Goal: Task Accomplishment & Management: Use online tool/utility

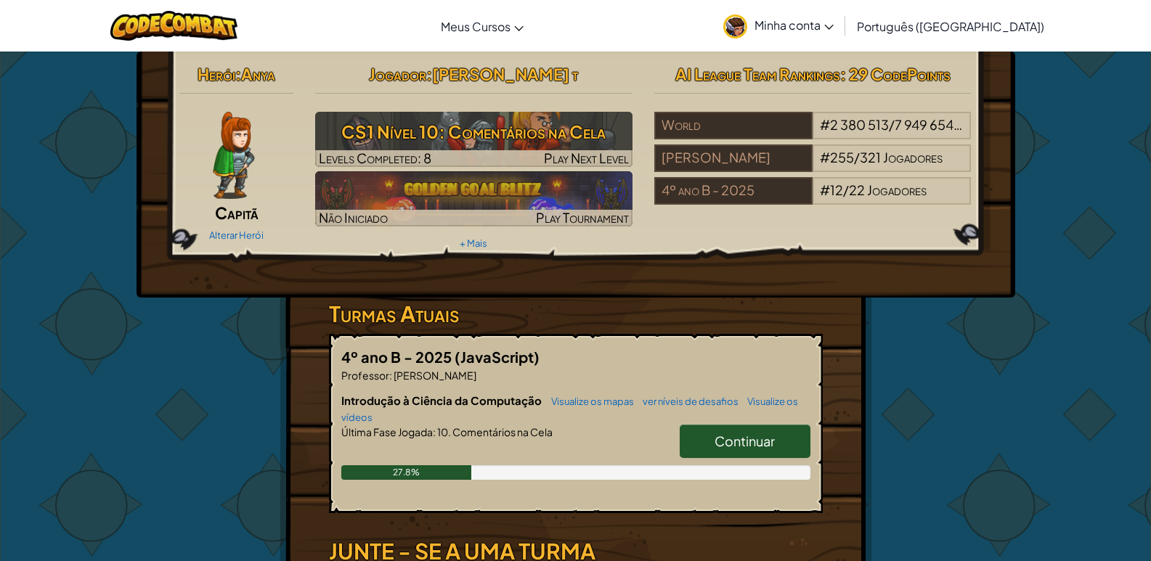
click at [237, 229] on div "Alterar Herói" at bounding box center [237, 234] width 114 height 23
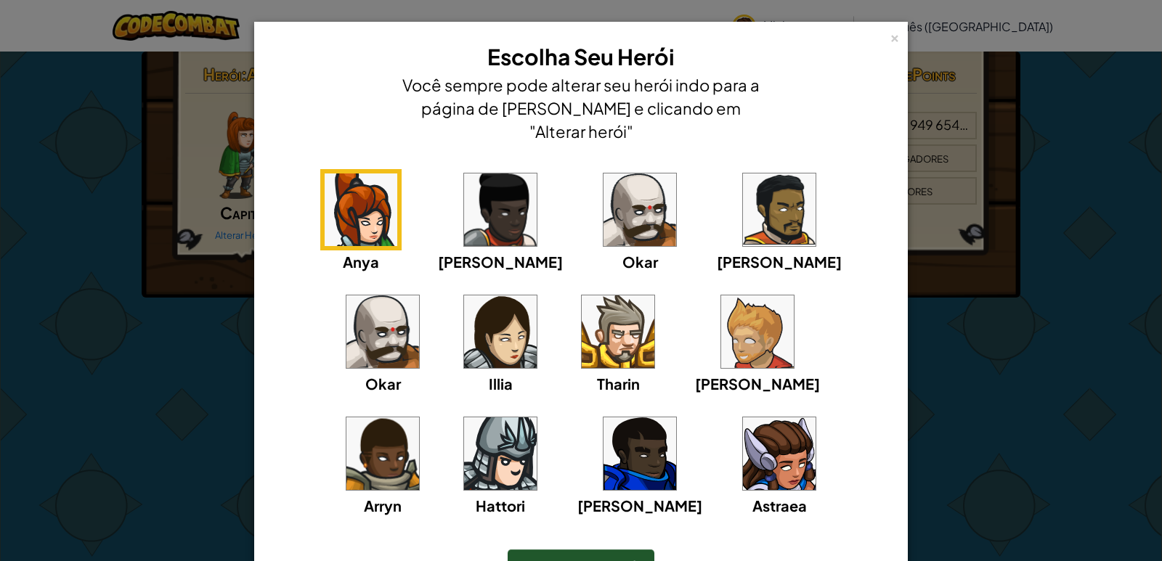
click at [537, 418] on img at bounding box center [500, 454] width 73 height 73
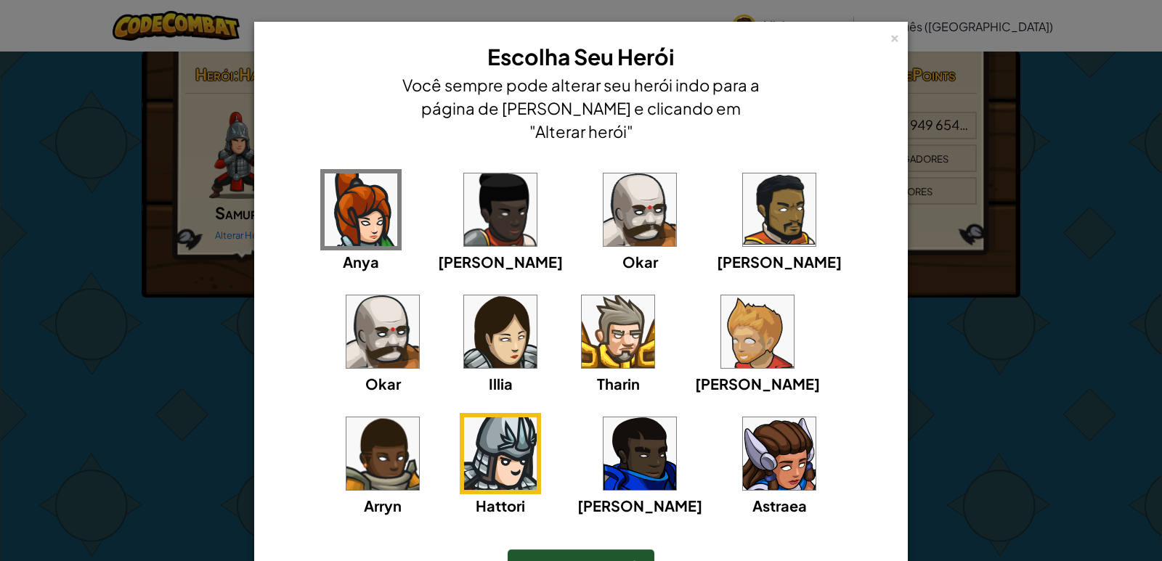
click at [743, 455] on img at bounding box center [779, 454] width 73 height 73
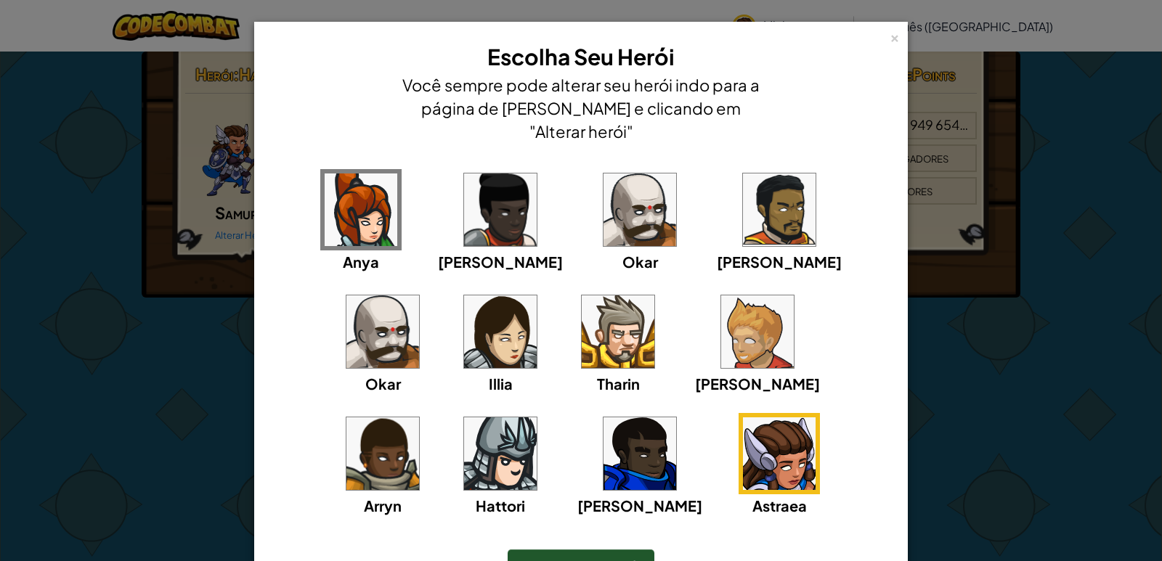
drag, startPoint x: 606, startPoint y: 524, endPoint x: 607, endPoint y: 532, distance: 8.0
click at [607, 535] on div "Escolher este Herói" at bounding box center [581, 566] width 594 height 62
click at [606, 558] on span "Escolher este Herói" at bounding box center [581, 566] width 119 height 17
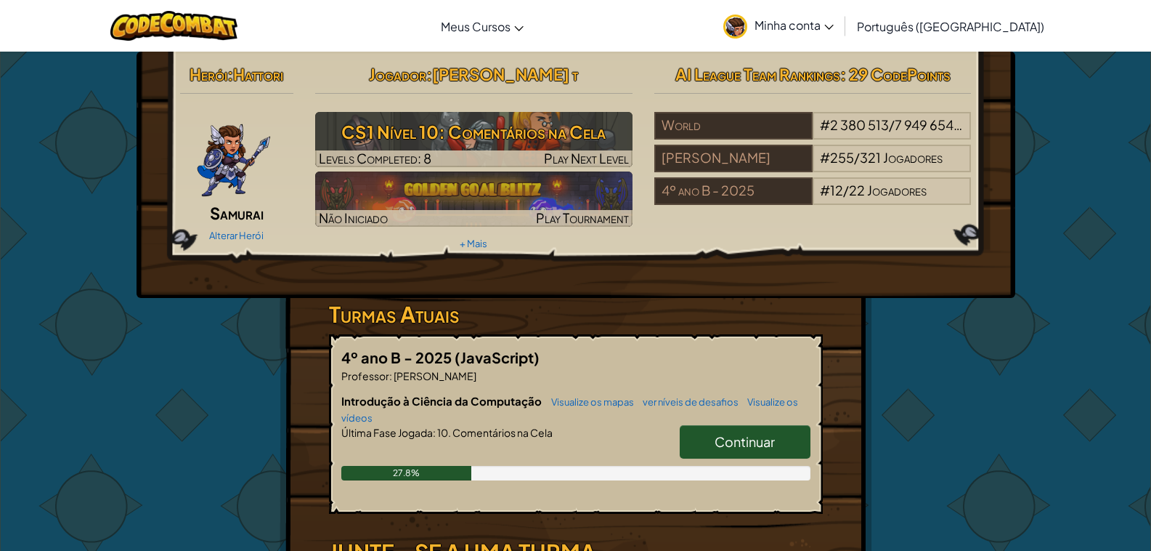
click at [232, 227] on div "Alterar Herói" at bounding box center [237, 234] width 114 height 23
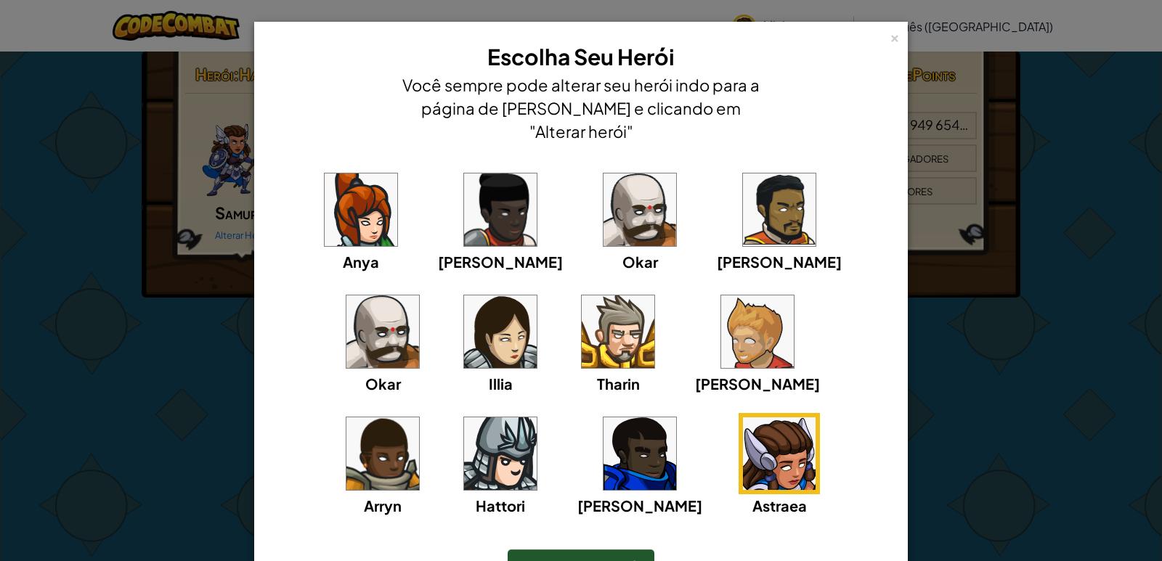
click at [743, 448] on img at bounding box center [779, 454] width 73 height 73
click at [604, 431] on img at bounding box center [640, 454] width 73 height 73
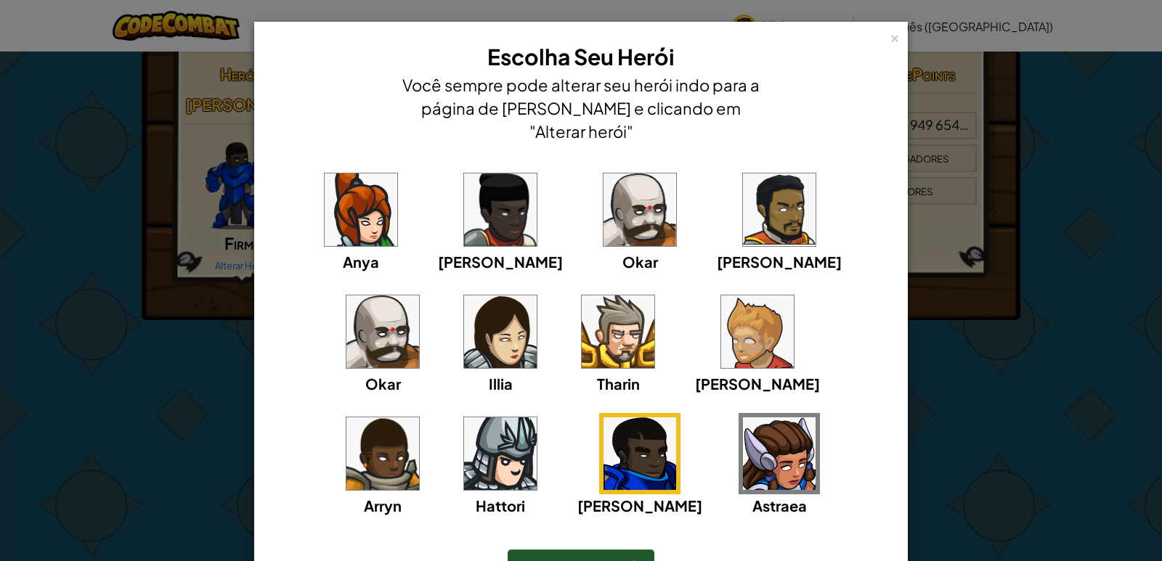
click at [743, 431] on img at bounding box center [779, 454] width 73 height 73
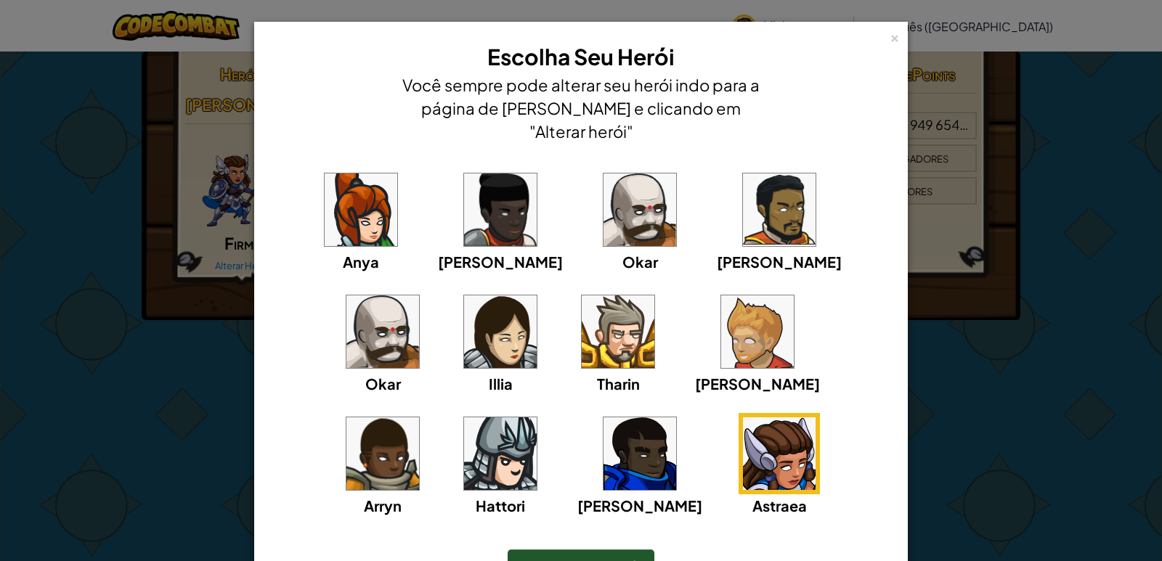
click at [582, 558] on span "Escolher este Herói" at bounding box center [581, 566] width 119 height 17
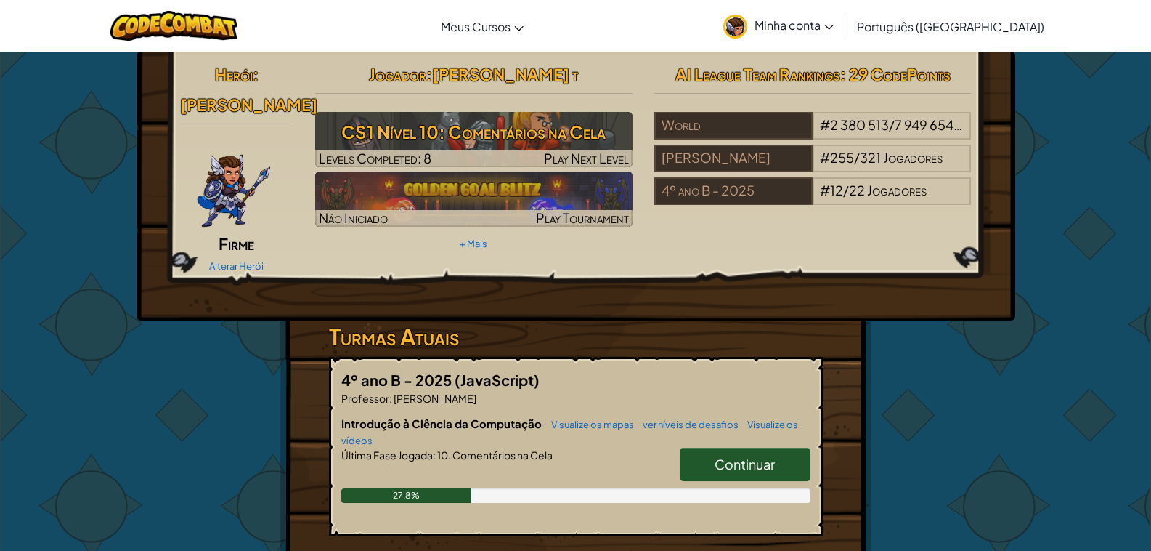
click at [248, 254] on div "Alterar Herói" at bounding box center [237, 265] width 114 height 23
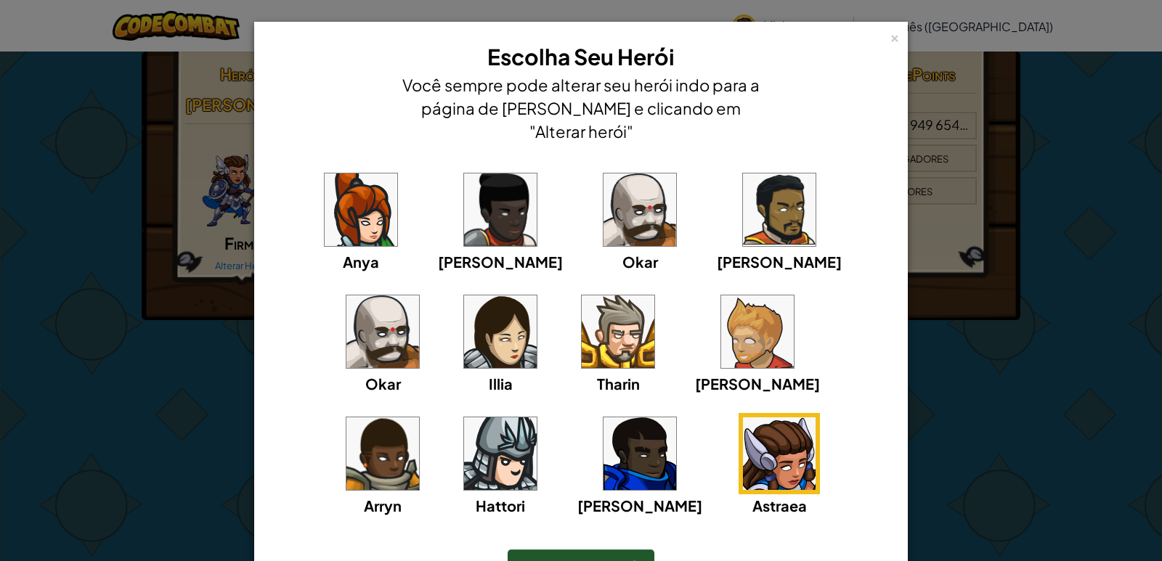
click at [721, 314] on img at bounding box center [757, 332] width 73 height 73
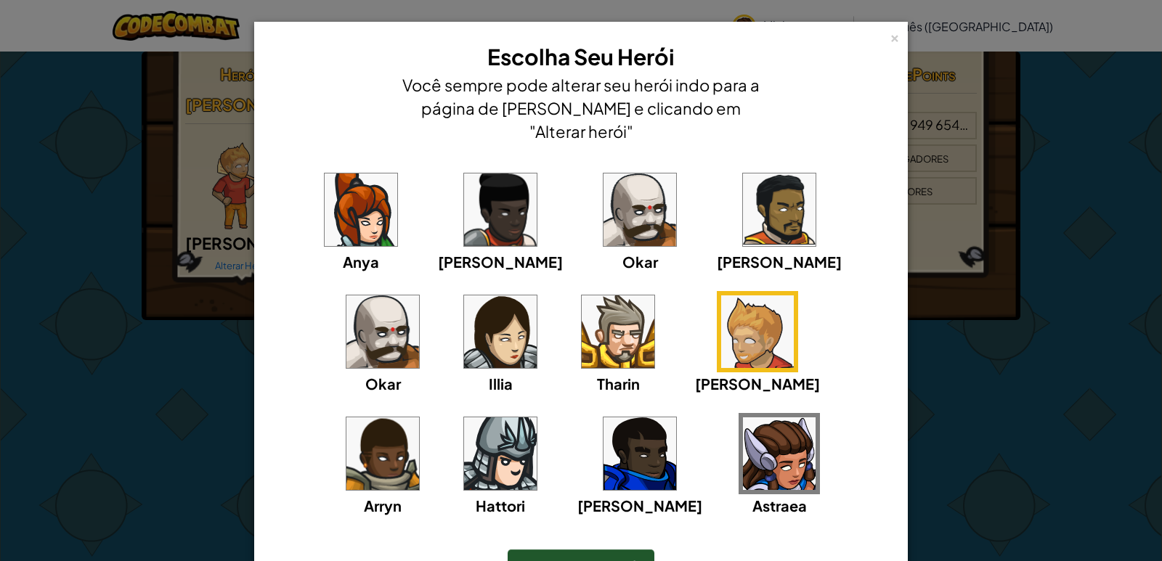
click at [743, 437] on img at bounding box center [779, 454] width 73 height 73
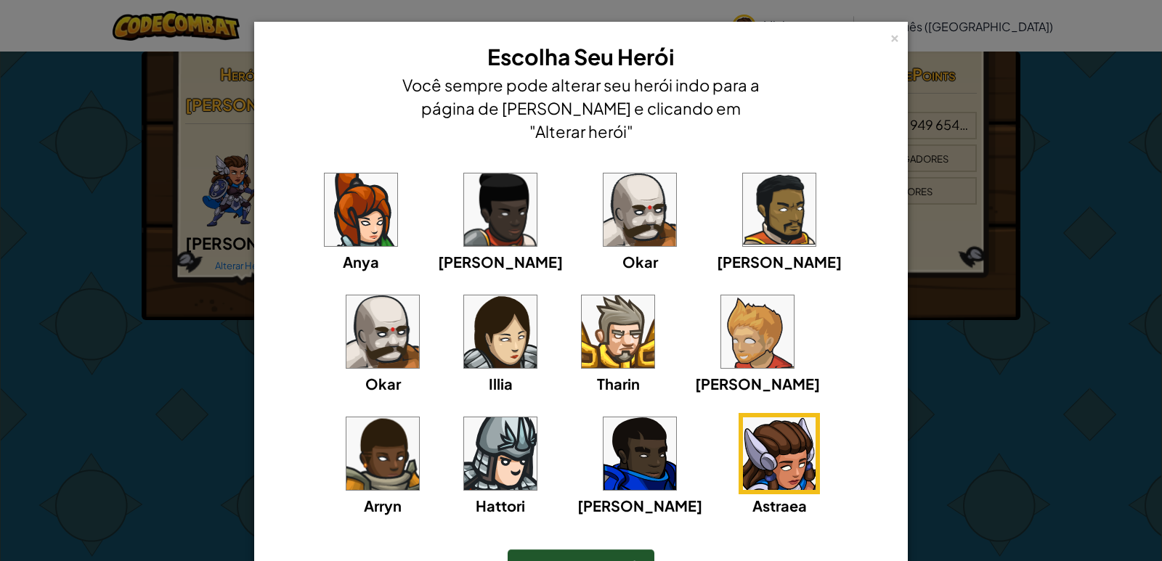
click at [609, 558] on span "Escolher este Herói" at bounding box center [581, 566] width 119 height 17
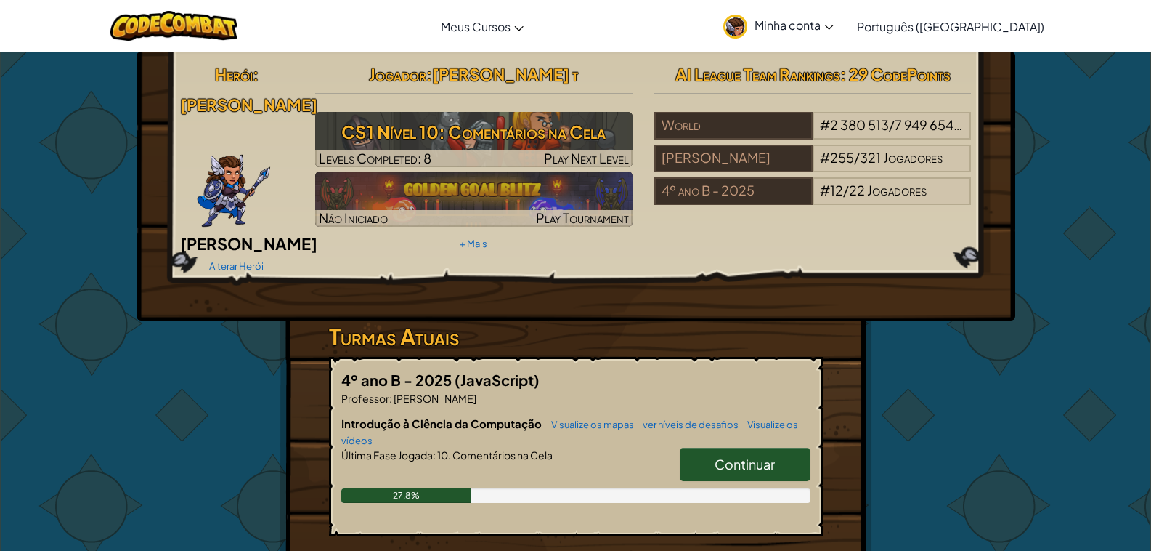
click at [236, 254] on div "Alterar Herói" at bounding box center [237, 265] width 114 height 23
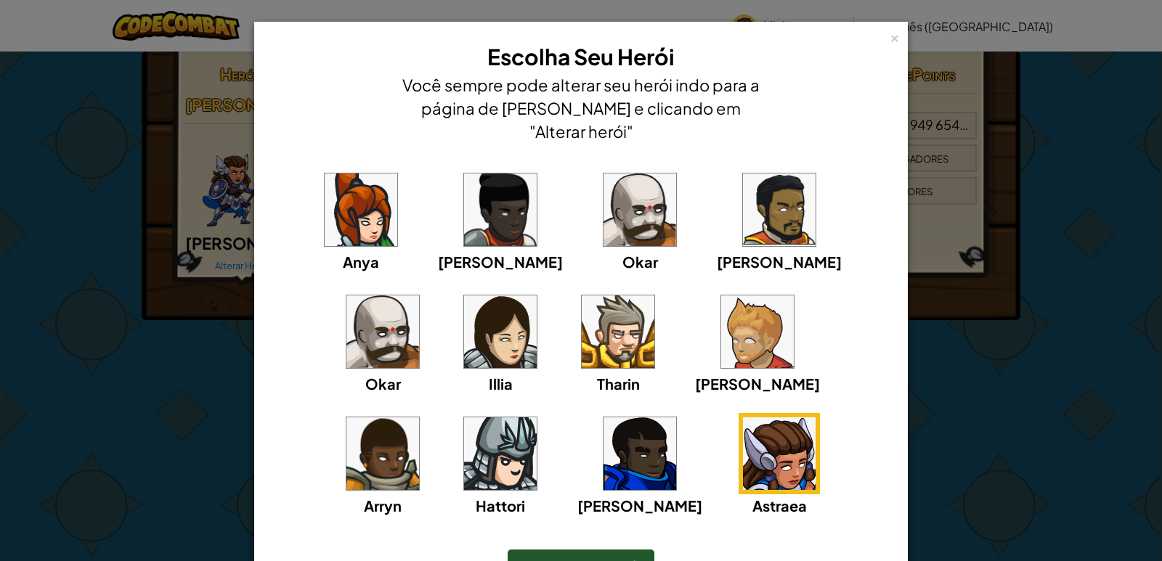
click at [604, 420] on img at bounding box center [640, 454] width 73 height 73
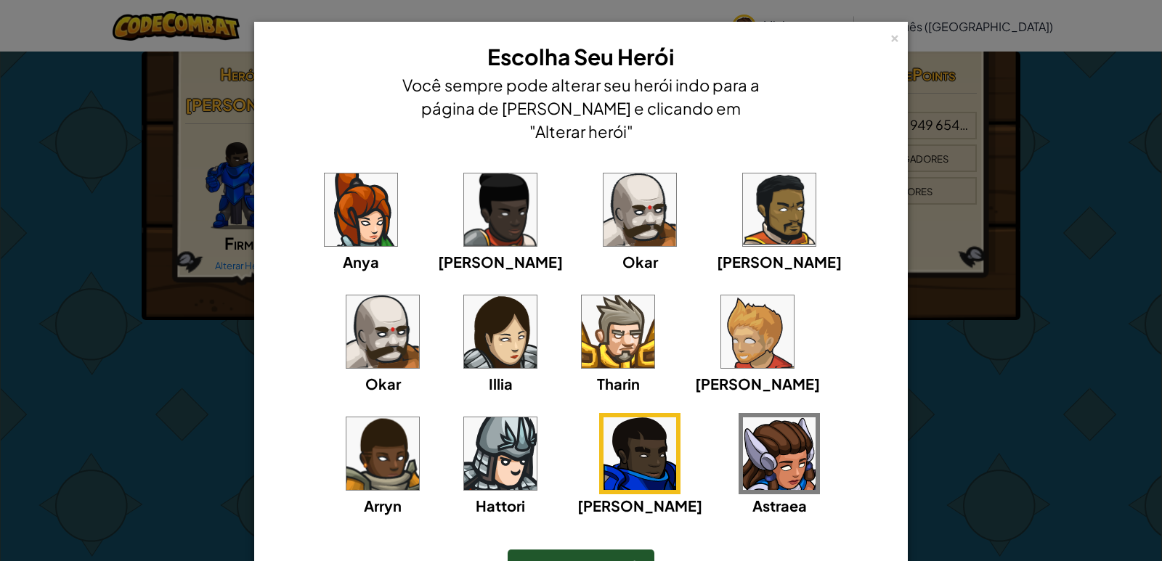
click at [743, 427] on img at bounding box center [779, 454] width 73 height 73
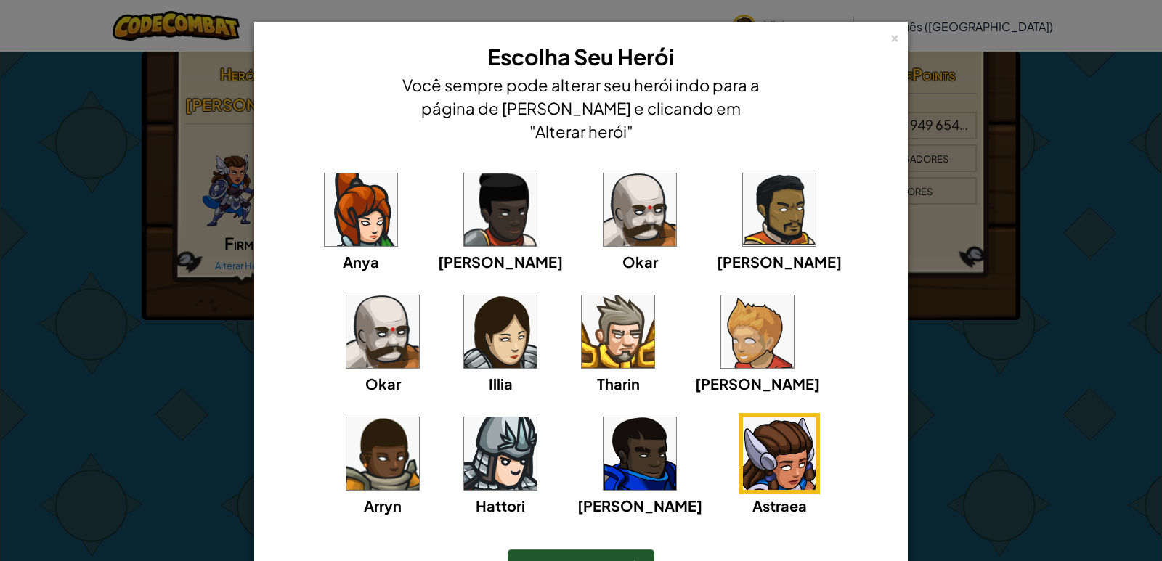
drag, startPoint x: 599, startPoint y: 544, endPoint x: 610, endPoint y: 527, distance: 20.6
click at [599, 558] on span "Escolher este Herói" at bounding box center [581, 566] width 119 height 17
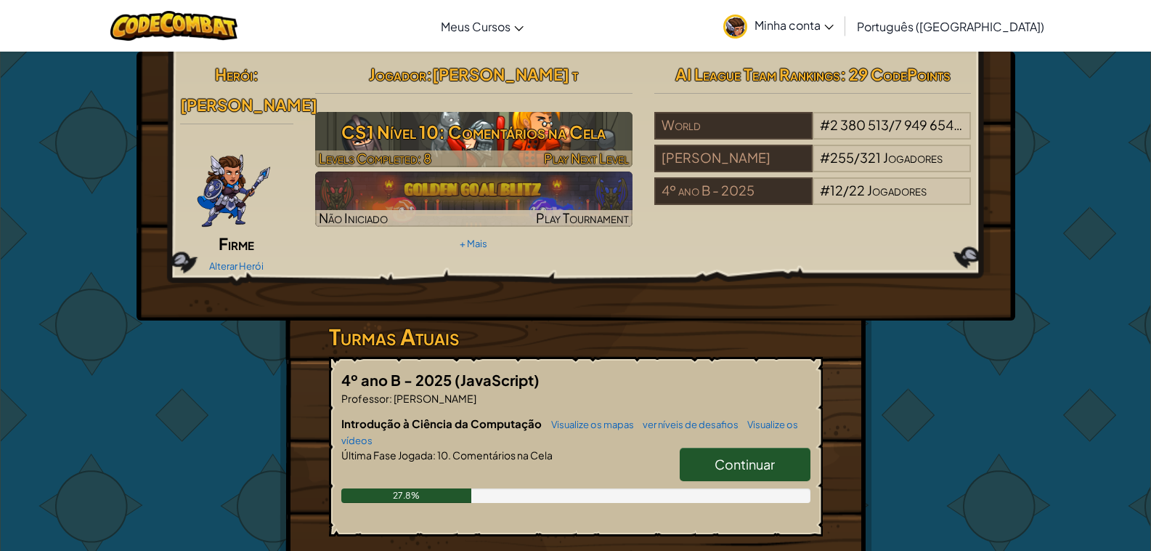
click at [509, 148] on h3 "CS1 Nível 10: Comentários na Cela" at bounding box center [473, 131] width 317 height 33
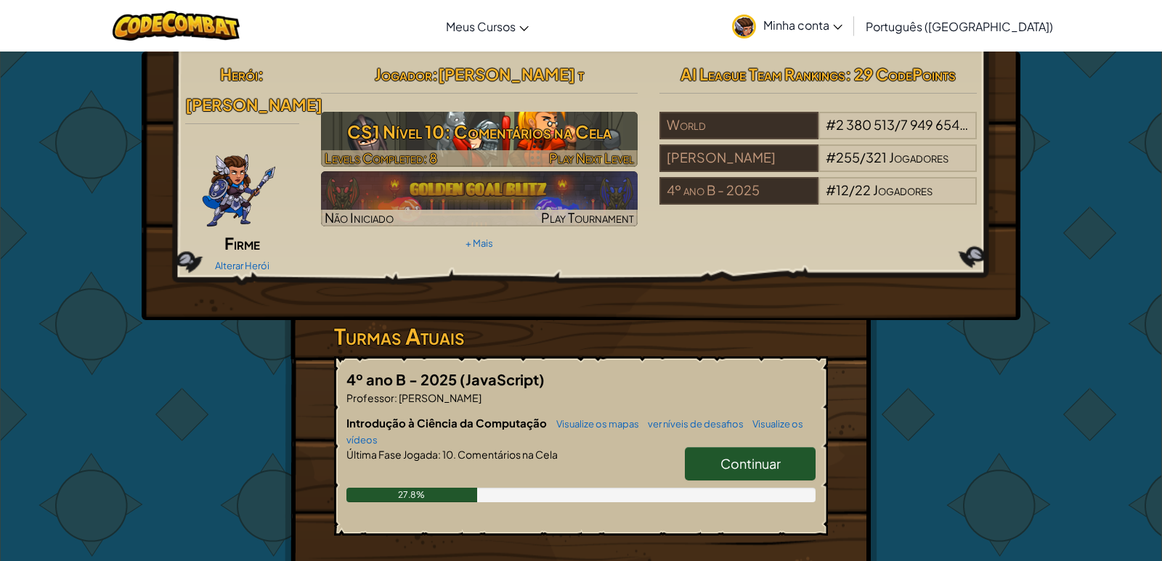
select select "pt-BR"
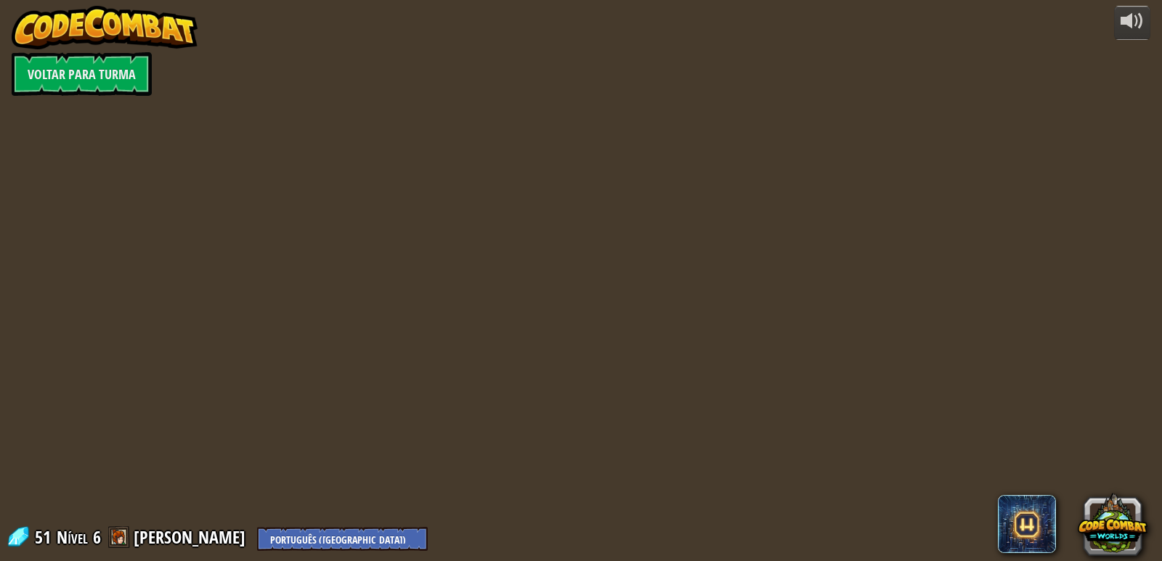
select select "pt-BR"
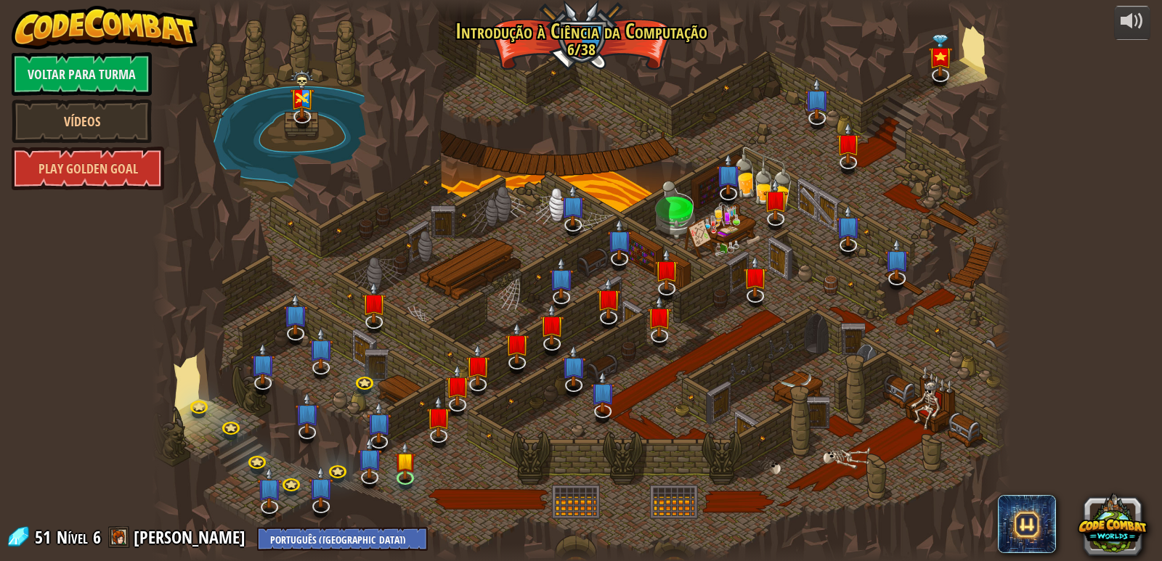
select select "pt-BR"
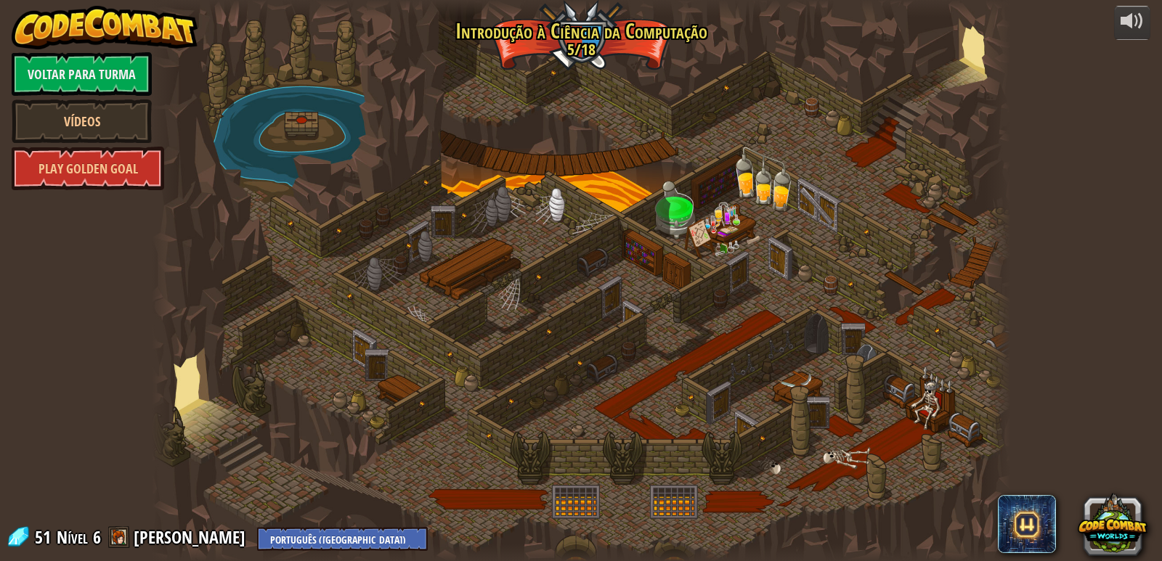
select select "pt-BR"
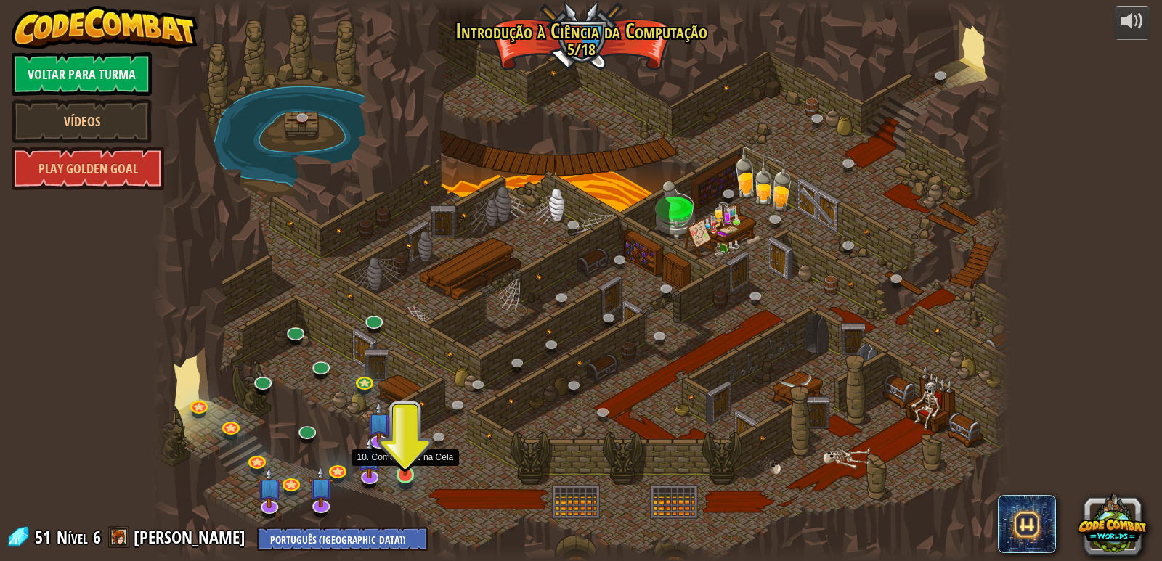
click at [408, 468] on img at bounding box center [405, 452] width 22 height 50
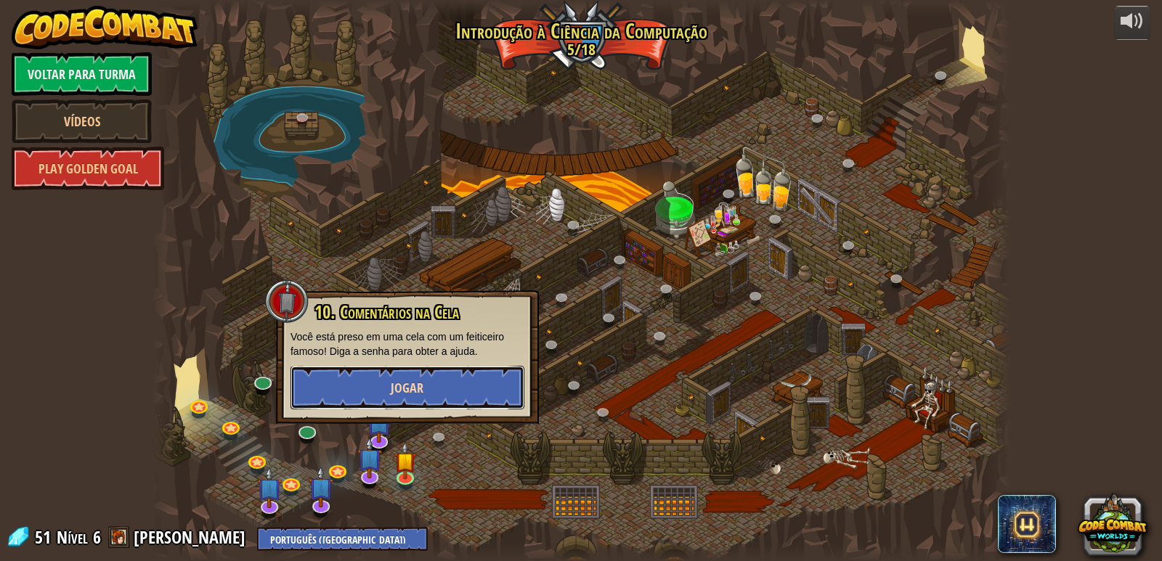
click at [409, 386] on span "Jogar" at bounding box center [407, 388] width 33 height 18
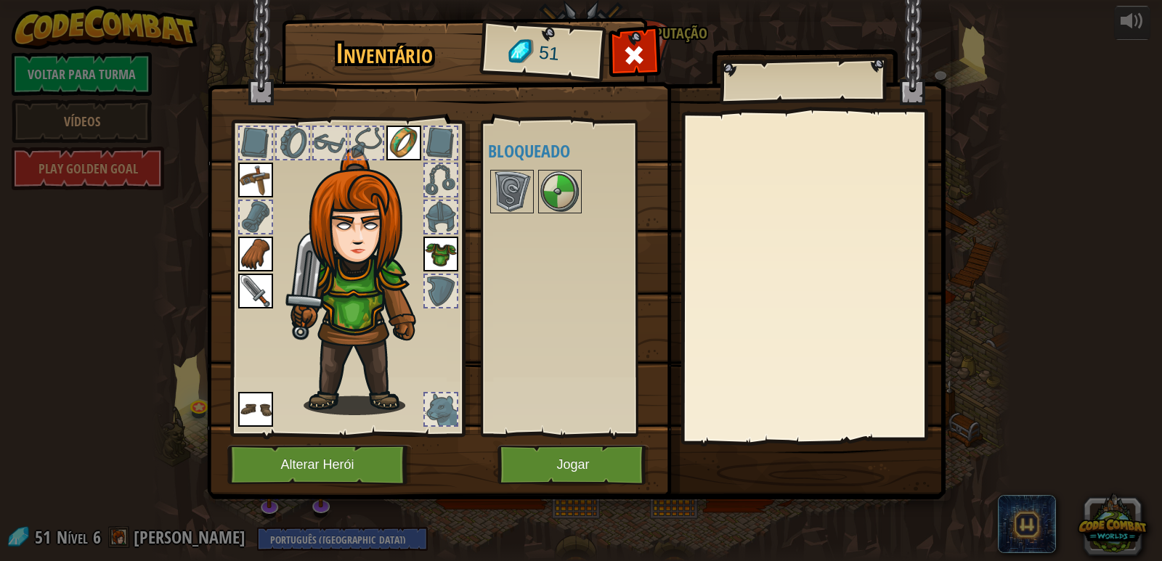
click at [465, 399] on div at bounding box center [347, 274] width 240 height 327
click at [567, 203] on img at bounding box center [560, 191] width 41 height 41
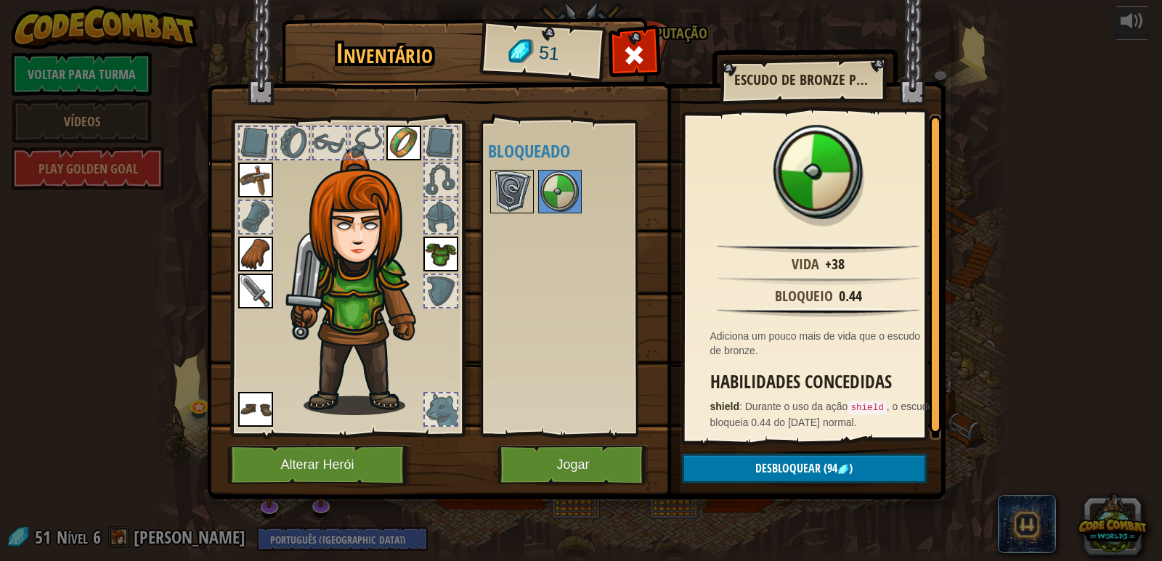
click at [516, 182] on img at bounding box center [512, 191] width 41 height 41
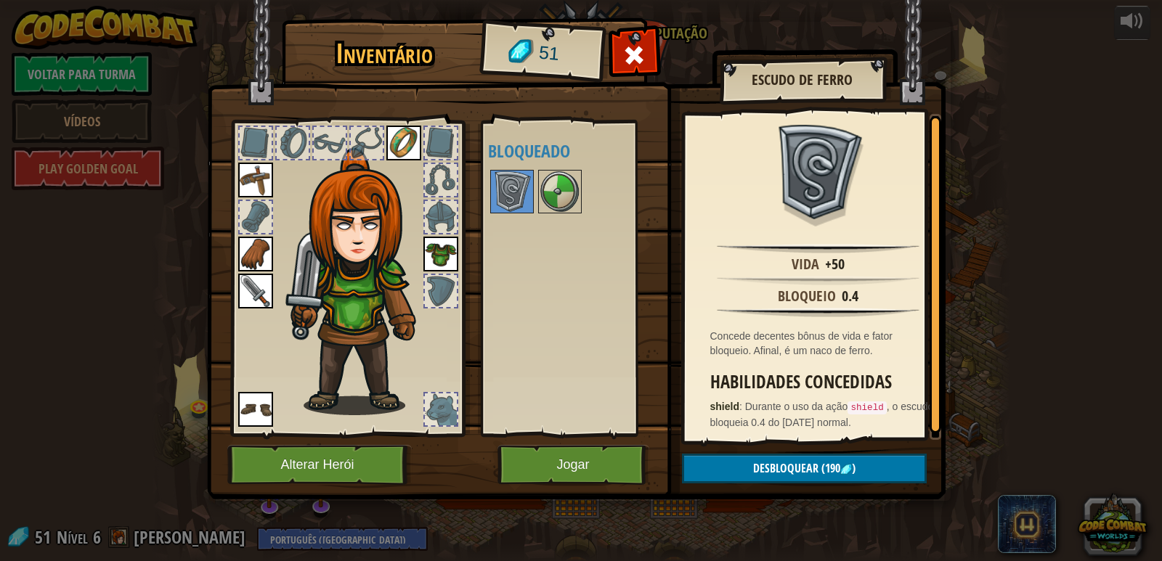
click at [437, 207] on div at bounding box center [441, 217] width 32 height 32
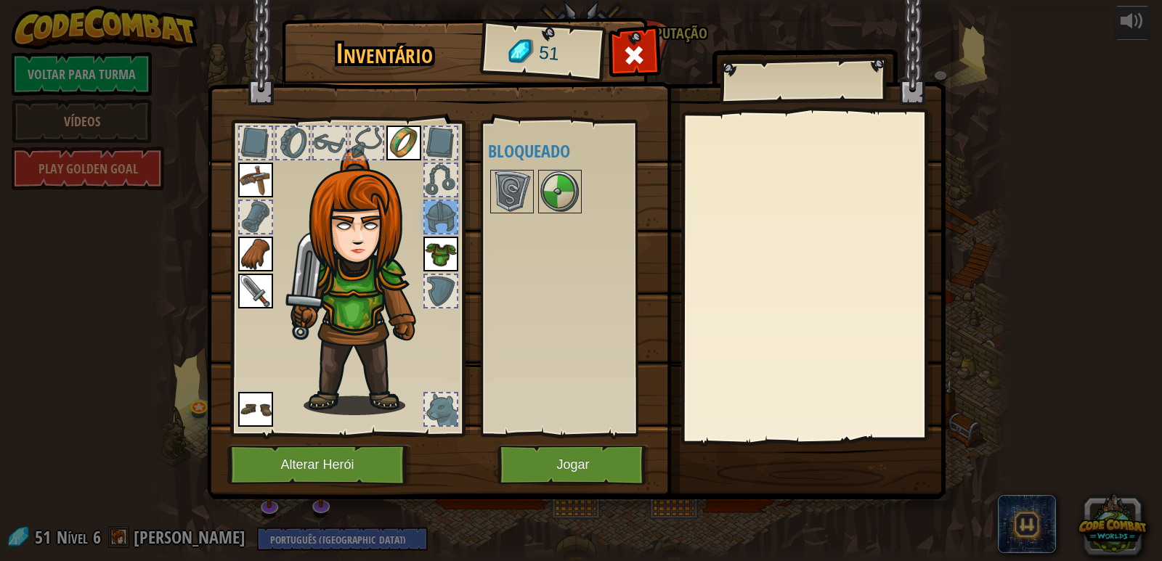
click at [429, 285] on div at bounding box center [441, 291] width 32 height 32
click at [583, 465] on button "Jogar" at bounding box center [574, 465] width 152 height 40
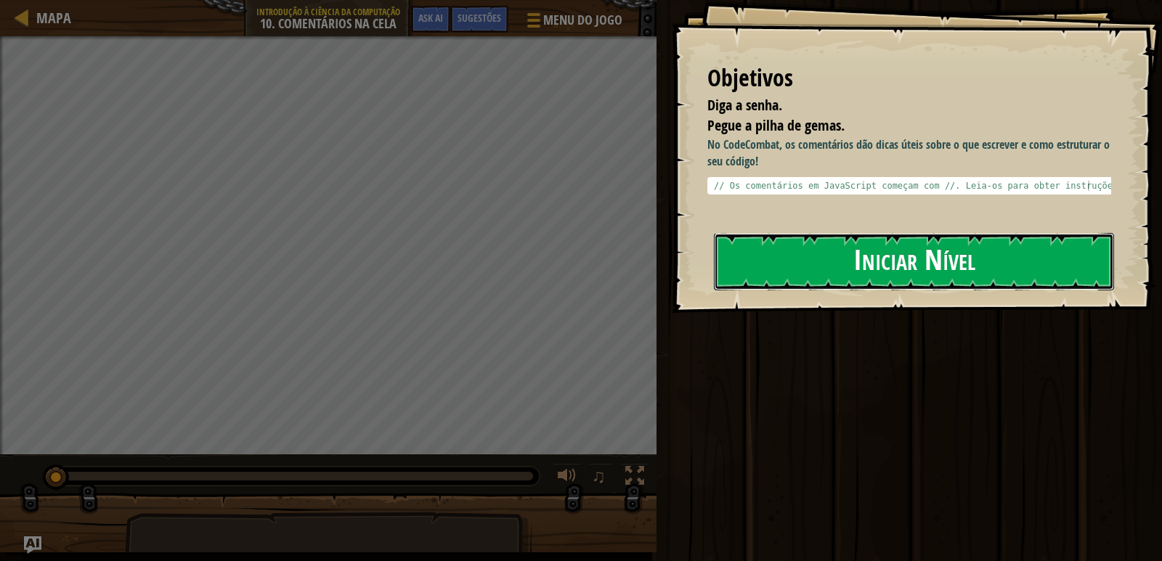
click at [943, 263] on button "Iniciar Nível" at bounding box center [914, 261] width 400 height 57
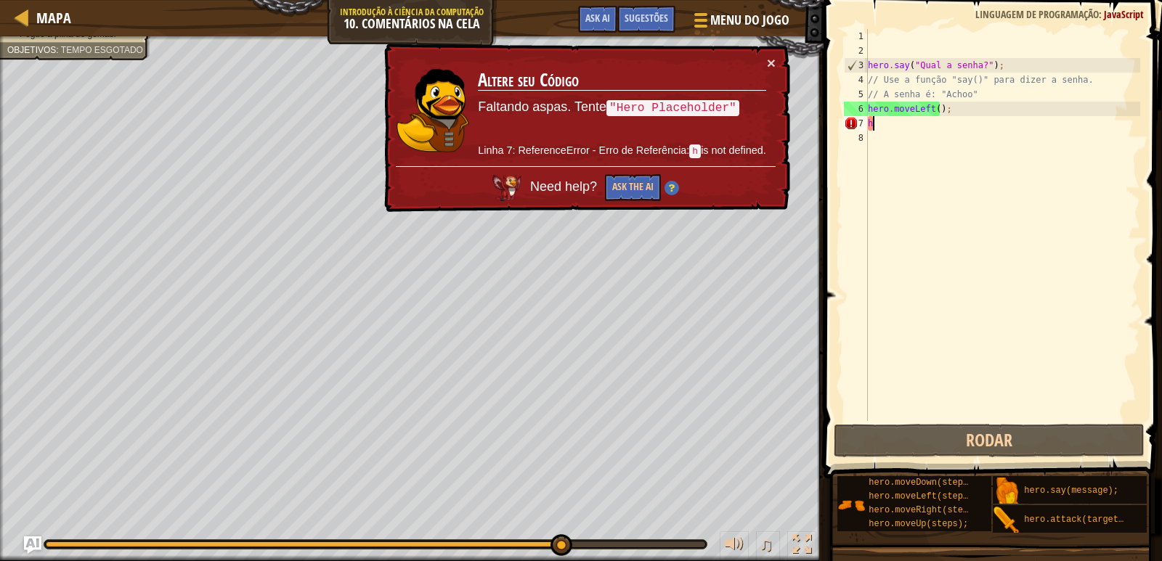
click at [903, 126] on div "hero . say ( "Qual a senha?" ) ; // Use a função "say()" para dizer a senha. //…" at bounding box center [1002, 239] width 275 height 421
type textarea "h"
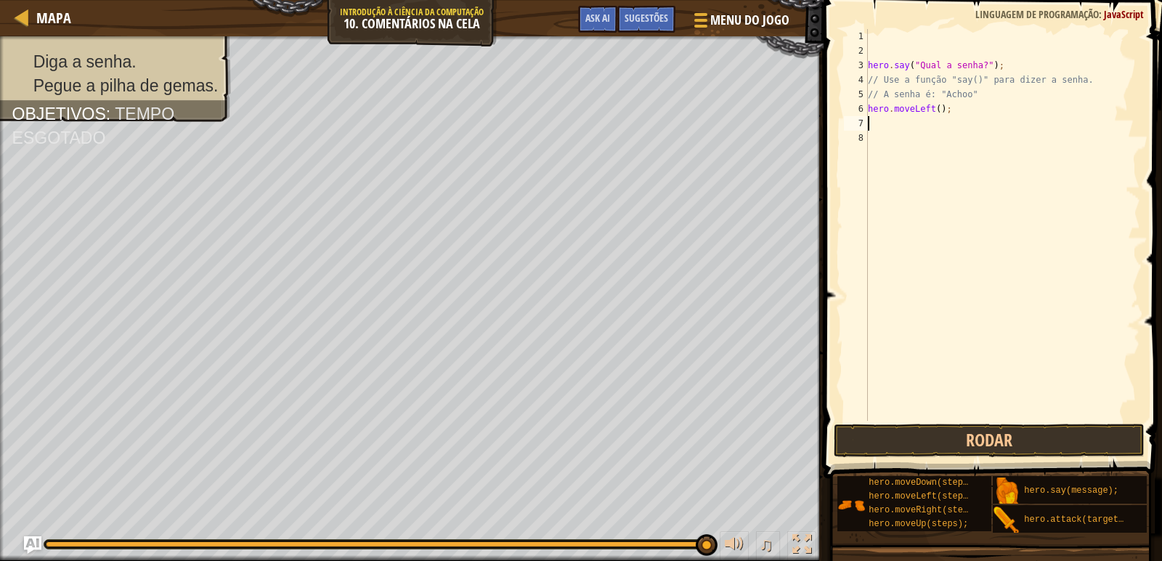
scroll to position [7, 0]
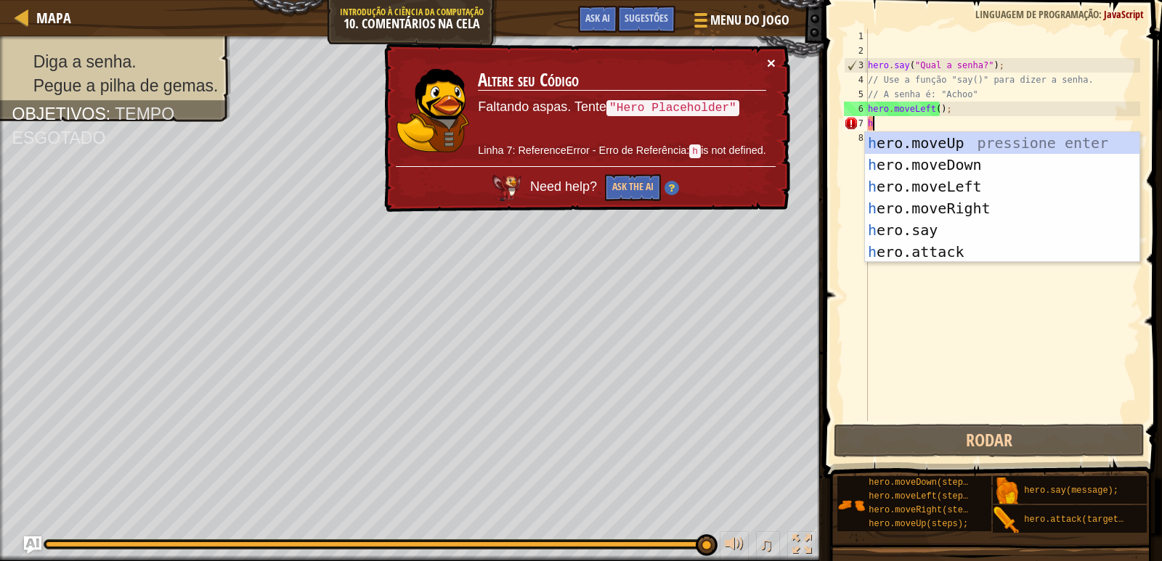
type textarea "h"
click at [775, 59] on button "×" at bounding box center [771, 62] width 9 height 15
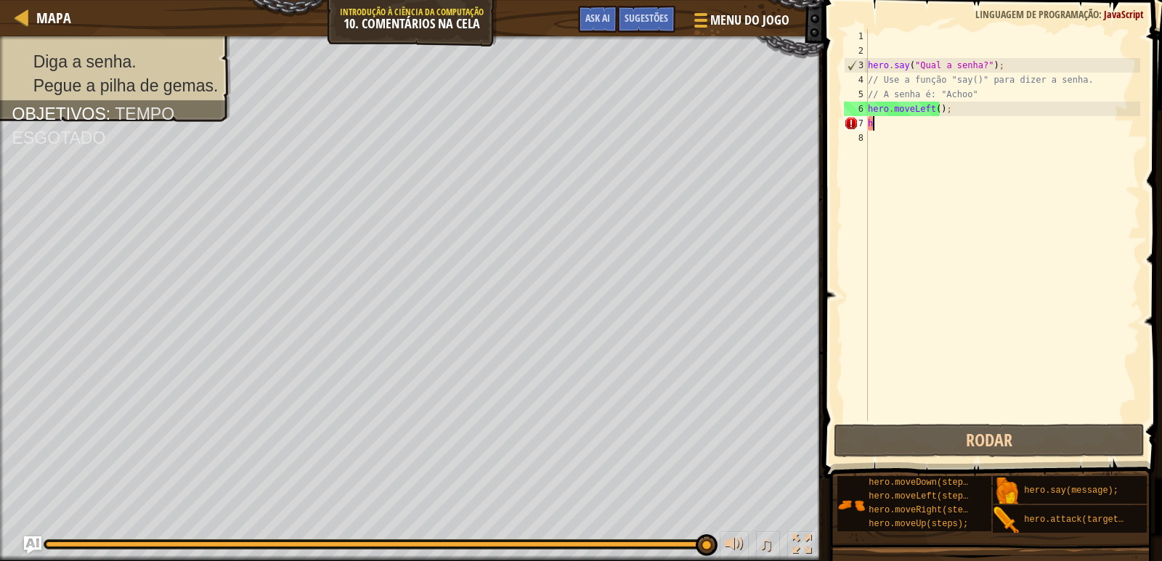
click at [951, 123] on div "hero . say ( "Qual a senha?" ) ; // Use a função "say()" para dizer a senha. //…" at bounding box center [1002, 239] width 275 height 421
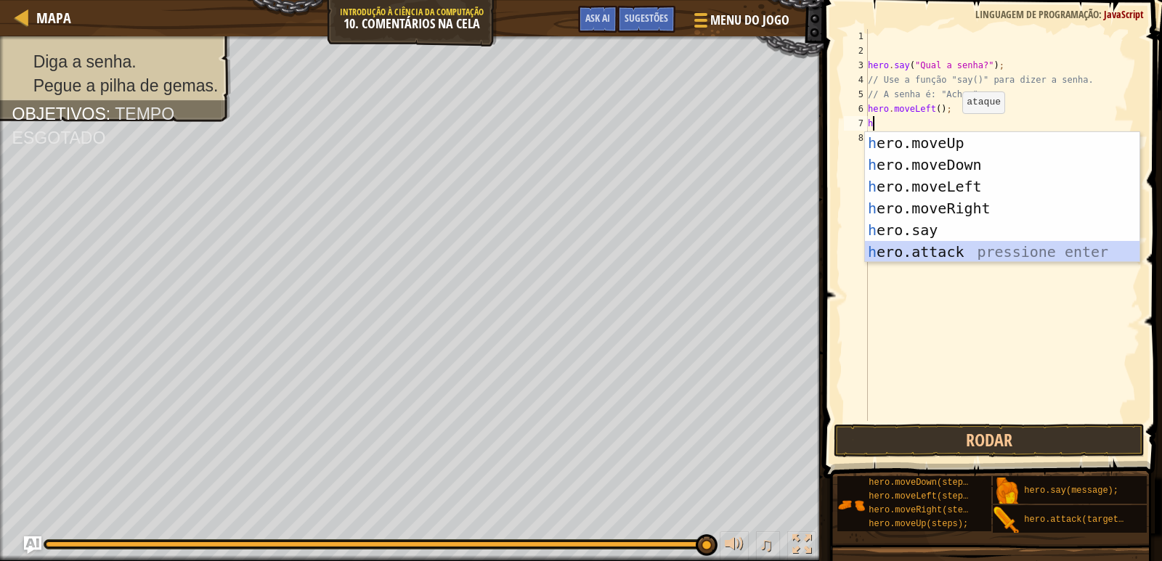
click at [942, 254] on div "h ero.moveUp pressione enter h ero.moveDown pressione enter h ero.moveLeft pres…" at bounding box center [1002, 219] width 275 height 174
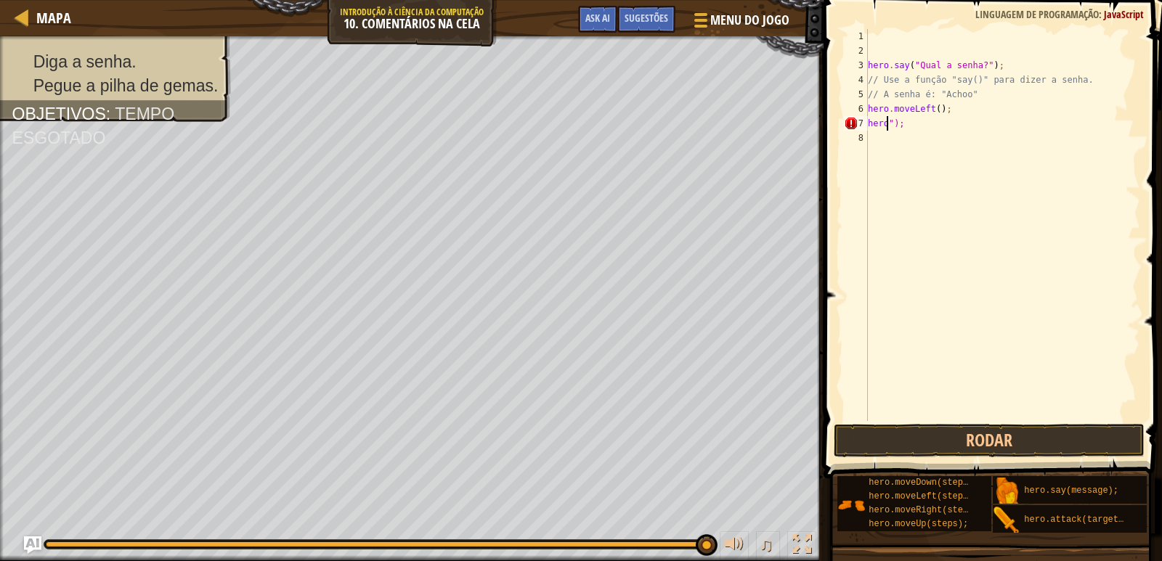
type textarea "her");"
click at [912, 131] on div "hero . say ( "Qual a senha?" ) ; // Use a função "say()" para dizer a senha. //…" at bounding box center [1002, 239] width 275 height 421
click at [912, 126] on div "hero . say ( "Qual a senha?" ) ; // Use a função "say()" para dizer a senha. //…" at bounding box center [1002, 239] width 275 height 421
type textarea "h"
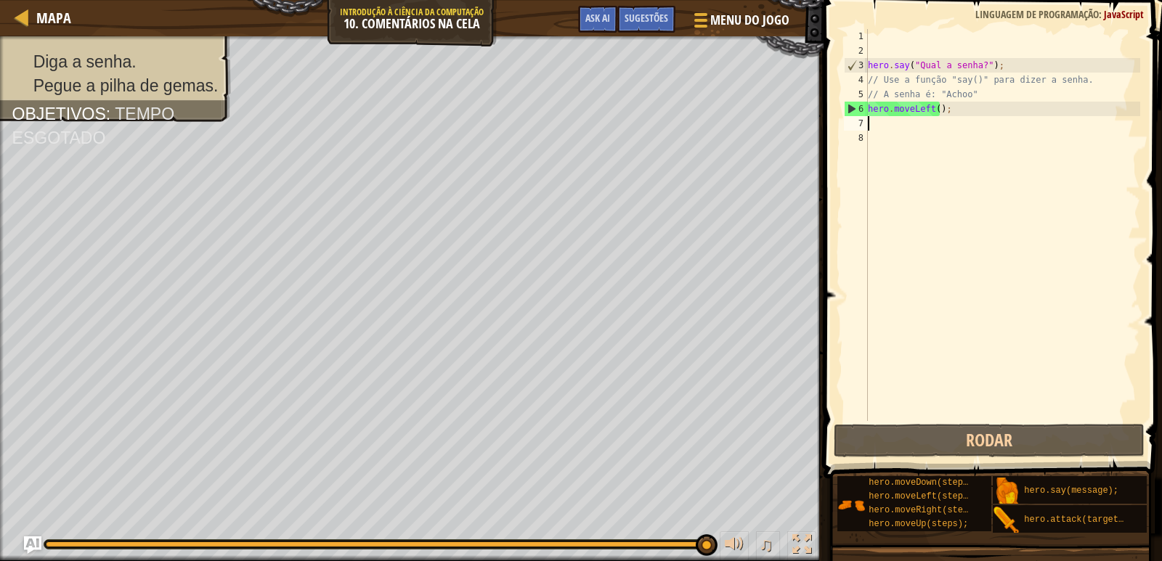
type textarea "h"
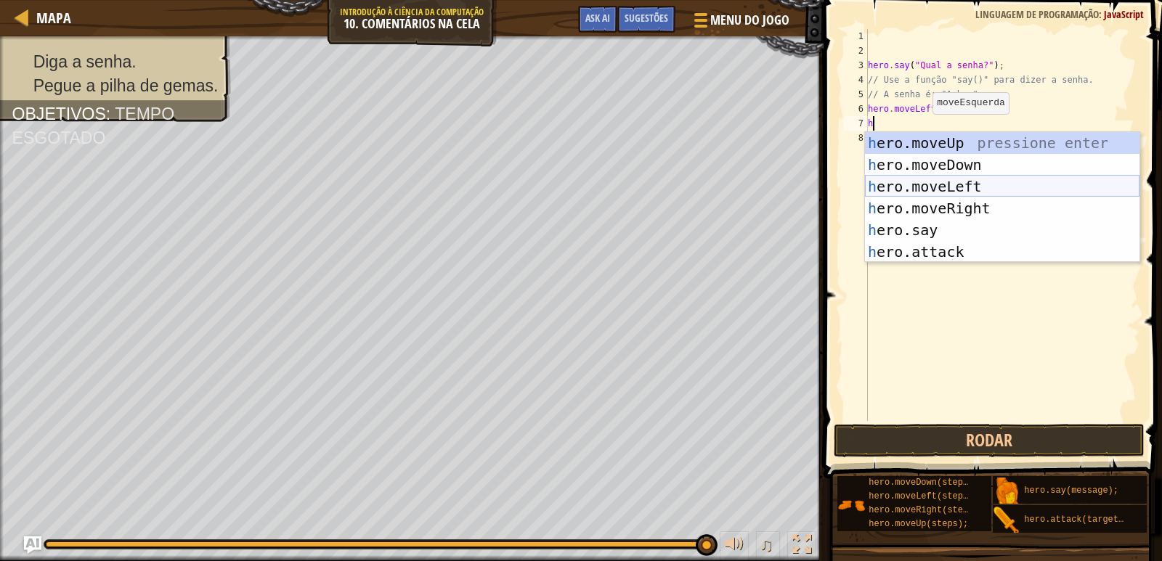
click at [951, 185] on div "h ero.moveUp pressione enter h ero.moveDown pressione enter h ero.moveLeft pres…" at bounding box center [1002, 219] width 275 height 174
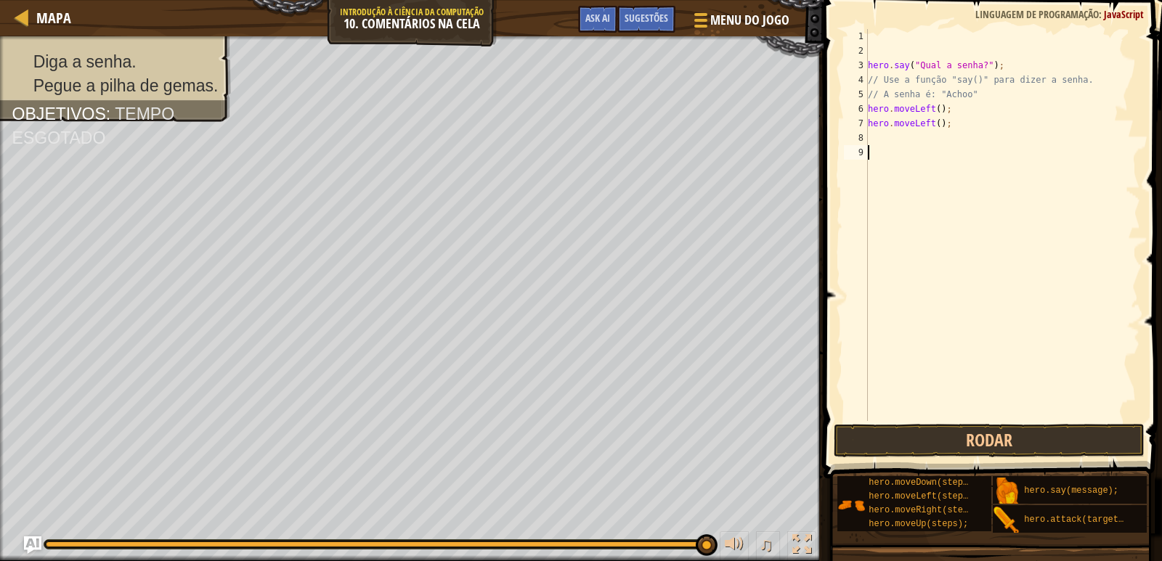
click at [891, 148] on div "hero . say ( "Qual a senha?" ) ; // Use a função "say()" para dizer a senha. //…" at bounding box center [1002, 239] width 275 height 421
click at [894, 140] on div "hero . say ( "Qual a senha?" ) ; // Use a função "say()" para dizer a senha. //…" at bounding box center [1002, 239] width 275 height 421
click at [962, 128] on div "hero . say ( "Qual a senha?" ) ; // Use a função "say()" para dizer a senha. //…" at bounding box center [1002, 239] width 275 height 421
type textarea "h"
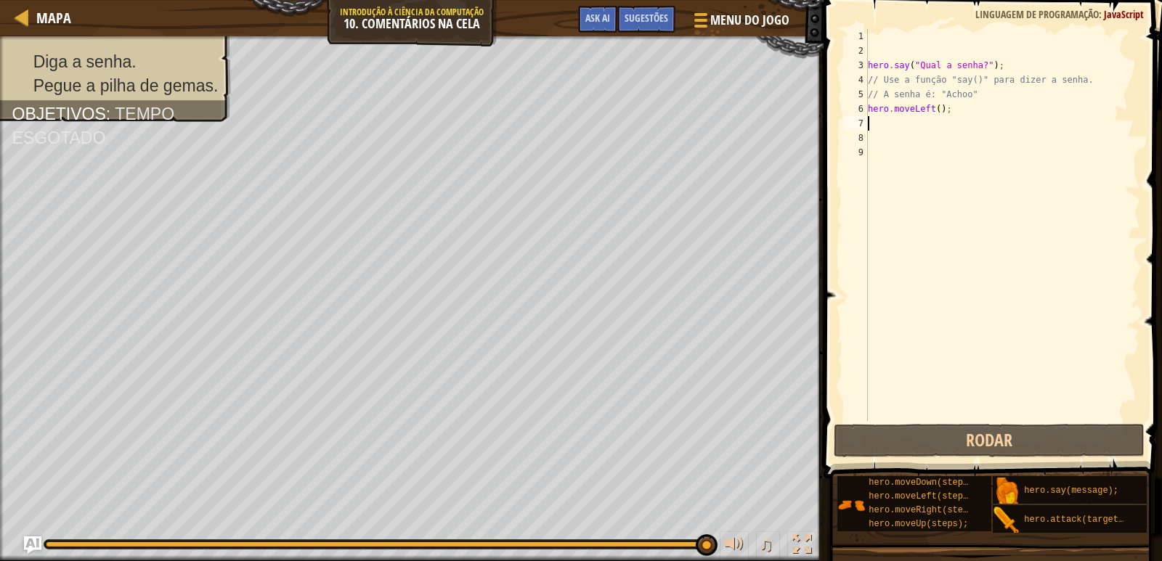
type textarea "h"
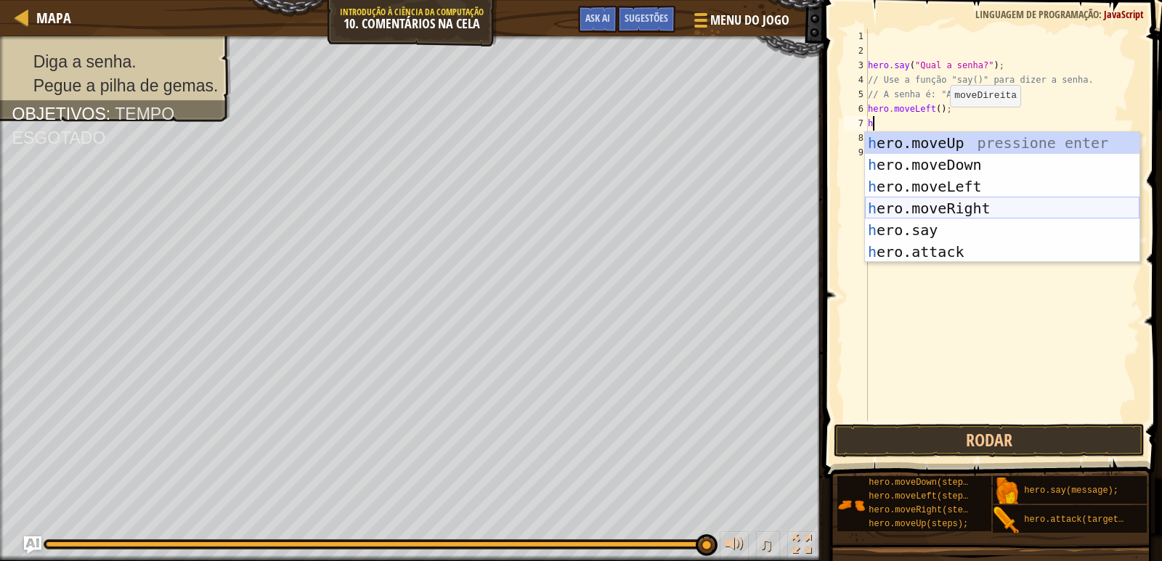
click at [952, 203] on div "h ero.moveUp pressione enter h ero.moveDown pressione enter h ero.moveLeft pres…" at bounding box center [1002, 219] width 275 height 174
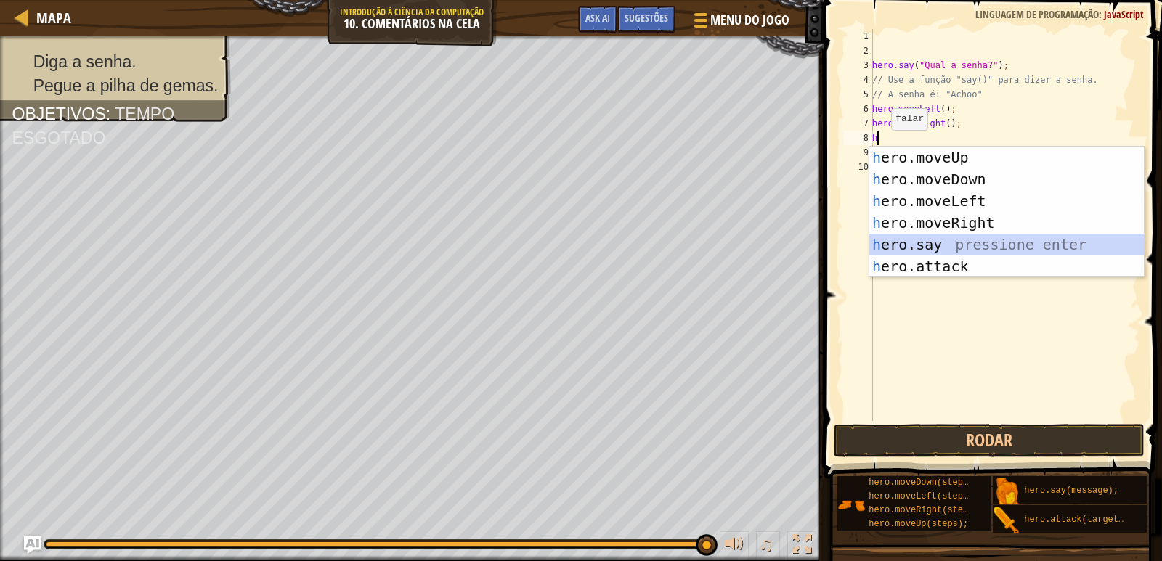
click at [943, 244] on div "h ero.moveUp pressione enter h ero.moveDown pressione enter h ero.moveLeft pres…" at bounding box center [1006, 234] width 275 height 174
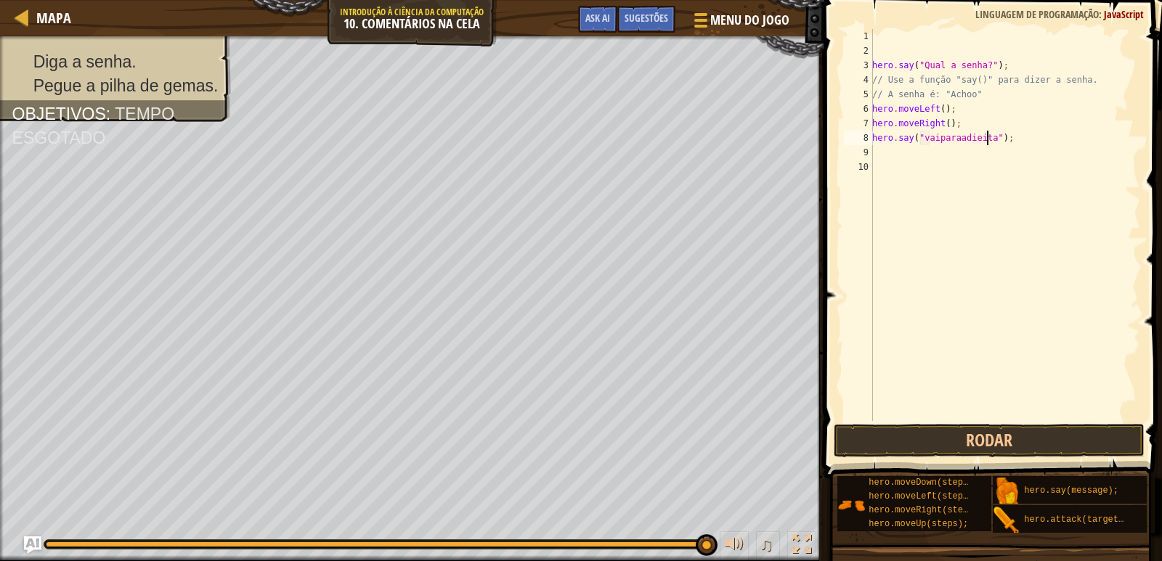
scroll to position [7, 10]
click at [952, 139] on div "hero . say ( "Qual a senha?" ) ; // Use a função "say()" para dizer a senha. //…" at bounding box center [1004, 239] width 271 height 421
click at [964, 137] on div "hero . say ( "Qual a senha?" ) ; // Use a função "say()" para dizer a senha. //…" at bounding box center [1004, 239] width 271 height 421
click at [966, 140] on div "hero . say ( "Qual a senha?" ) ; // Use a função "say()" para dizer a senha. //…" at bounding box center [1004, 239] width 271 height 421
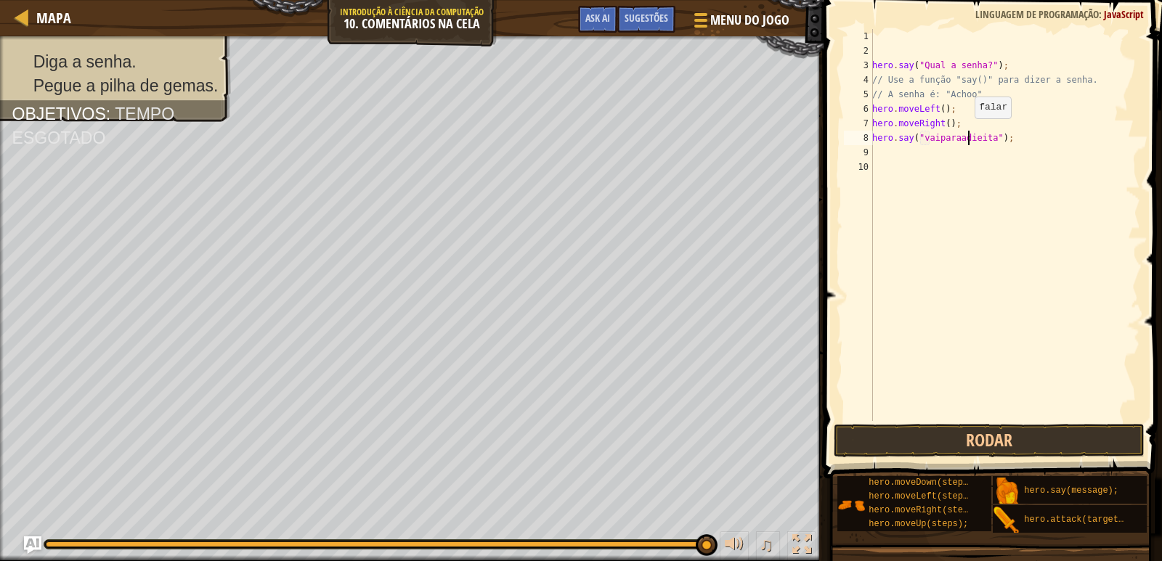
click at [967, 133] on div "hero . say ( "Qual a senha?" ) ; // Use a função "say()" para dizer a senha. //…" at bounding box center [1004, 239] width 271 height 421
click at [952, 135] on div "hero . say ( "Qual a senha?" ) ; // Use a função "say()" para dizer a senha. //…" at bounding box center [1004, 239] width 271 height 421
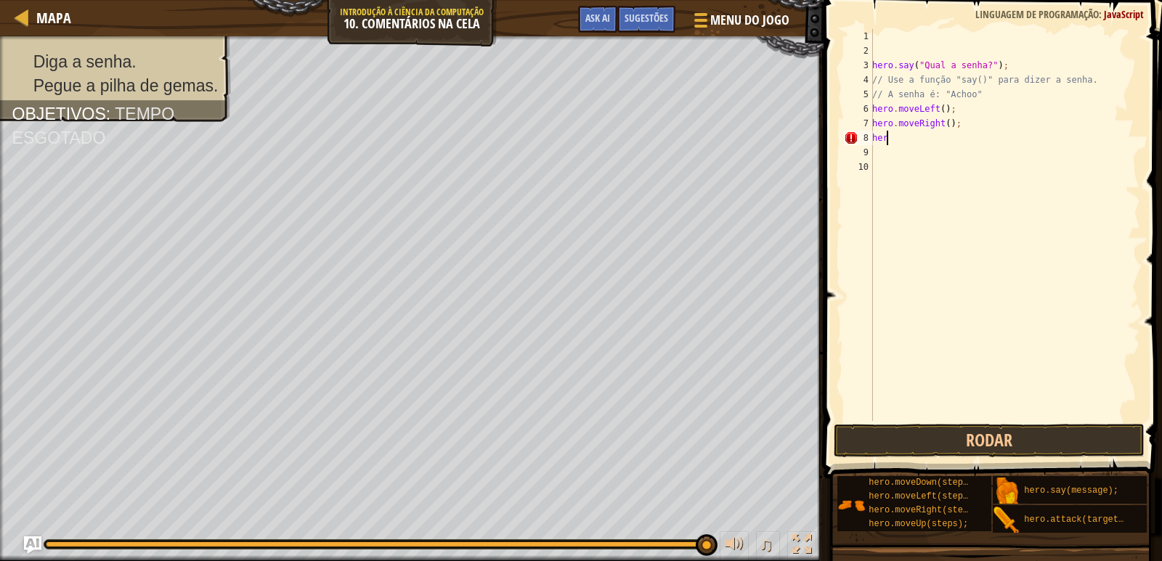
type textarea "h"
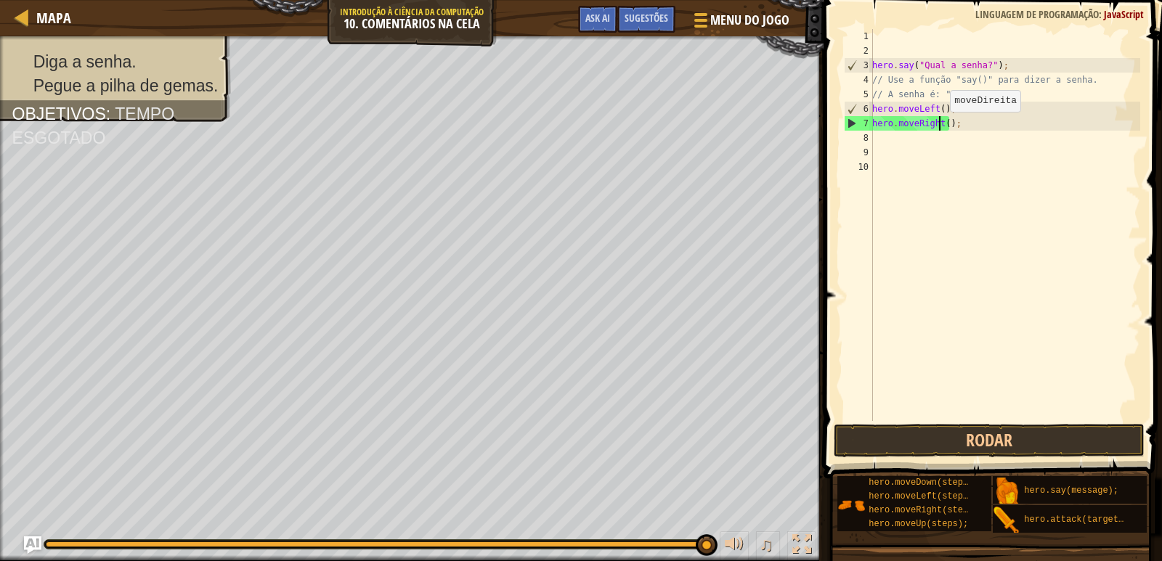
click at [942, 126] on div "hero . say ( "Qual a senha?" ) ; // Use a função "say()" para dizer a senha. //…" at bounding box center [1004, 239] width 271 height 421
click at [942, 122] on div "hero . say ( "Qual a senha?" ) ; // Use a função "say()" para dizer a senha. //…" at bounding box center [1004, 239] width 271 height 421
click at [943, 127] on div "hero . say ( "Qual a senha?" ) ; // Use a função "say()" para dizer a senha. //…" at bounding box center [1004, 239] width 271 height 421
click at [942, 128] on div "hero . say ( "Qual a senha?" ) ; // Use a função "say()" para dizer a senha. //…" at bounding box center [1004, 225] width 271 height 392
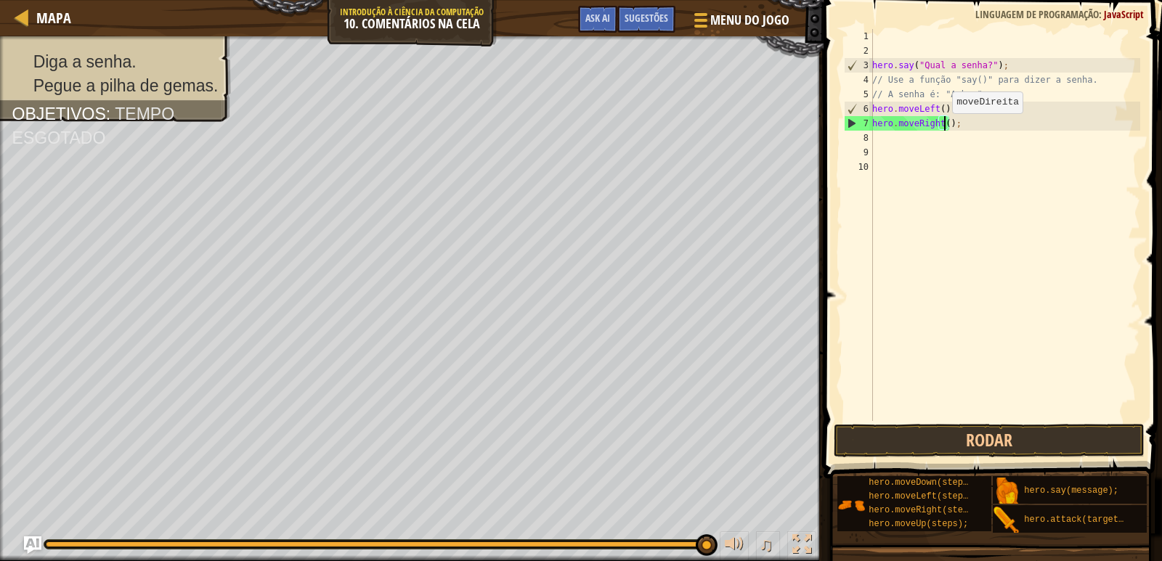
click at [944, 128] on div "hero . say ( "Qual a senha?" ) ; // Use a função "say()" para dizer a senha. //…" at bounding box center [1004, 239] width 271 height 421
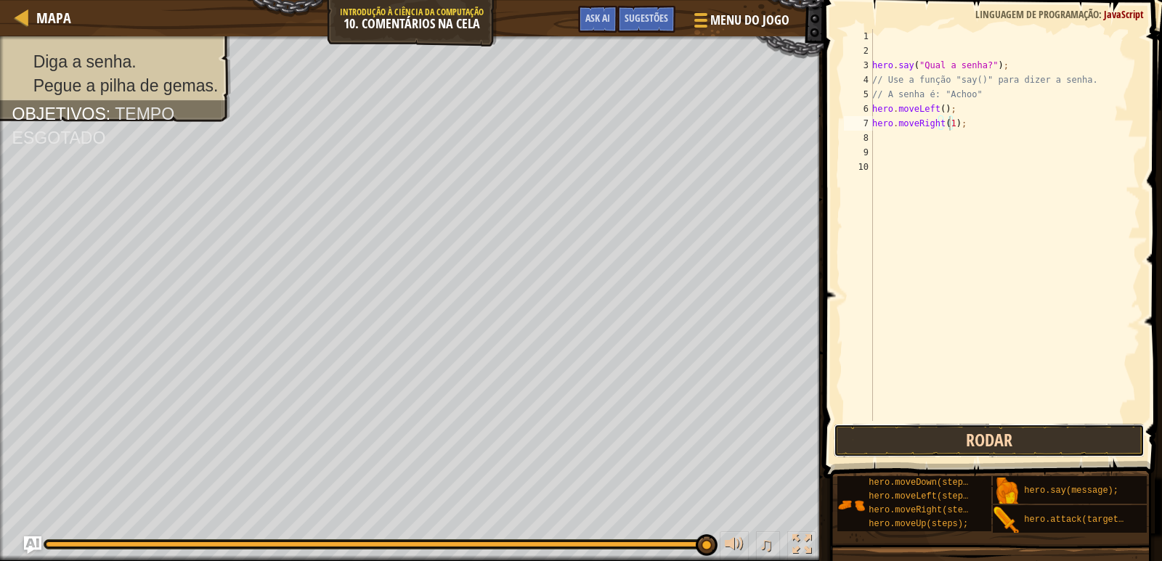
click at [1010, 440] on button "Rodar" at bounding box center [990, 440] width 312 height 33
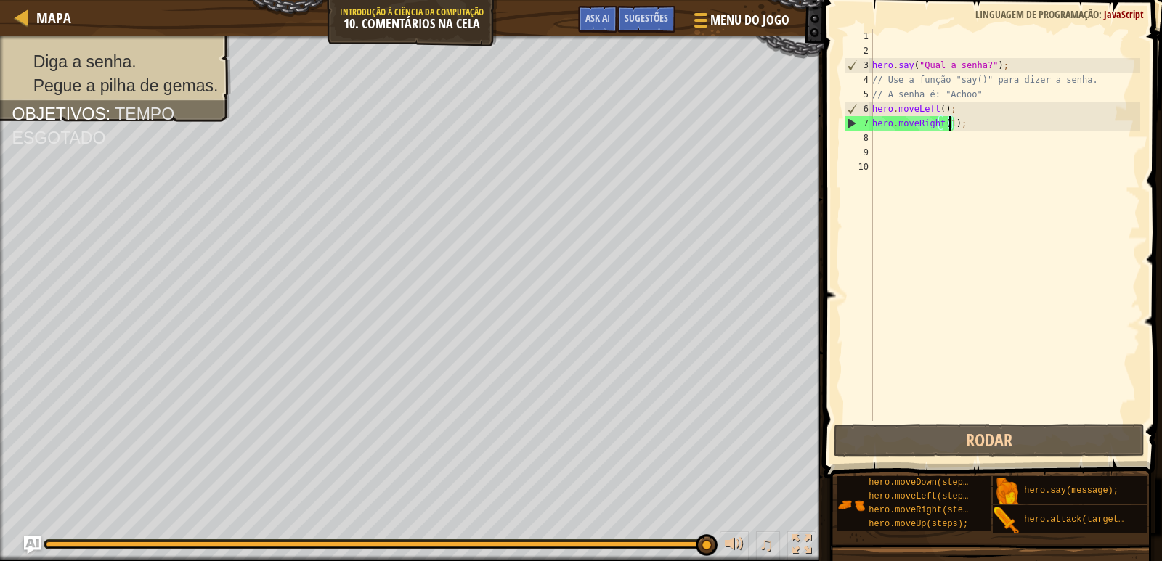
click at [971, 126] on div "hero . say ( "Qual a senha?" ) ; // Use a função "say()" para dizer a senha. //…" at bounding box center [1004, 239] width 271 height 421
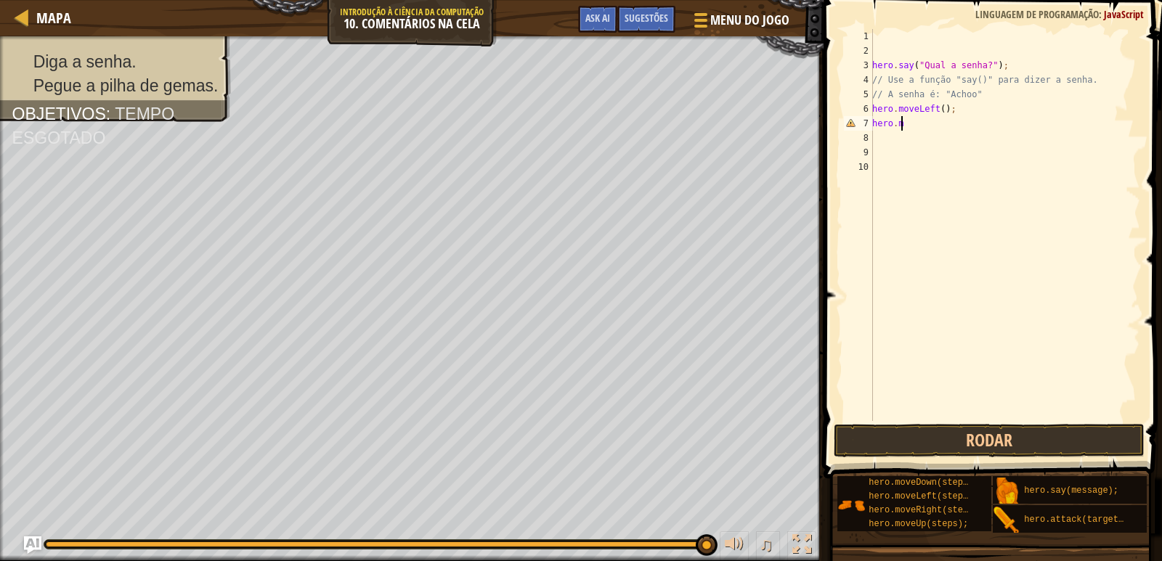
scroll to position [7, 0]
type textarea "h"
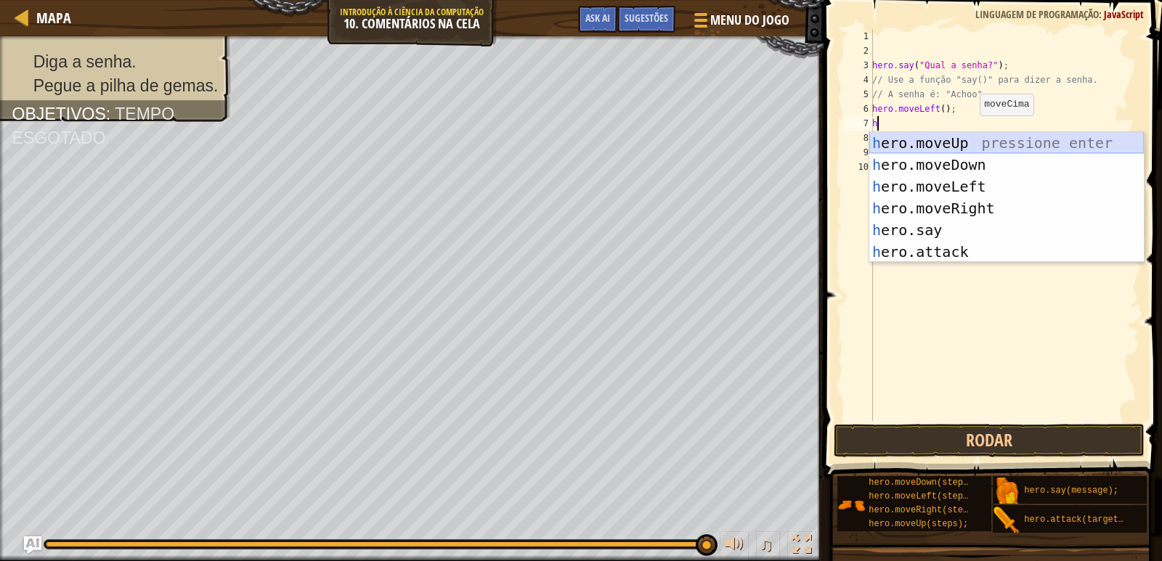
drag, startPoint x: 946, startPoint y: 142, endPoint x: 932, endPoint y: 144, distance: 14.7
click at [932, 144] on div "h ero.moveUp pressione enter h ero.moveDown pressione enter h ero.moveLeft pres…" at bounding box center [1006, 219] width 275 height 174
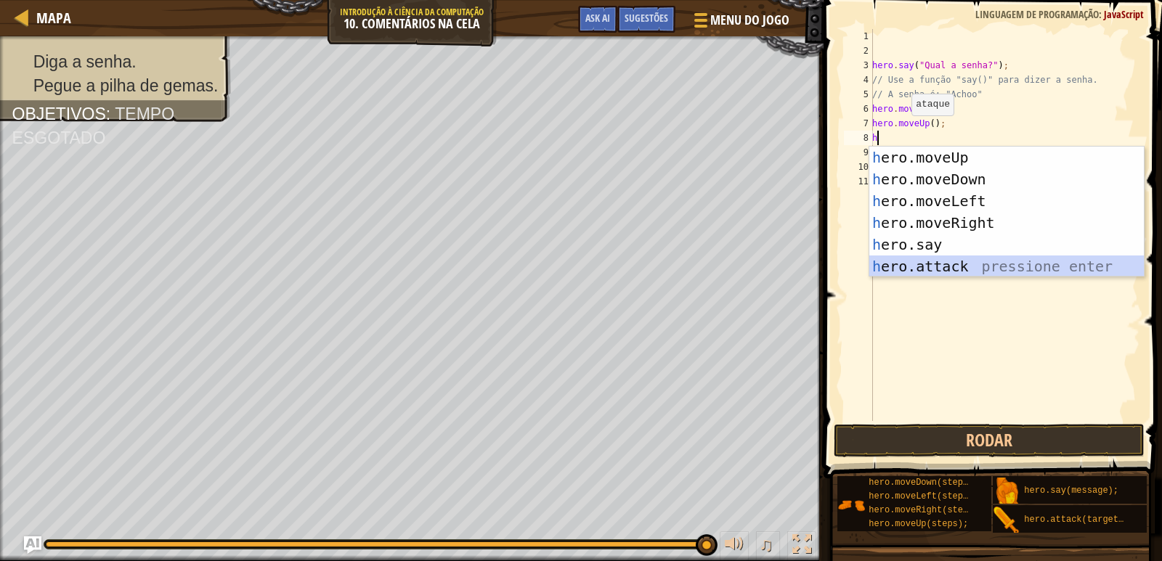
click at [928, 275] on div "h ero.moveUp pressione enter h ero.moveDown pressione enter h ero.moveLeft pres…" at bounding box center [1006, 234] width 275 height 174
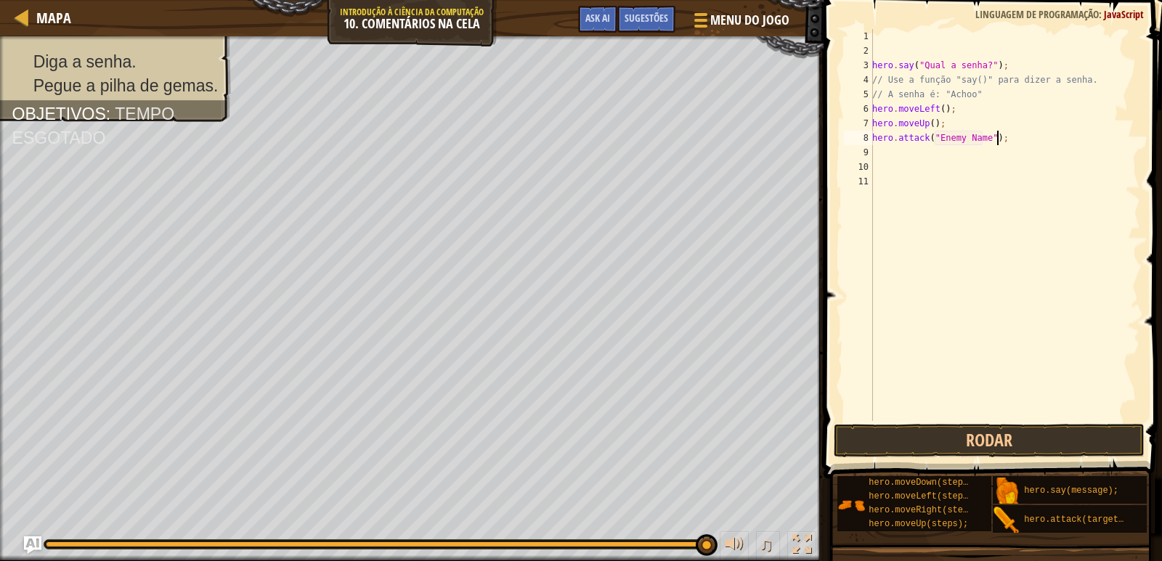
click at [1013, 139] on div "hero . say ( "Qual a senha?" ) ; // Use a função "say()" para dizer a senha. //…" at bounding box center [1004, 239] width 271 height 421
type textarea "h"
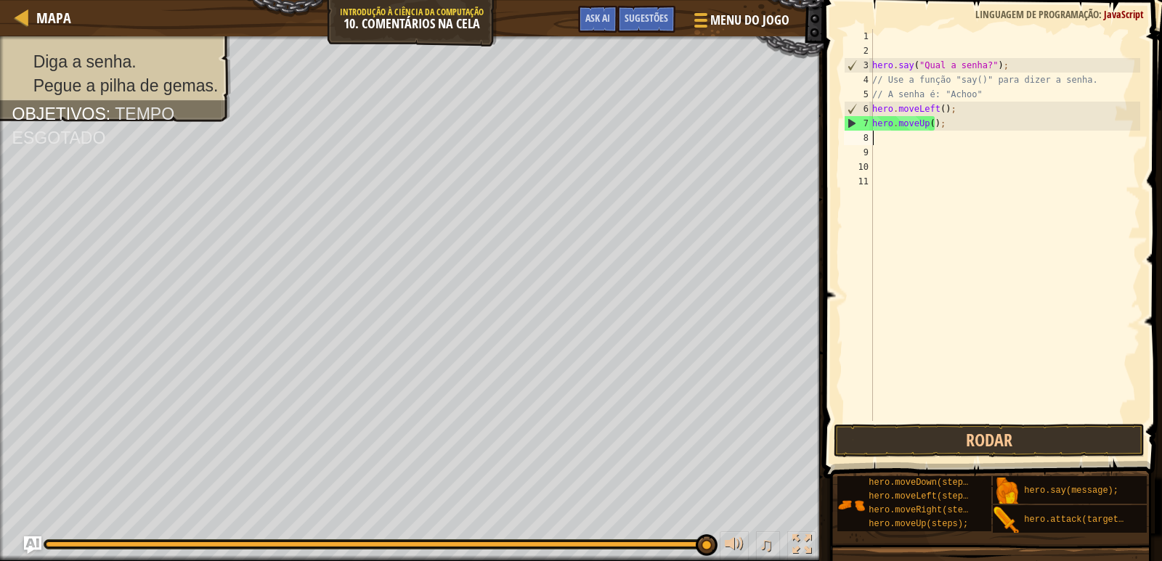
type textarea "h"
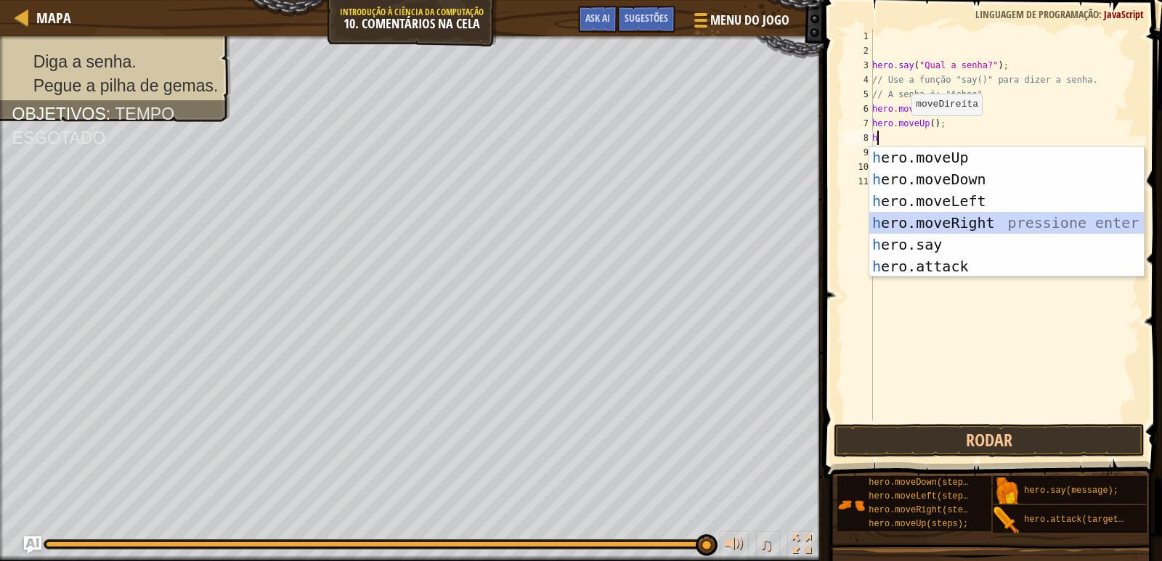
click at [955, 216] on div "h ero.moveUp pressione enter h ero.moveDown pressione enter h ero.moveLeft pres…" at bounding box center [1006, 234] width 275 height 174
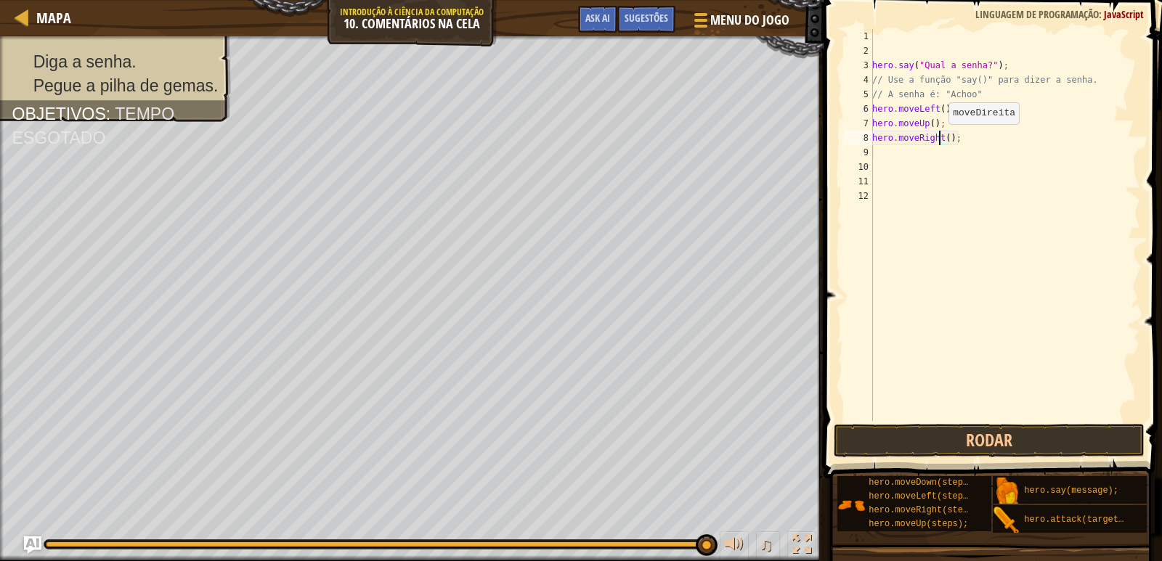
click at [941, 139] on div "hero . say ( "Qual a senha?" ) ; // Use a função "say()" para dizer a senha. //…" at bounding box center [1004, 239] width 271 height 421
click at [944, 137] on div "hero . say ( "Qual a senha?" ) ; // Use a função "say()" para dizer a senha. //…" at bounding box center [1004, 239] width 271 height 421
type textarea "hero.moveRight(1);"
click at [874, 153] on div "hero . say ( "Qual a senha?" ) ; // Use a função "say()" para dizer a senha. //…" at bounding box center [1004, 239] width 271 height 421
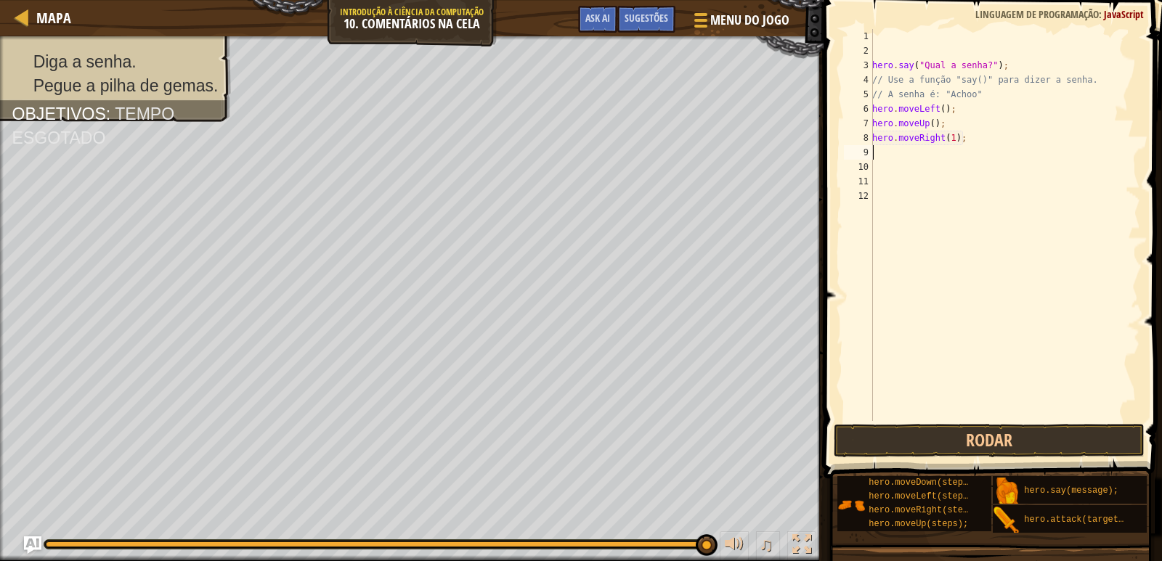
scroll to position [7, 0]
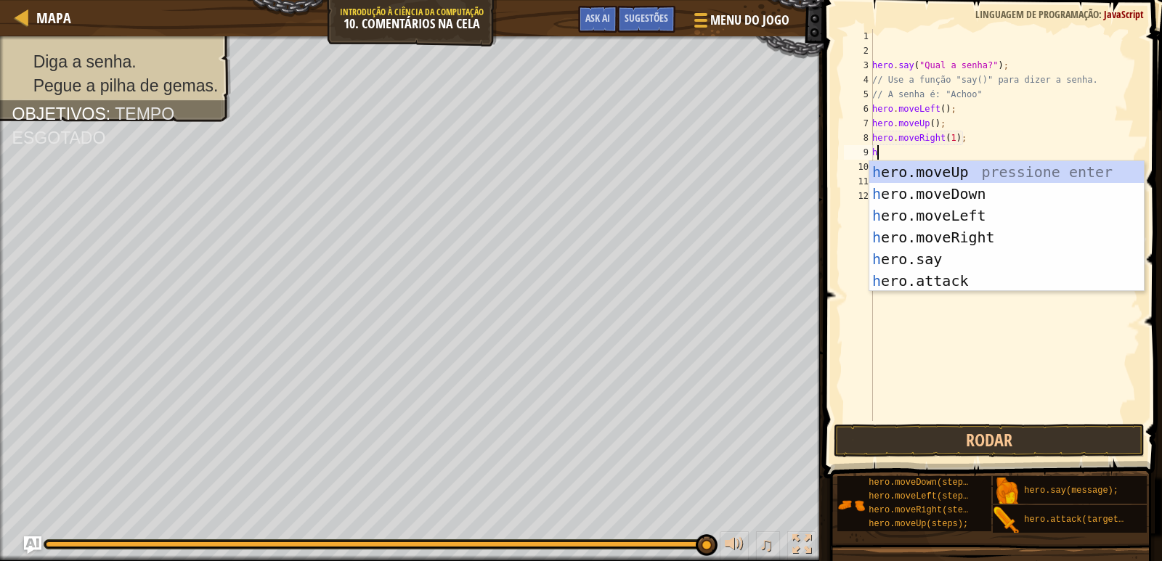
type textarea "h"
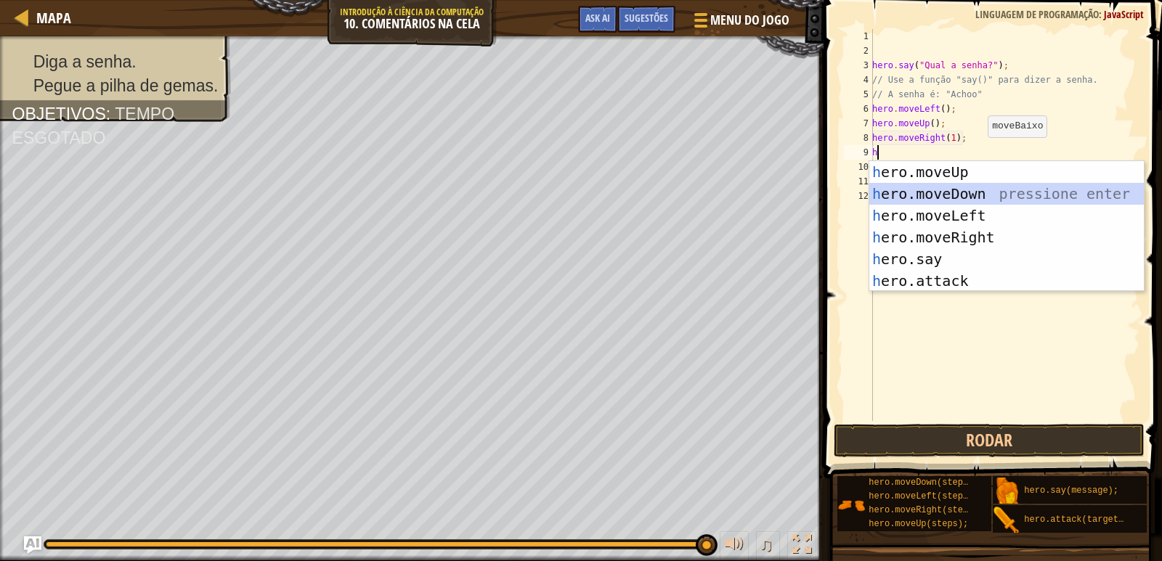
click at [961, 195] on div "h ero.moveUp pressione enter h ero.moveDown pressione enter h ero.moveLeft pres…" at bounding box center [1006, 248] width 275 height 174
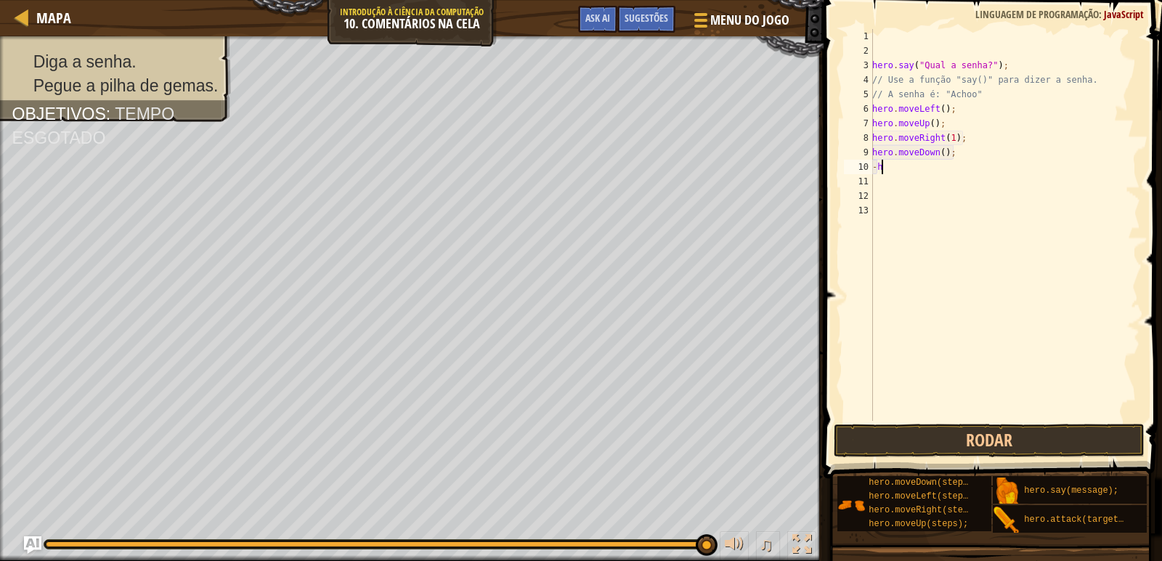
type textarea "-"
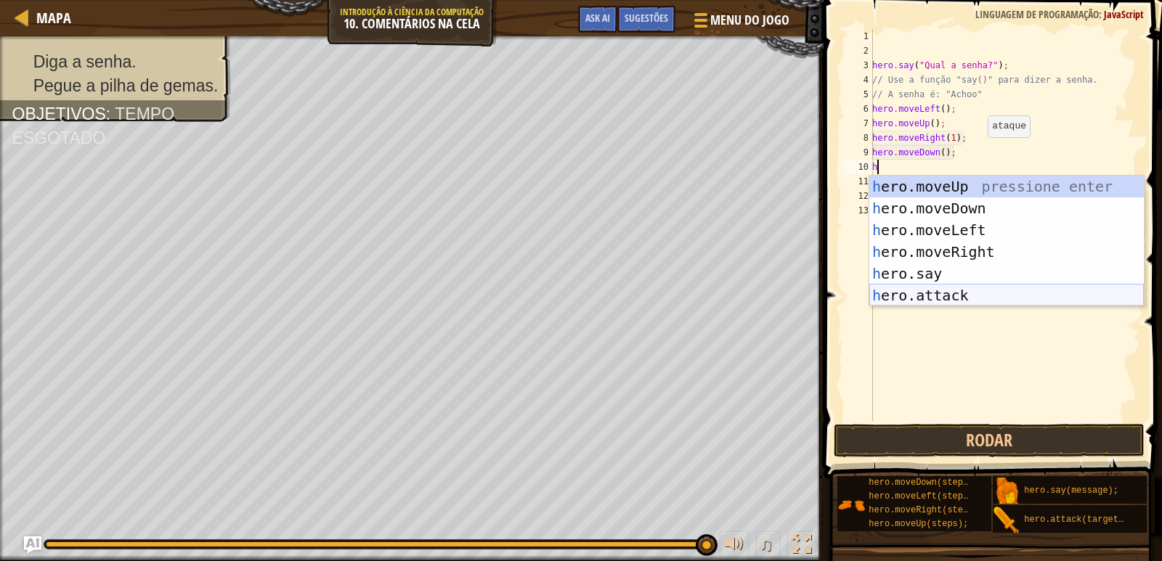
click at [932, 287] on div "h ero.moveUp pressione enter h ero.moveDown pressione enter h ero.moveLeft pres…" at bounding box center [1006, 263] width 275 height 174
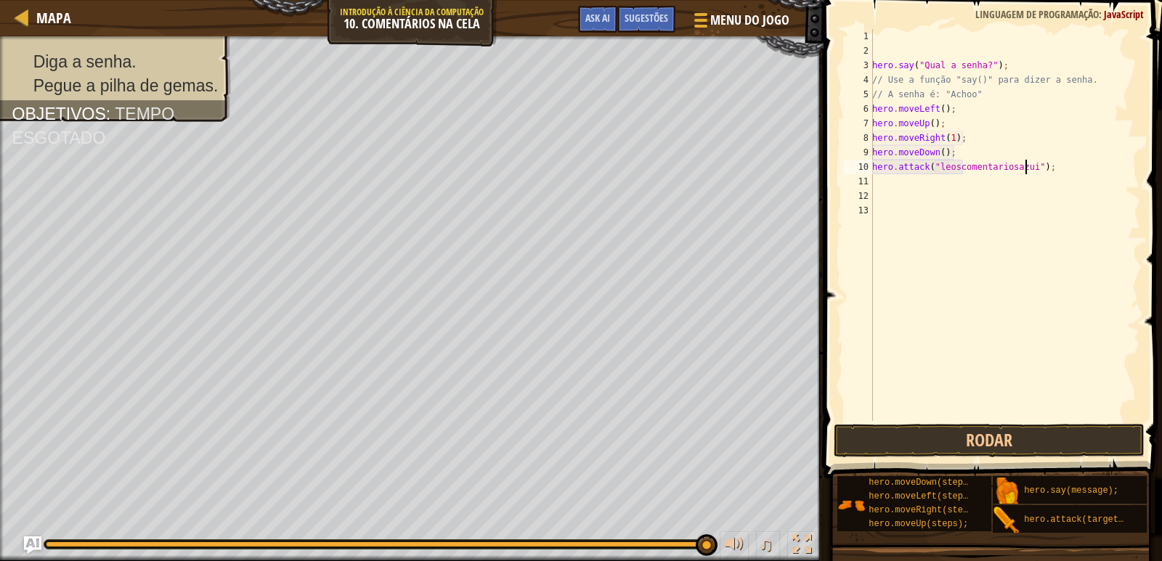
scroll to position [7, 14]
click at [924, 426] on button "Rodar" at bounding box center [990, 440] width 312 height 33
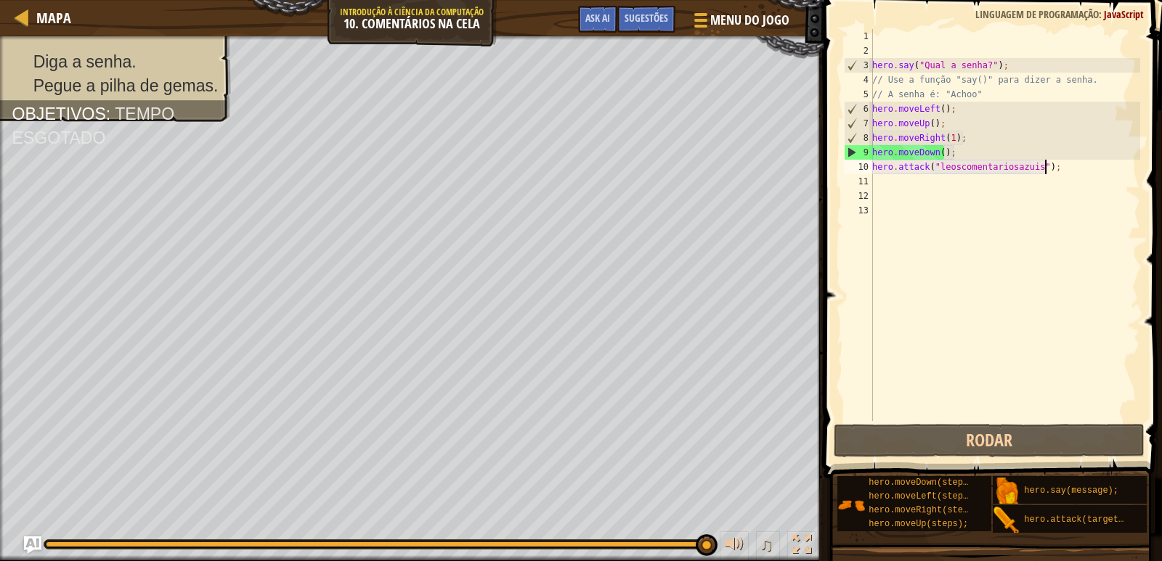
click at [1067, 167] on div "hero . say ( "Qual a senha?" ) ; // Use a função "say()" para dizer a senha. //…" at bounding box center [1004, 239] width 271 height 421
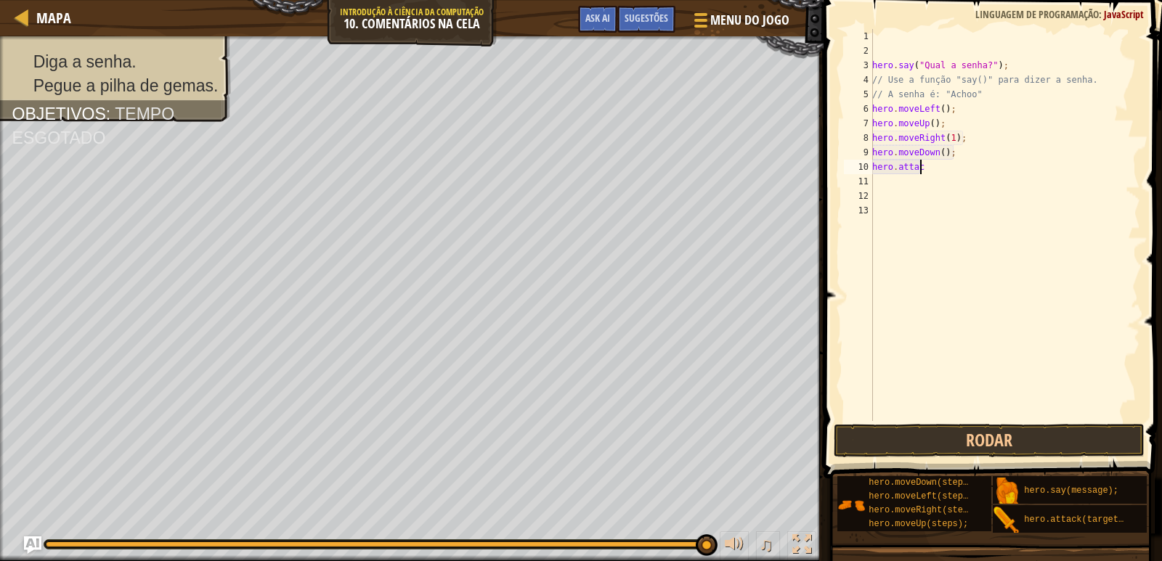
scroll to position [7, 1]
type textarea "h"
click at [928, 437] on button "Rodar" at bounding box center [990, 440] width 312 height 33
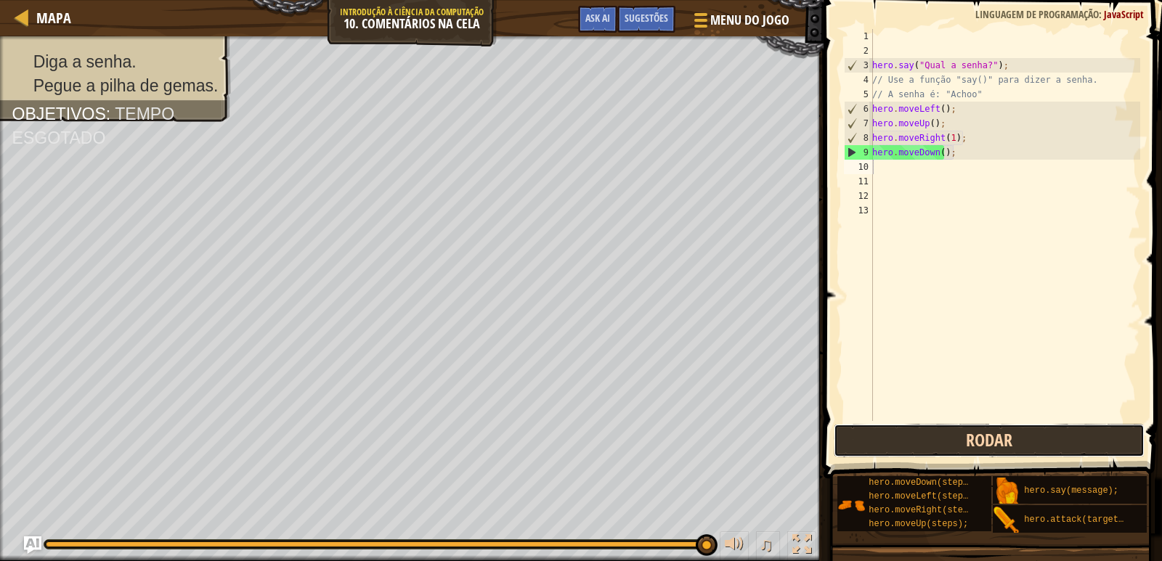
click at [994, 437] on button "Rodar" at bounding box center [990, 440] width 312 height 33
click at [985, 436] on button "Rodar" at bounding box center [990, 440] width 312 height 33
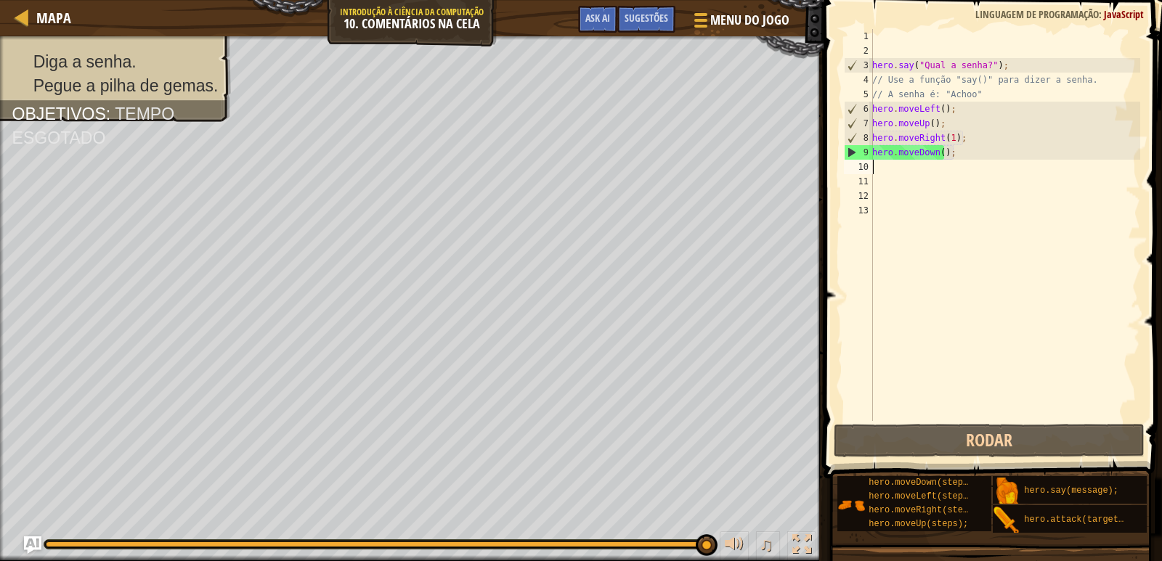
type textarea "h"
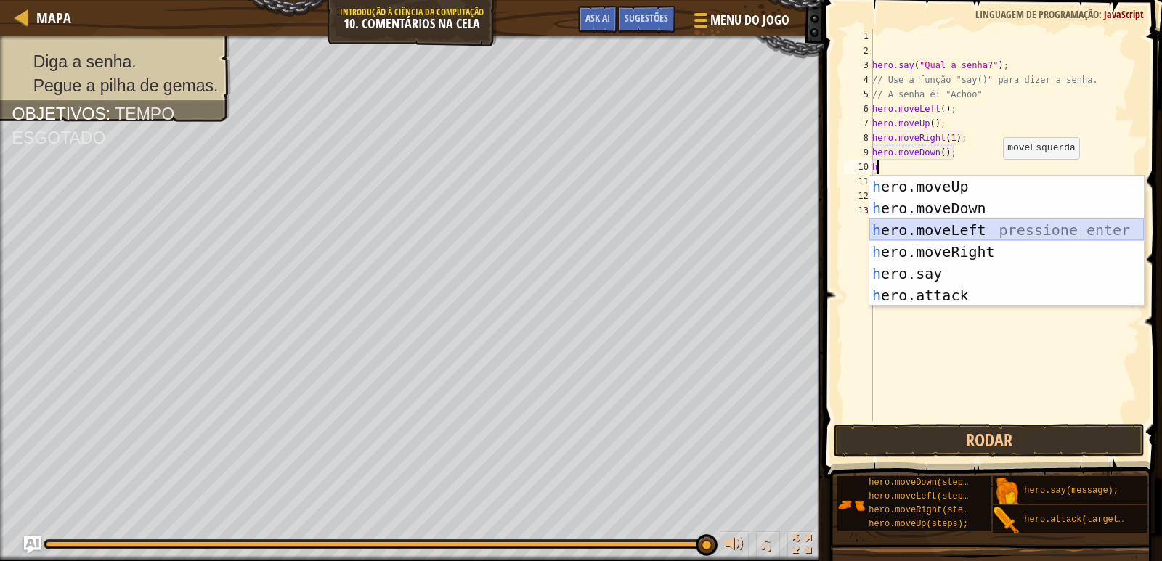
click at [978, 229] on div "h ero.moveUp pressione enter h ero.moveDown pressione enter h ero.moveLeft pres…" at bounding box center [1006, 263] width 275 height 174
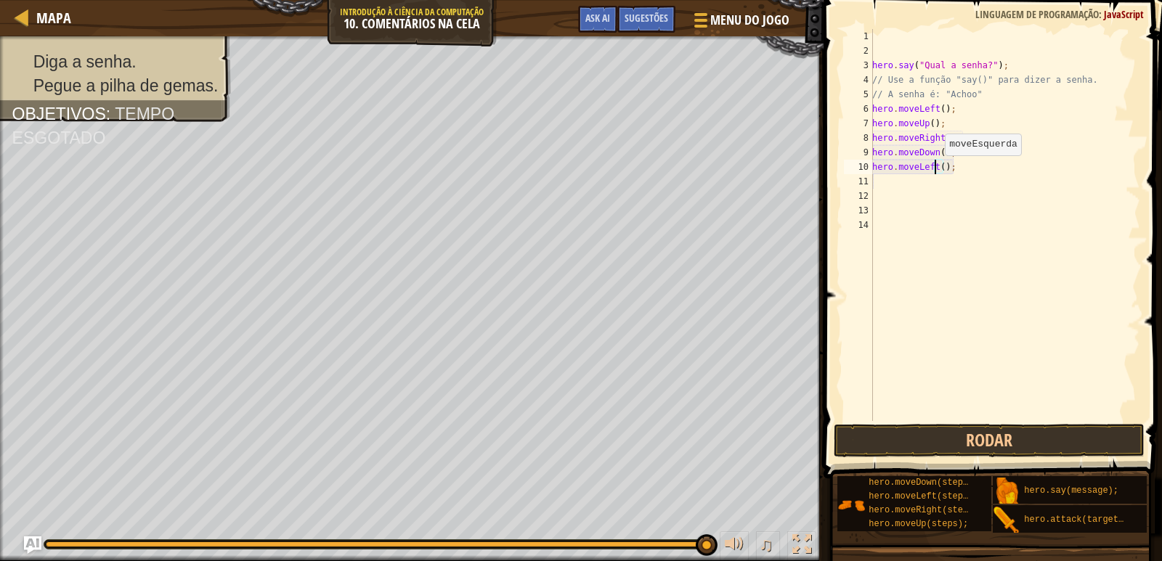
click at [937, 170] on div "hero . say ( "Qual a senha?" ) ; // Use a função "say()" para dizer a senha. //…" at bounding box center [1004, 239] width 271 height 421
click at [937, 167] on div "hero . say ( "Qual a senha?" ) ; // Use a função "say()" para dizer a senha. //…" at bounding box center [1004, 239] width 271 height 421
click at [938, 167] on div "hero . say ( "Qual a senha?" ) ; // Use a função "say()" para dizer a senha. //…" at bounding box center [1004, 239] width 271 height 421
type textarea "hero.moveLeft(1);"
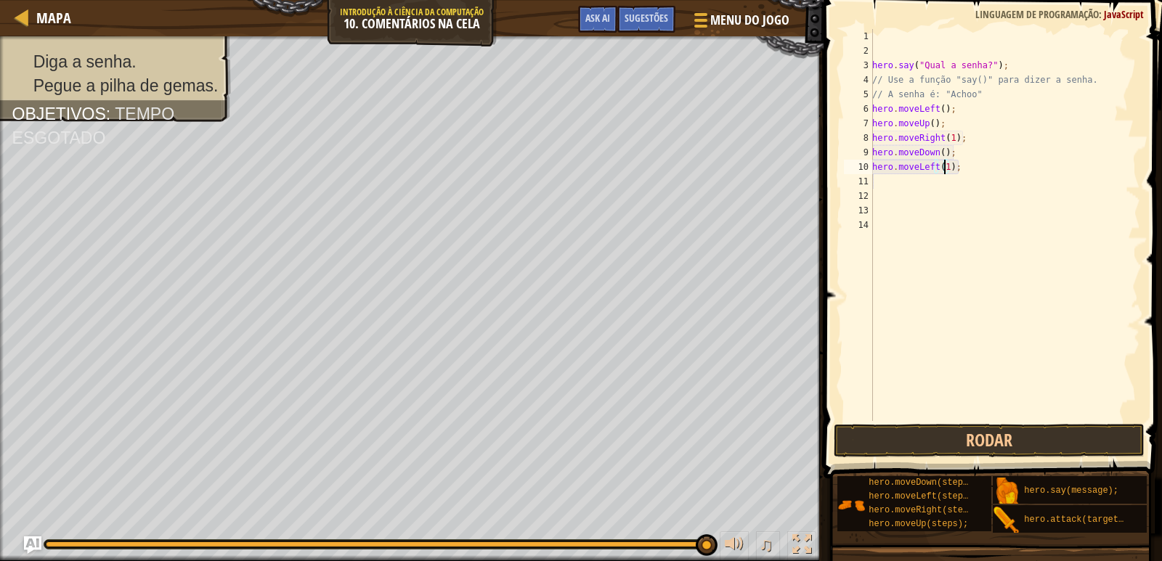
scroll to position [7, 6]
click at [883, 185] on div "hero . say ( "Qual a senha?" ) ; // Use a função "say()" para dizer a senha. //…" at bounding box center [1004, 239] width 271 height 421
click at [971, 434] on button "Rodar" at bounding box center [990, 440] width 312 height 33
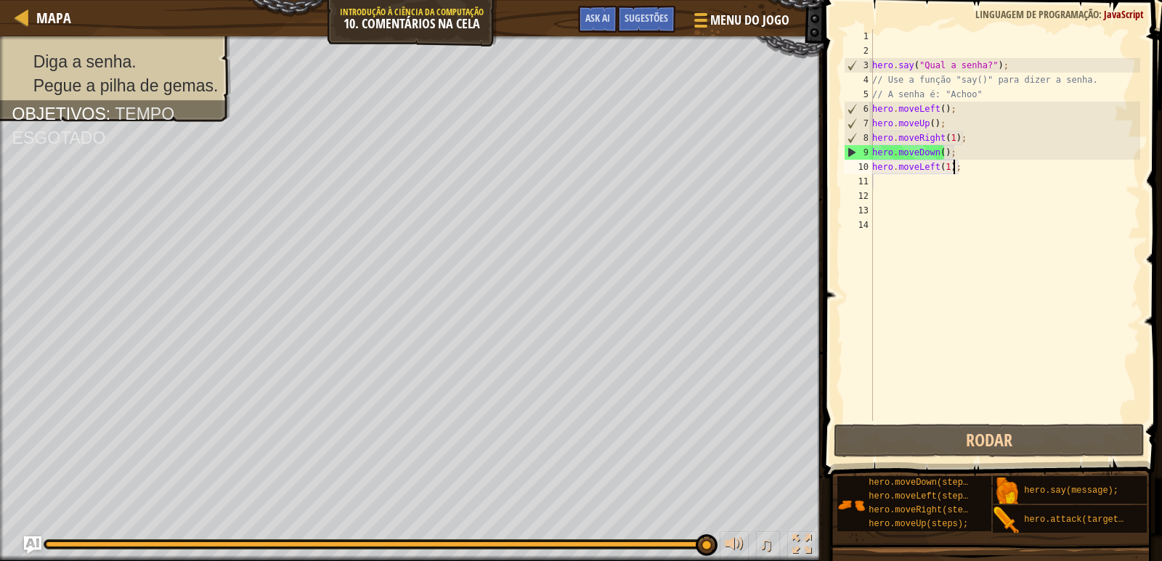
click at [975, 169] on div "hero . say ( "Qual a senha?" ) ; // Use a função "say()" para dizer a senha. //…" at bounding box center [1004, 239] width 271 height 421
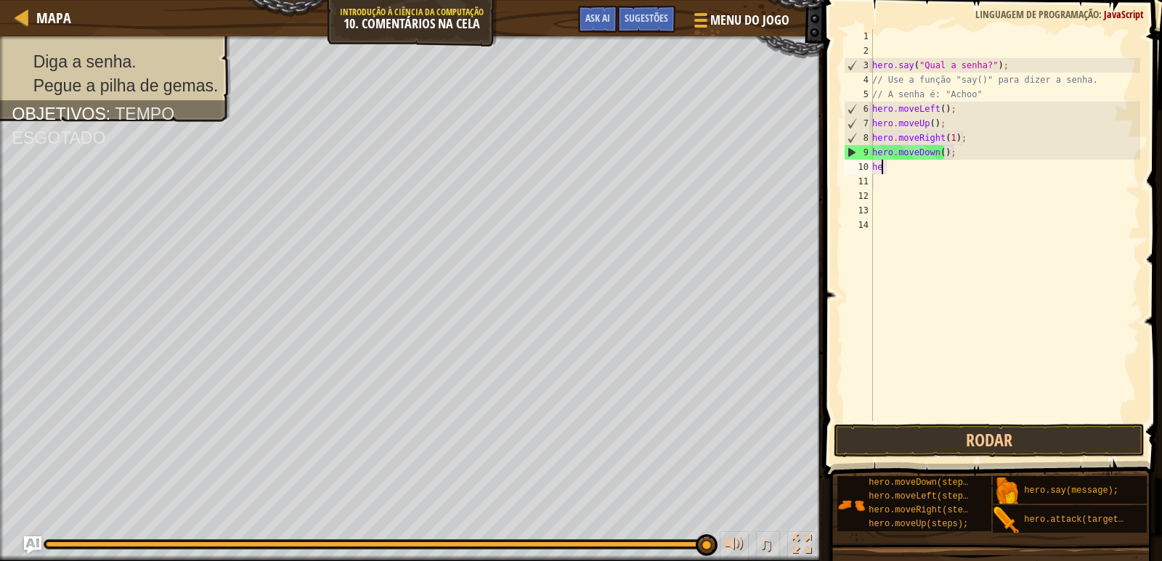
type textarea "h"
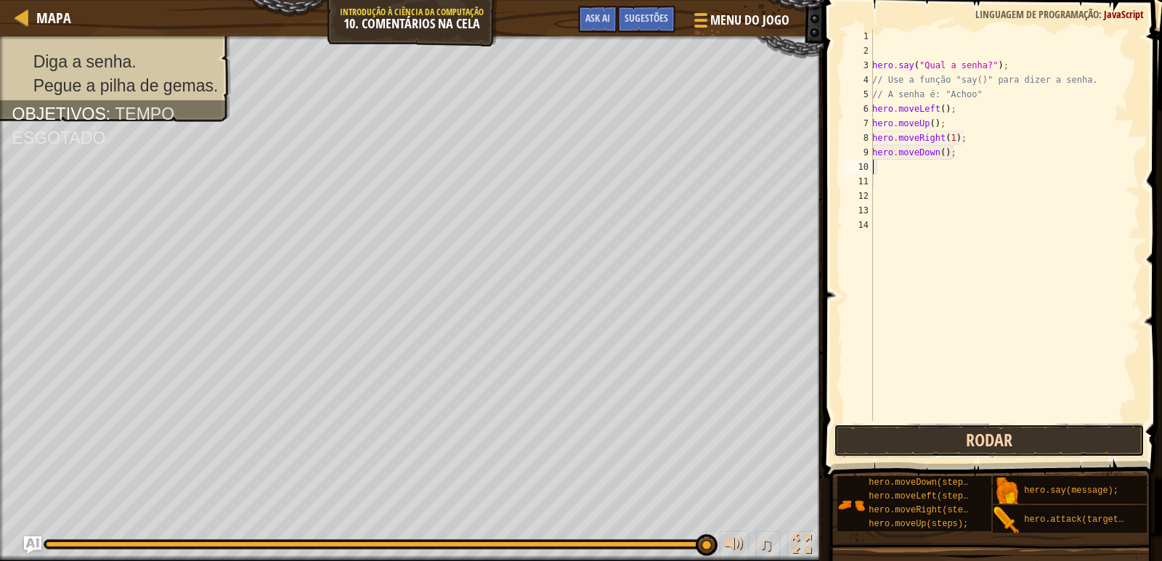
click at [968, 430] on button "Rodar" at bounding box center [990, 440] width 312 height 33
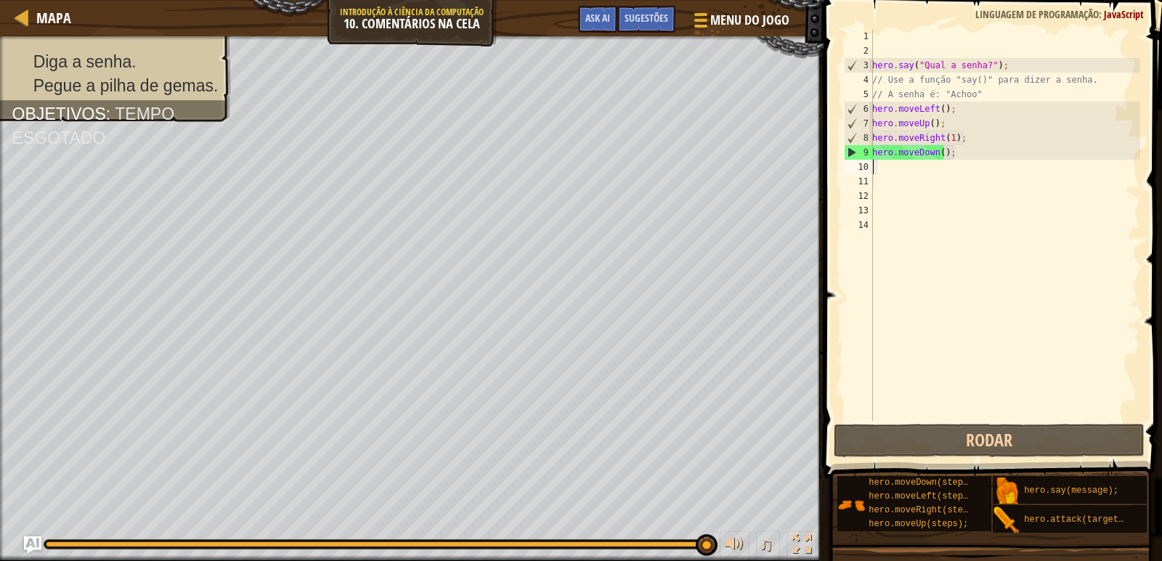
click at [999, 151] on div "hero . say ( "Qual a senha?" ) ; // Use a função "say()" para dizer a senha. //…" at bounding box center [1004, 239] width 271 height 421
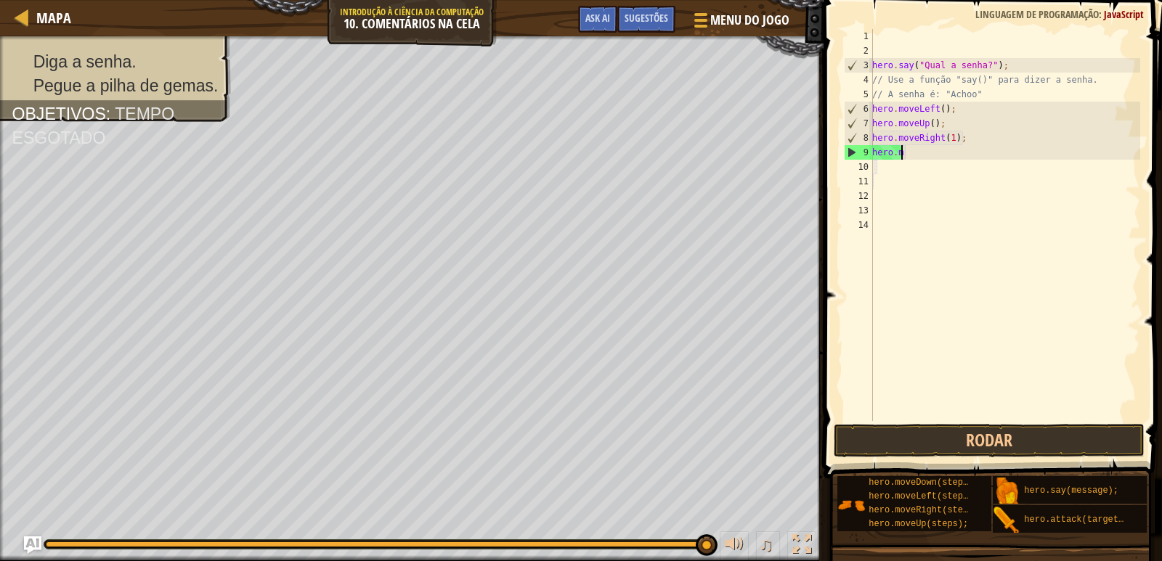
type textarea "h"
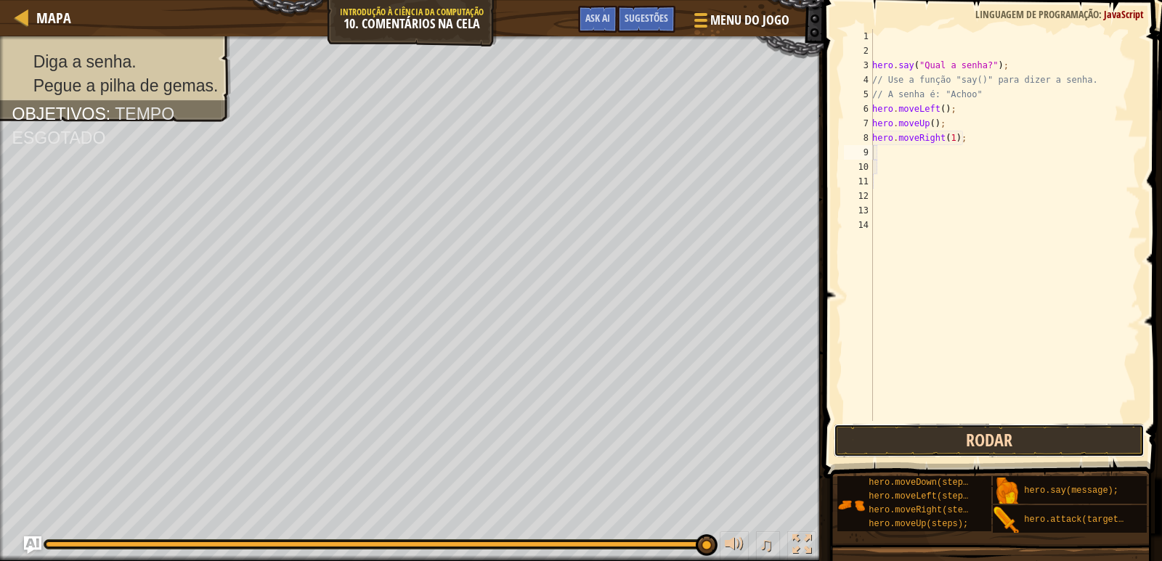
click at [1021, 439] on button "Rodar" at bounding box center [990, 440] width 312 height 33
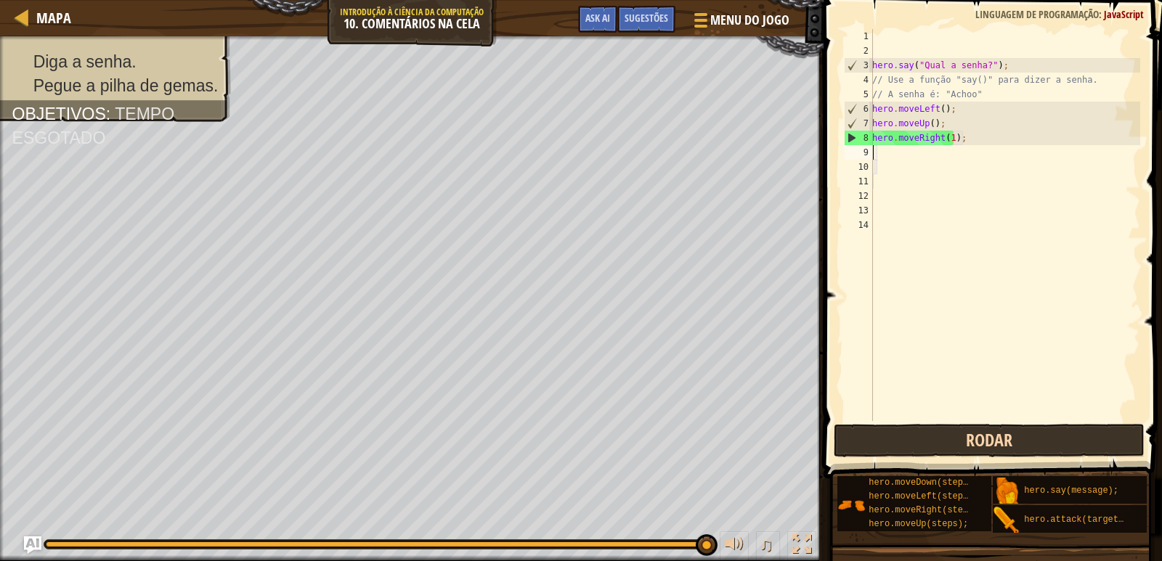
type textarea "h"
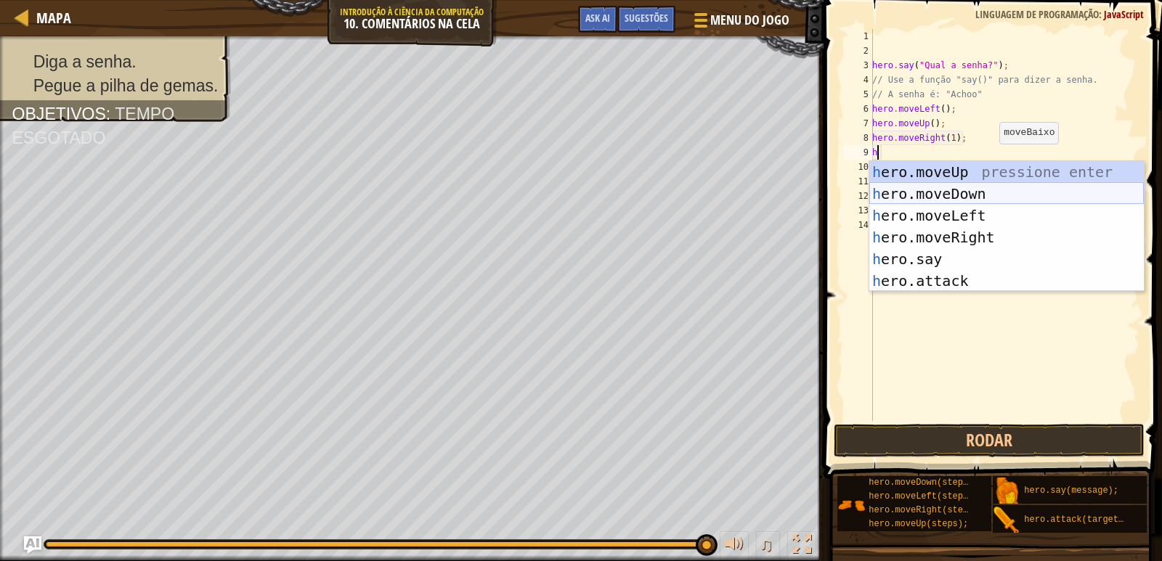
click at [944, 185] on div "h ero.moveUp pressione enter h ero.moveDown pressione enter h ero.moveLeft pres…" at bounding box center [1006, 248] width 275 height 174
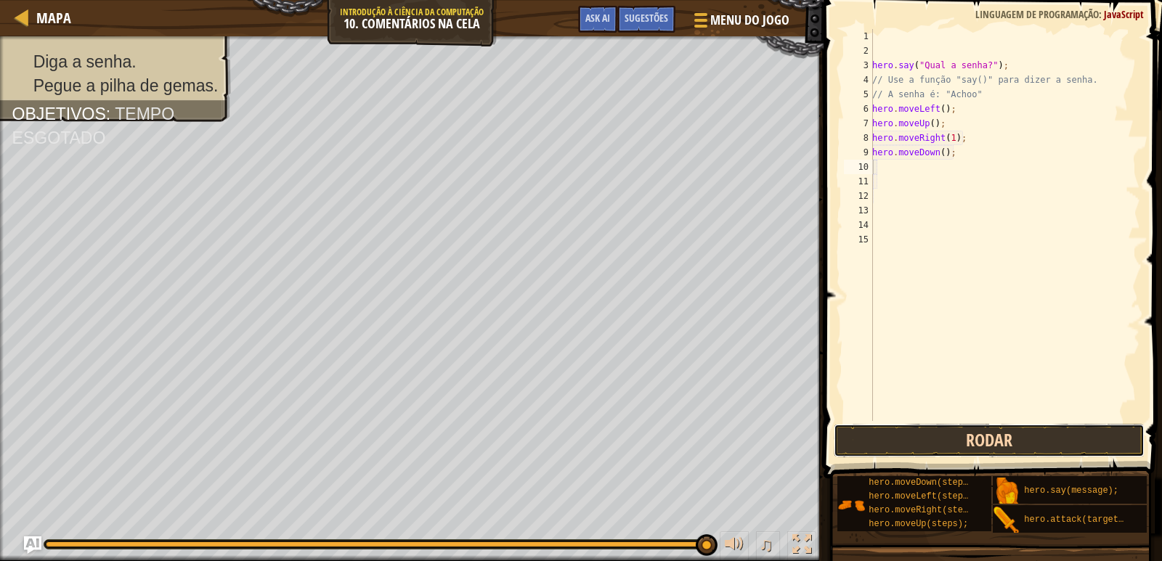
click at [919, 434] on button "Rodar" at bounding box center [990, 440] width 312 height 33
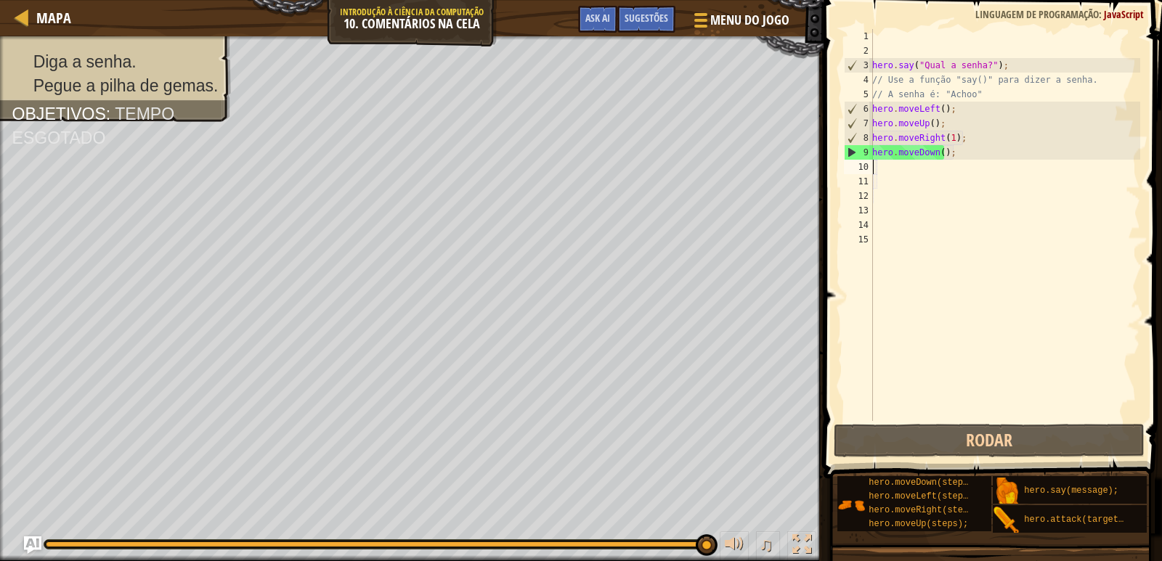
type textarea "h"
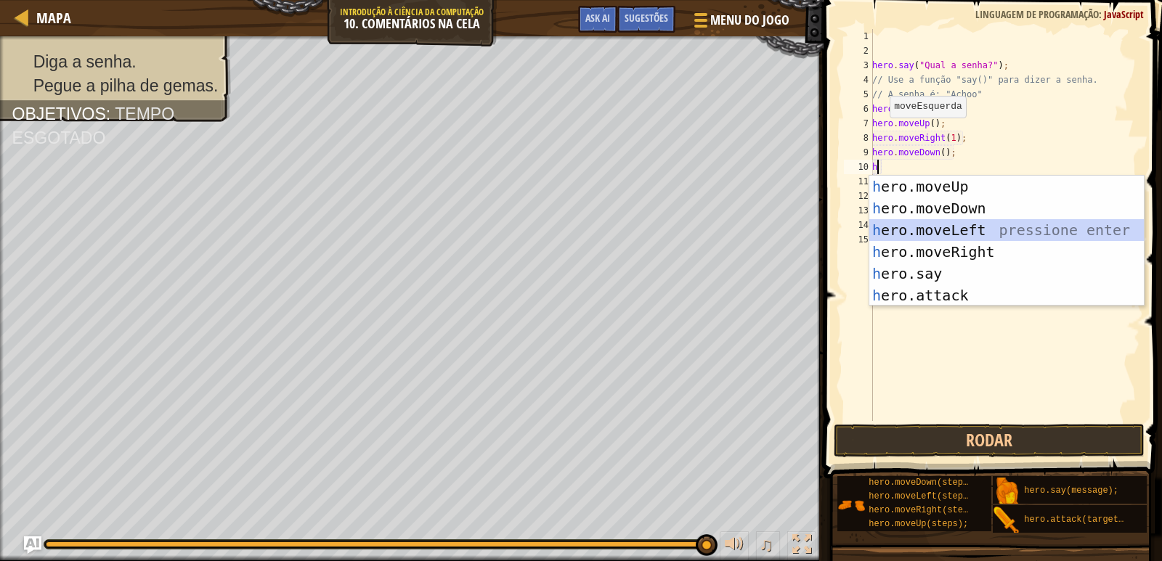
click at [949, 232] on div "h ero.moveUp pressione enter h ero.moveDown pressione enter h ero.moveLeft pres…" at bounding box center [1006, 263] width 275 height 174
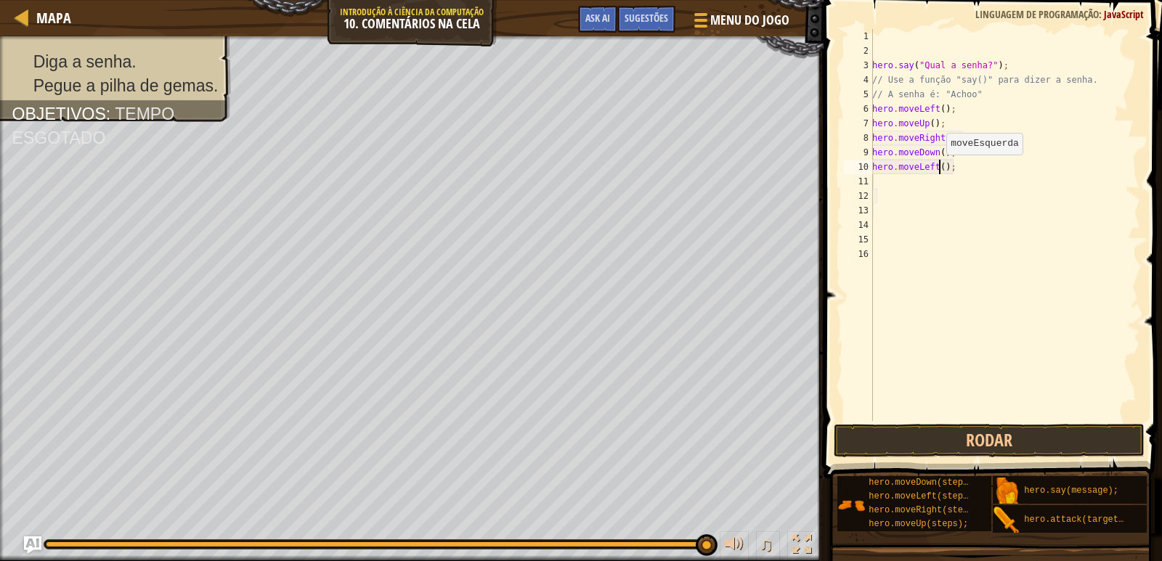
click at [938, 169] on div "hero . say ( "Qual a senha?" ) ; // Use a função "say()" para dizer a senha. //…" at bounding box center [1004, 239] width 271 height 421
type textarea "hero.moveLeft(1);"
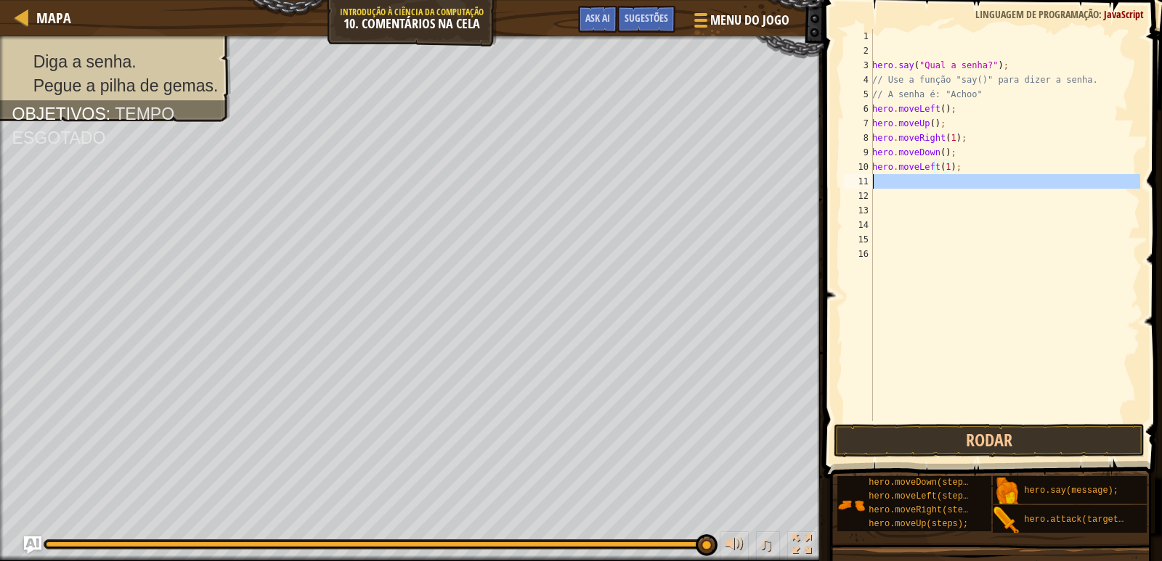
drag, startPoint x: 870, startPoint y: 180, endPoint x: 881, endPoint y: 180, distance: 10.9
click at [876, 180] on div "hero.moveLeft(1); 1 2 3 4 5 6 7 8 9 10 11 12 13 14 15 16 hero . say ( "Qual a s…" at bounding box center [990, 225] width 299 height 392
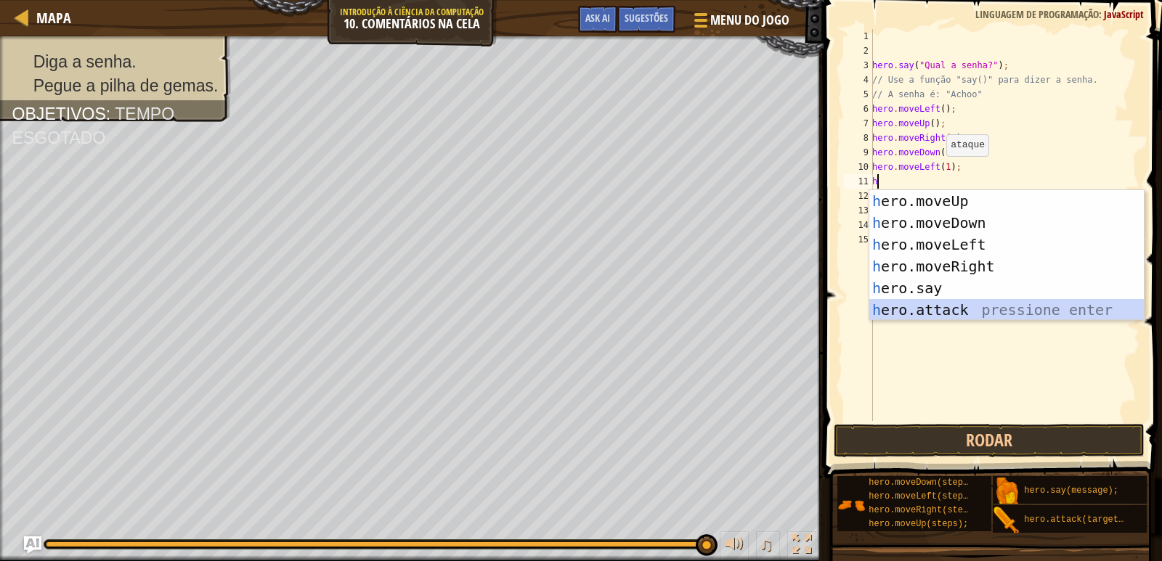
click at [949, 307] on div "h ero.moveUp pressione enter h ero.moveDown pressione enter h ero.moveLeft pres…" at bounding box center [1006, 277] width 275 height 174
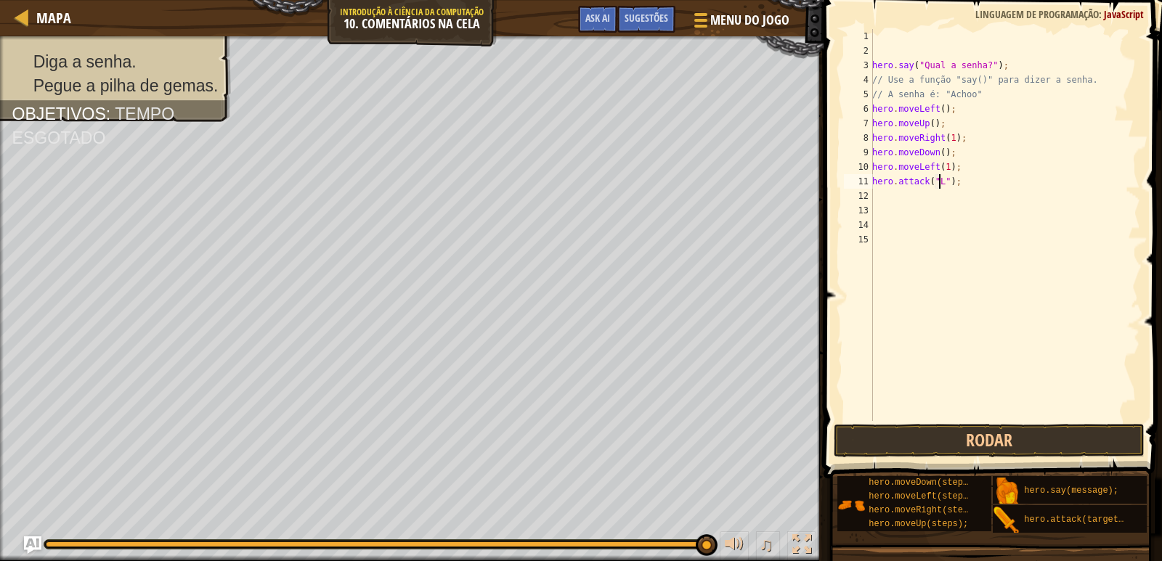
scroll to position [7, 6]
click at [956, 187] on div "hero . say ( "Qual a senha?" ) ; // Use a função "say()" para dizer a senha. //…" at bounding box center [1004, 239] width 271 height 421
type textarea "h"
click at [653, 19] on span "Sugestões" at bounding box center [647, 18] width 44 height 14
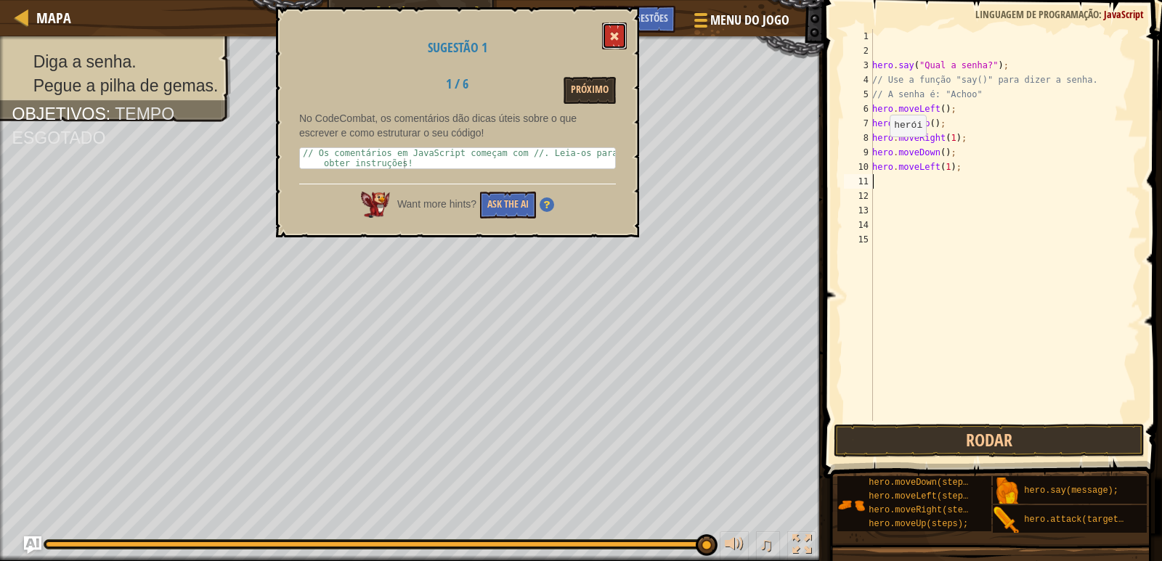
click at [615, 31] on button at bounding box center [614, 36] width 25 height 27
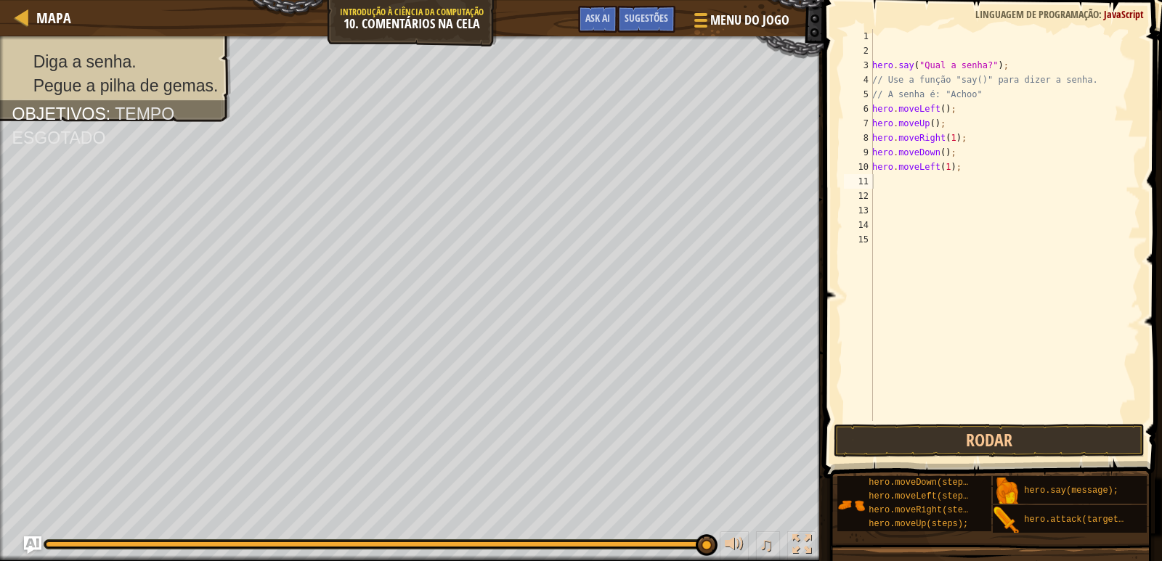
click at [980, 166] on div "hero . say ( "Qual a senha?" ) ; // Use a função "say()" para dizer a senha. //…" at bounding box center [1004, 239] width 271 height 421
type textarea "h"
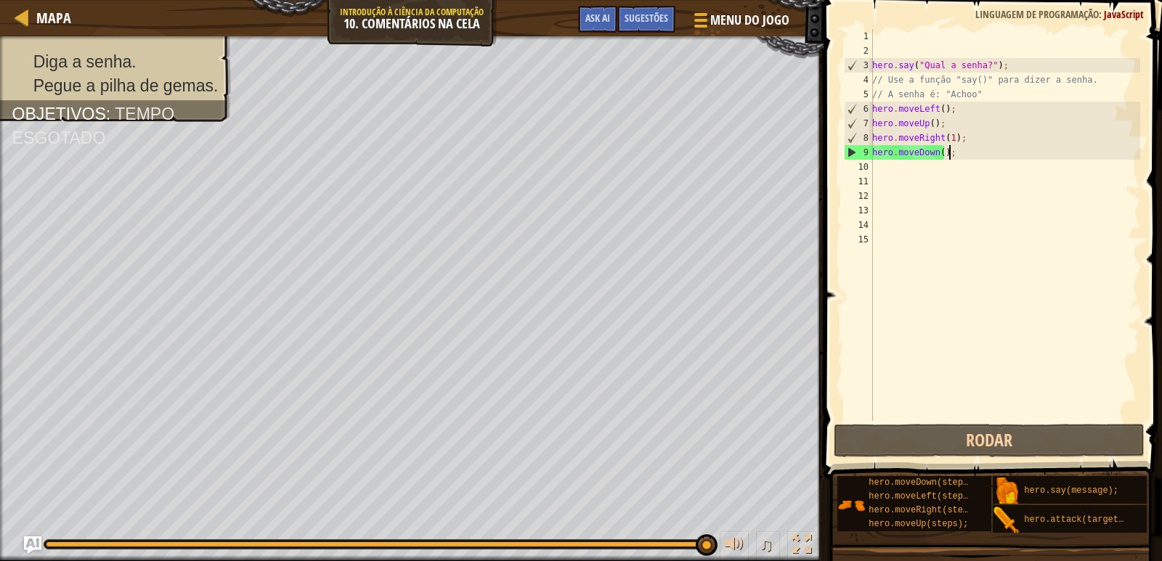
click at [956, 155] on div "hero . say ( "Qual a senha?" ) ; // Use a função "say()" para dizer a senha. //…" at bounding box center [1004, 239] width 271 height 421
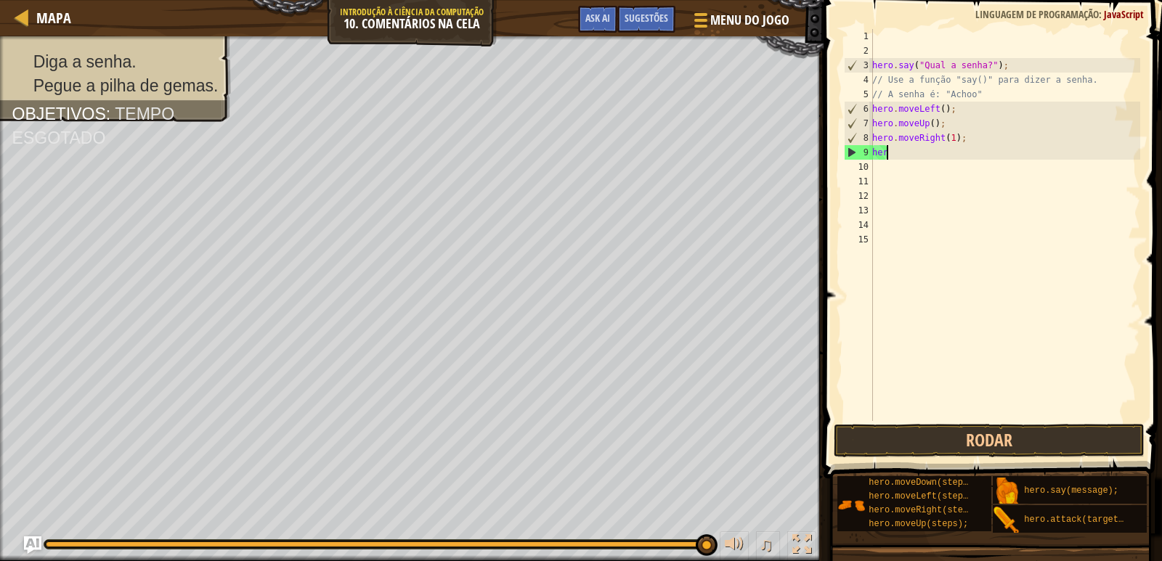
type textarea "h"
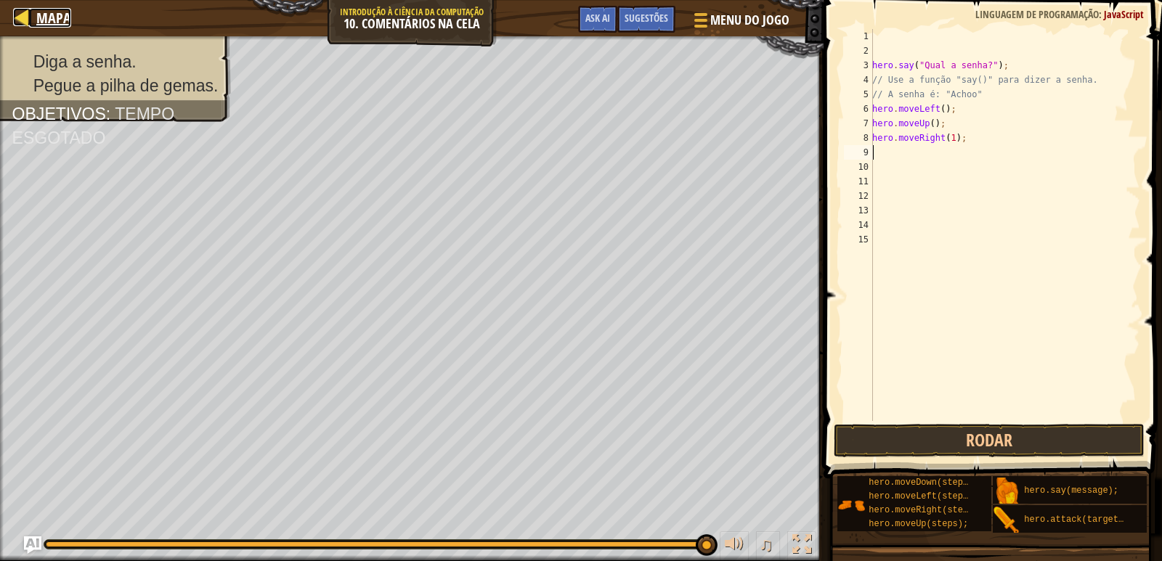
click at [29, 18] on div at bounding box center [22, 17] width 18 height 18
select select "pt-BR"
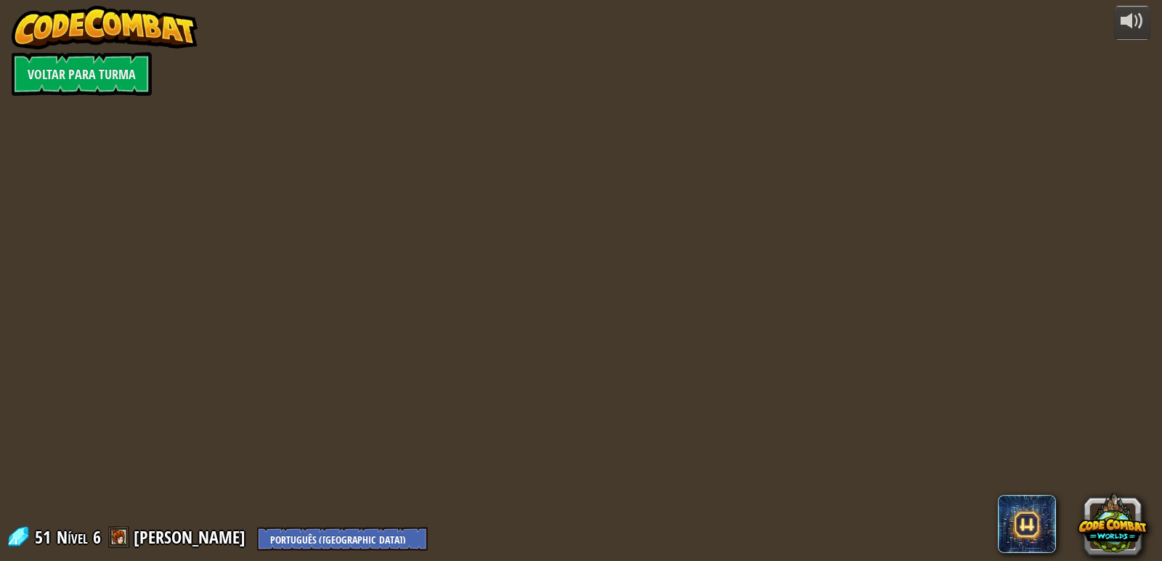
select select "pt-BR"
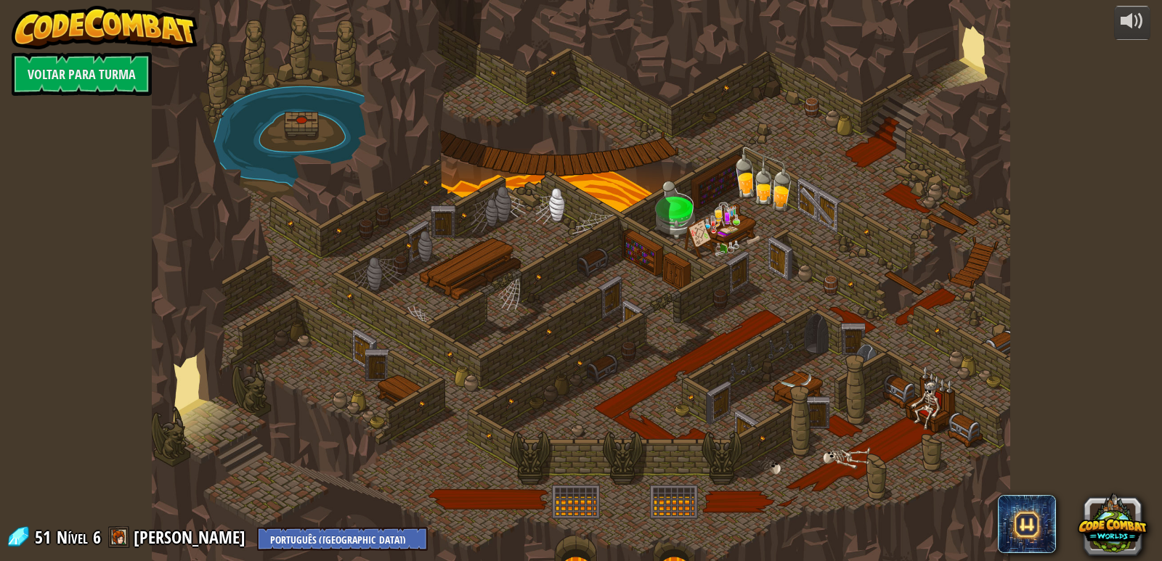
select select "pt-BR"
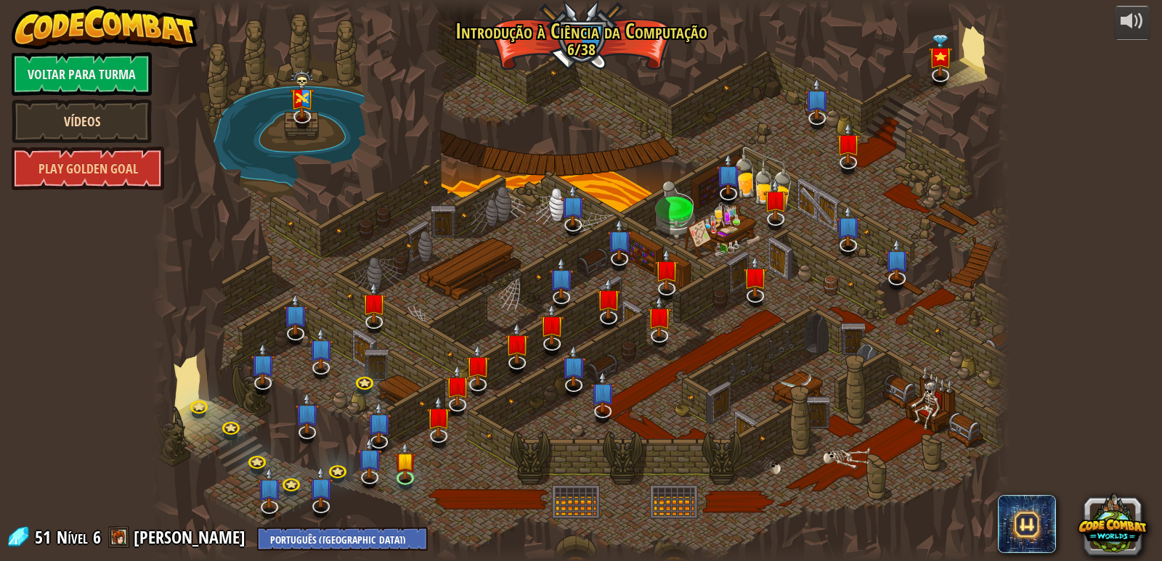
select select "pt-BR"
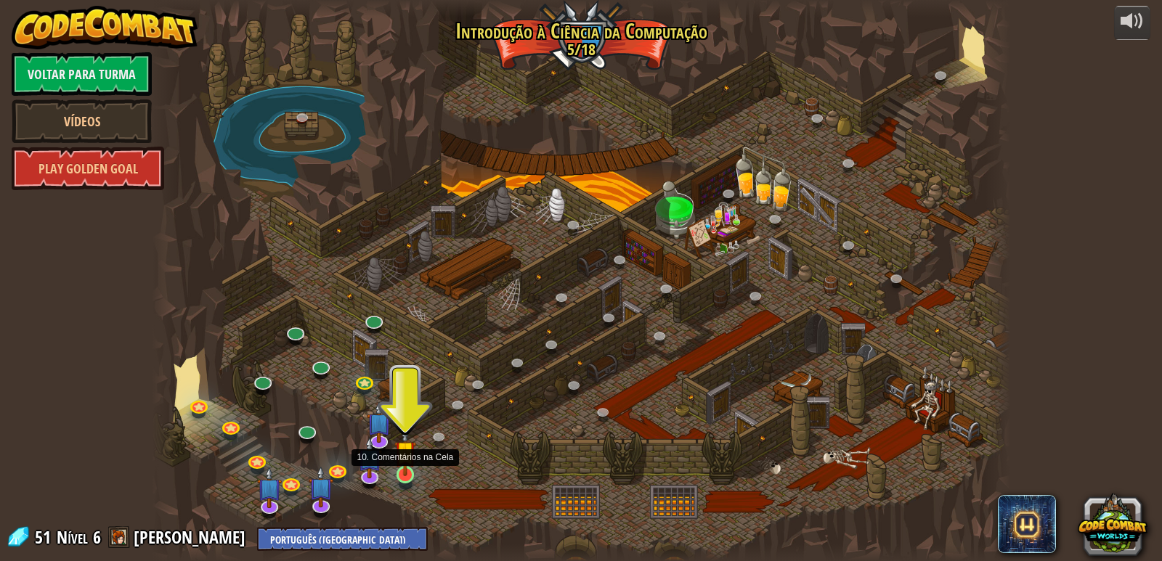
click at [400, 469] on img at bounding box center [405, 452] width 22 height 50
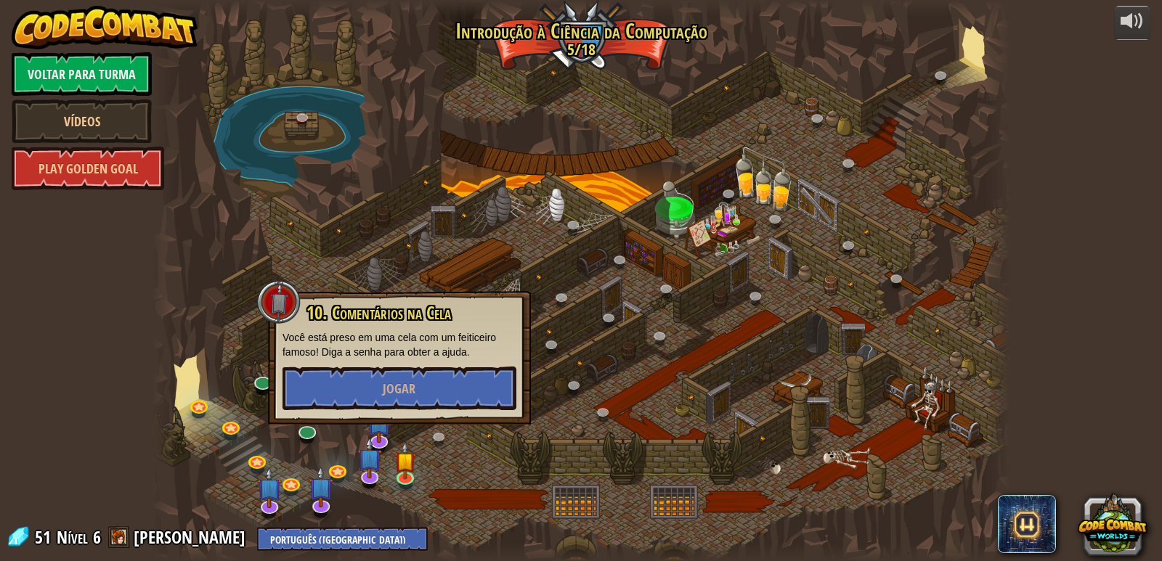
click at [442, 365] on div "10. Comentários na Cela Você está preso em uma cela com um feiticeiro famoso! D…" at bounding box center [400, 357] width 234 height 107
click at [438, 408] on button "Jogar" at bounding box center [400, 389] width 234 height 44
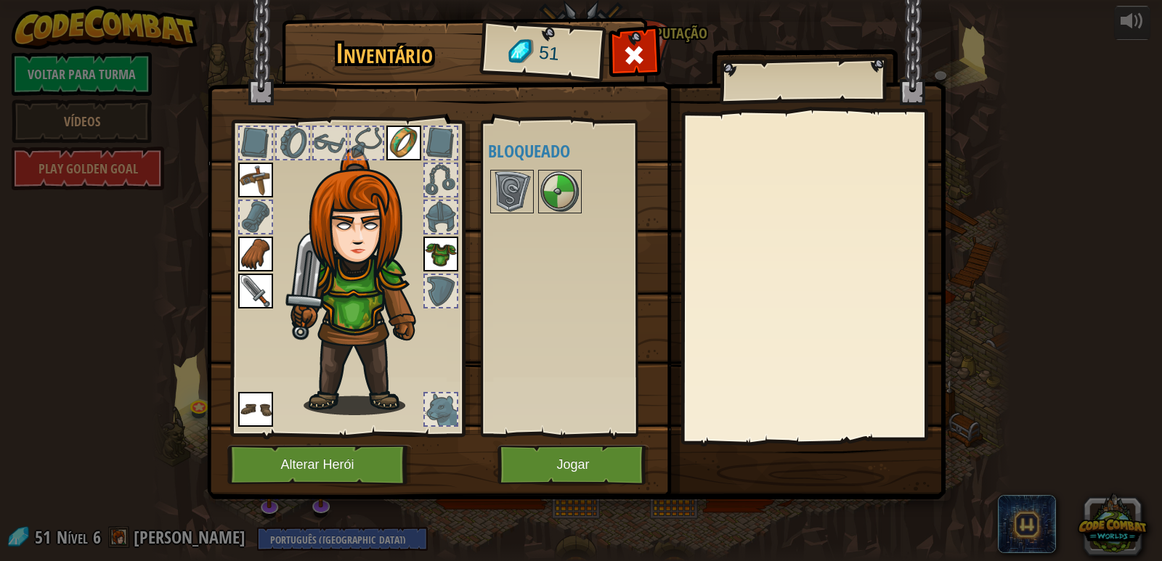
click at [402, 139] on img at bounding box center [403, 143] width 35 height 35
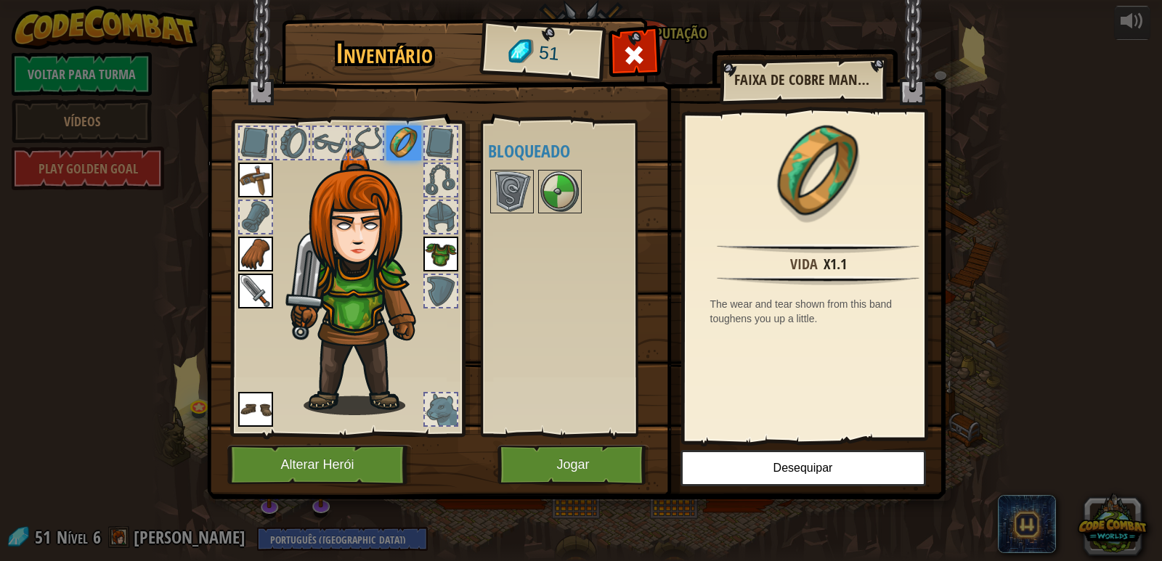
click at [437, 166] on div at bounding box center [441, 180] width 32 height 32
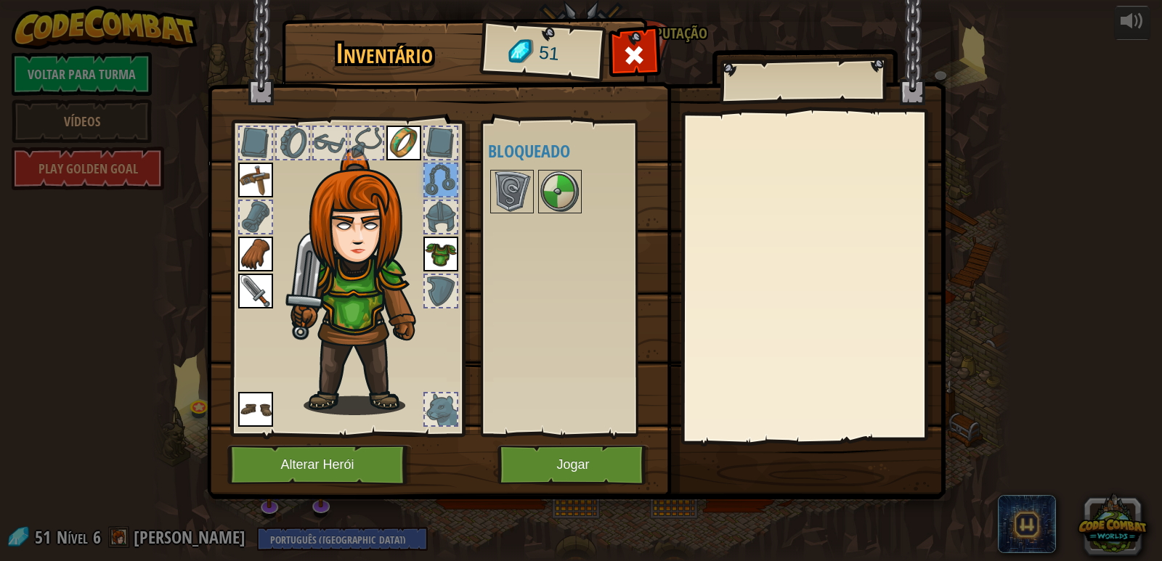
click at [432, 209] on div at bounding box center [441, 217] width 32 height 32
click at [441, 237] on img at bounding box center [440, 254] width 35 height 35
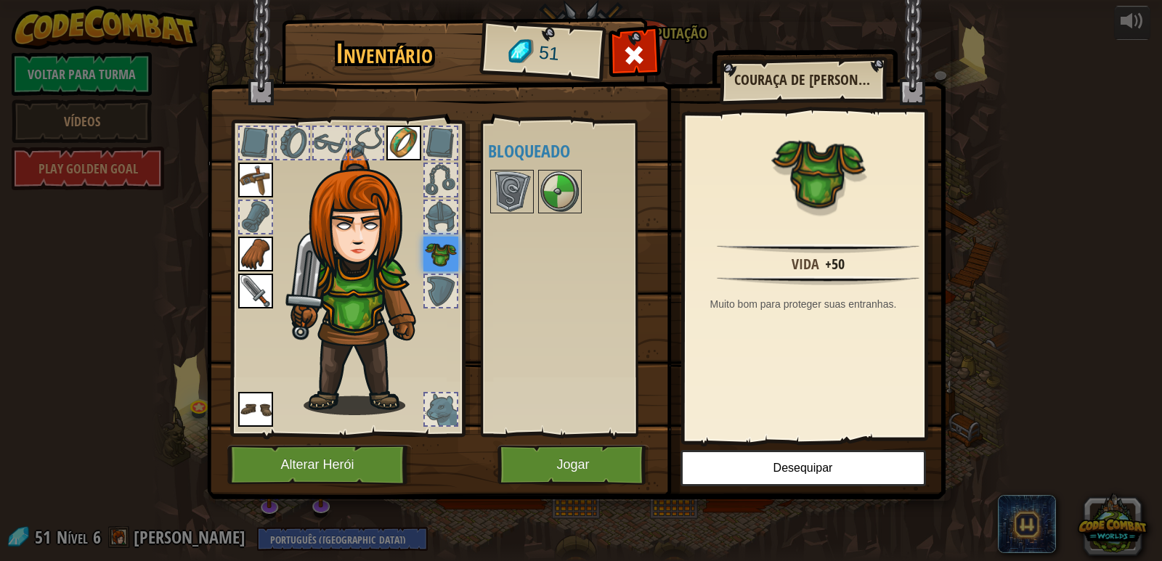
click at [437, 279] on div at bounding box center [441, 291] width 32 height 32
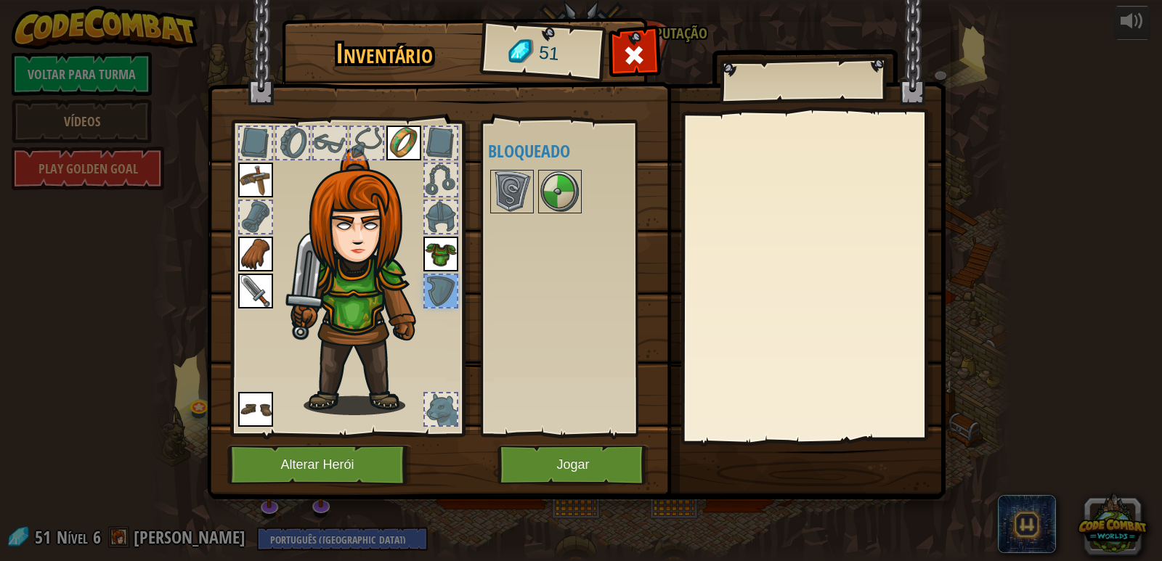
click at [256, 296] on img at bounding box center [255, 291] width 35 height 35
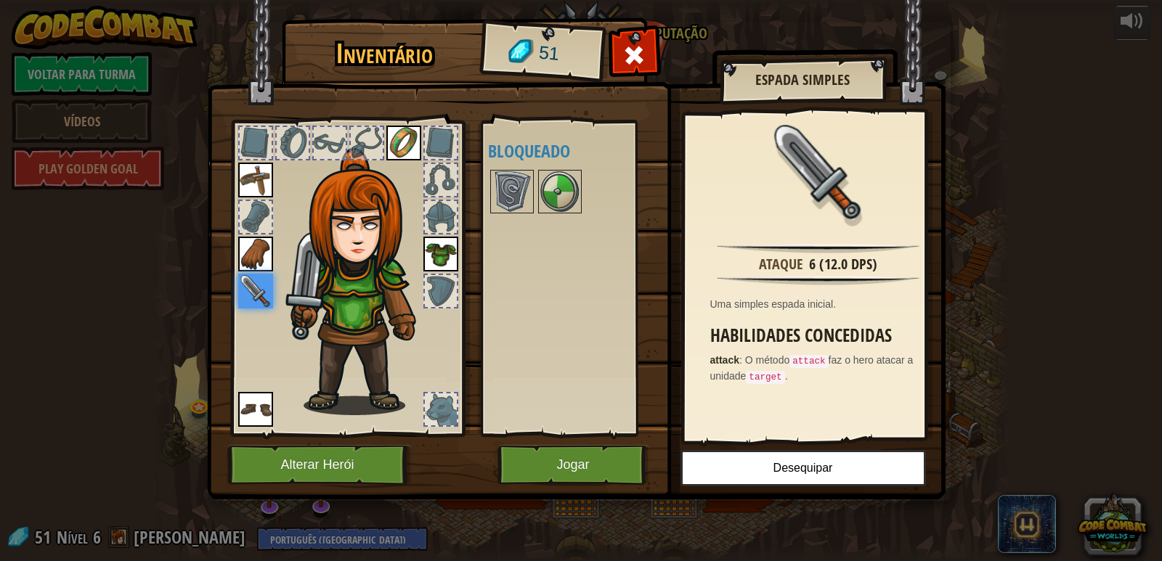
click at [433, 400] on div at bounding box center [441, 410] width 32 height 32
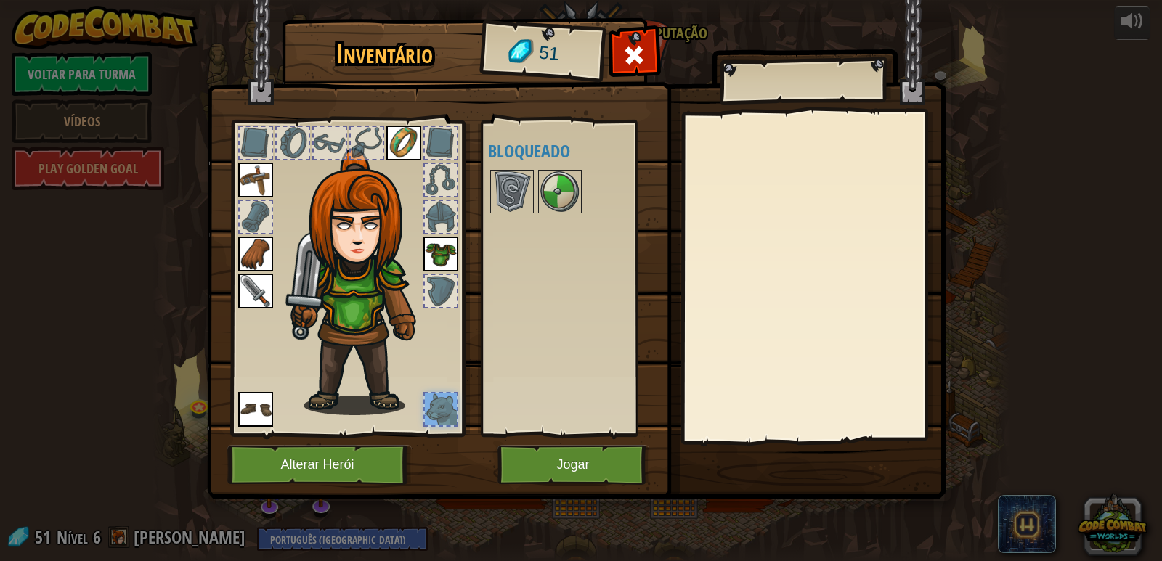
click at [250, 245] on img at bounding box center [255, 254] width 35 height 35
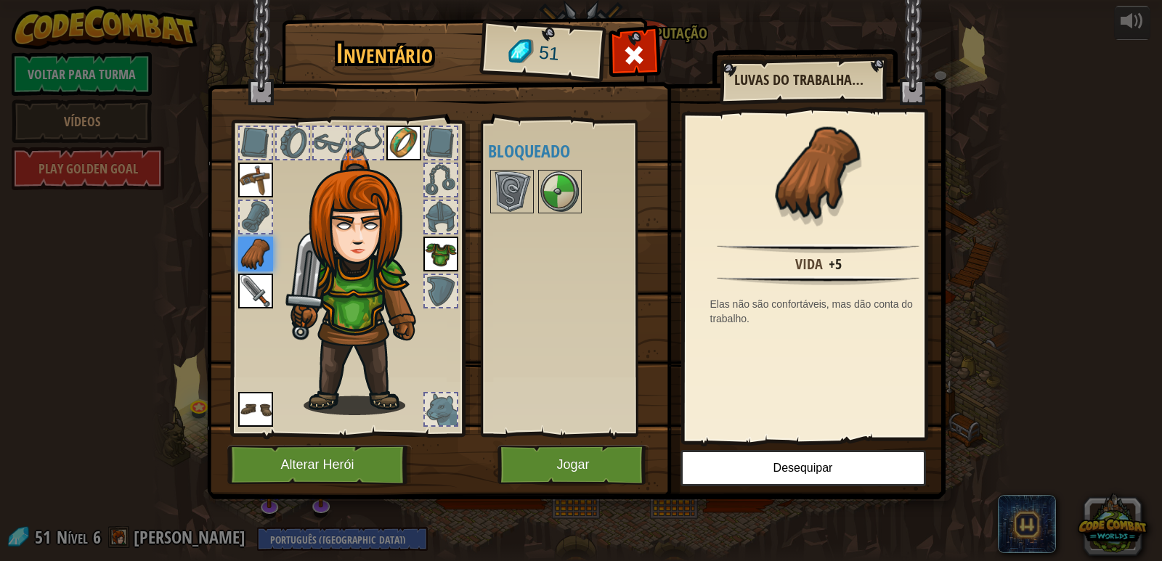
click at [253, 210] on div at bounding box center [256, 217] width 32 height 32
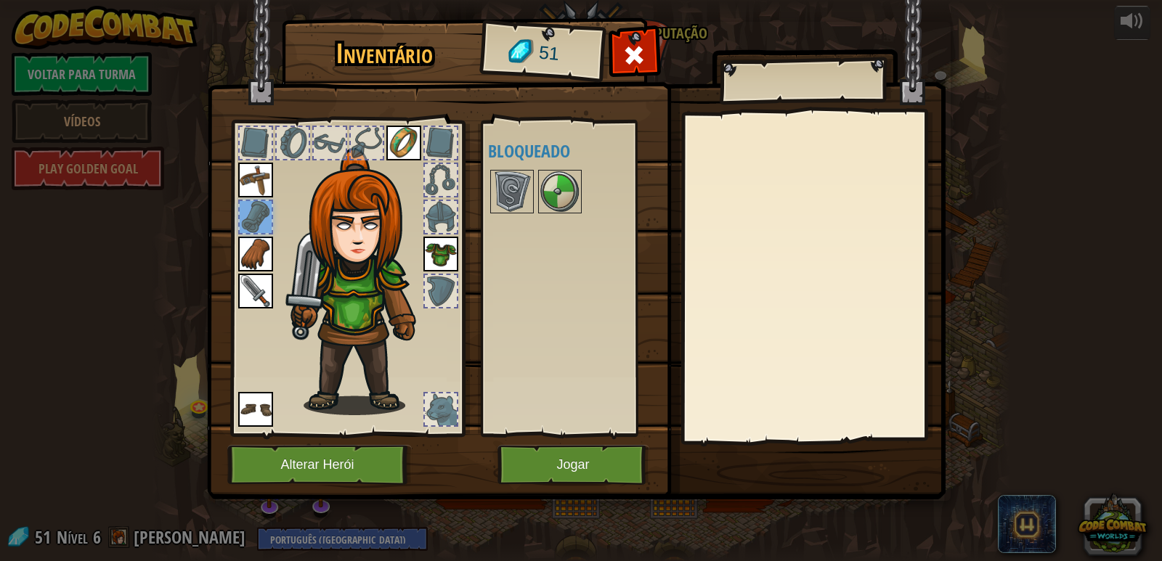
click at [254, 167] on img at bounding box center [255, 180] width 35 height 35
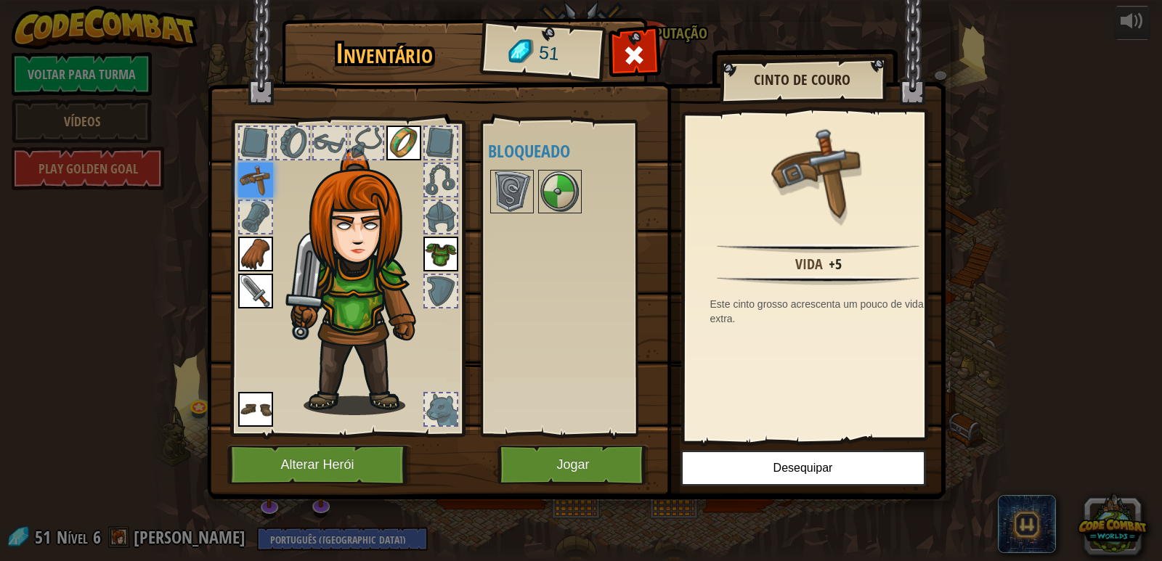
click at [240, 112] on div at bounding box center [347, 274] width 240 height 327
click at [240, 132] on div at bounding box center [256, 143] width 32 height 32
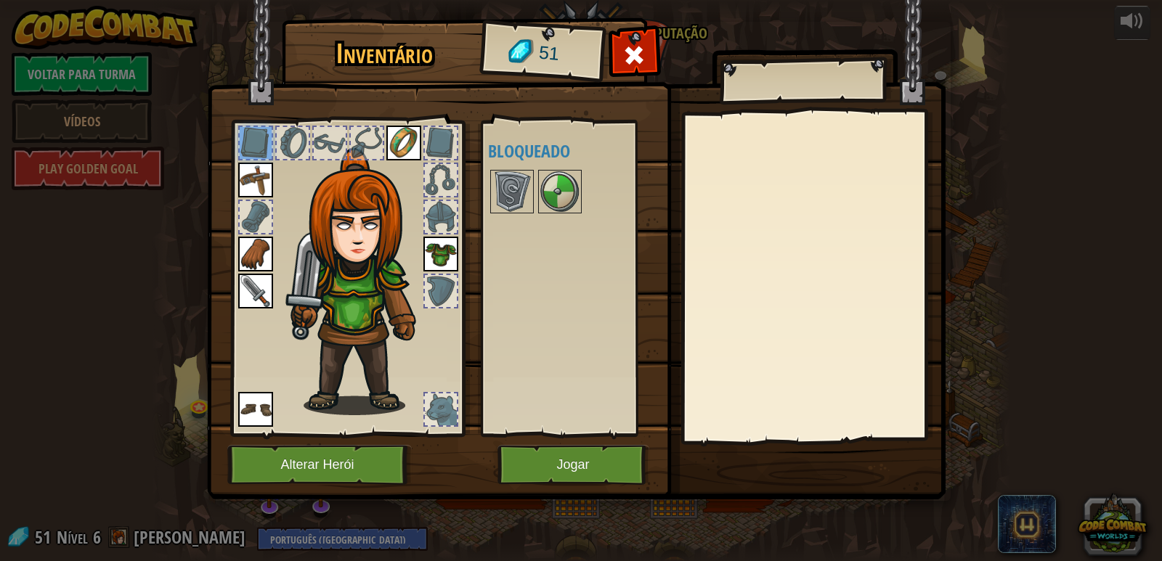
click at [302, 140] on div at bounding box center [293, 143] width 32 height 32
click at [357, 144] on div at bounding box center [367, 143] width 32 height 32
click at [347, 147] on img at bounding box center [353, 264] width 220 height 299
click at [330, 145] on div at bounding box center [330, 143] width 32 height 32
click at [591, 463] on button "Jogar" at bounding box center [574, 465] width 152 height 40
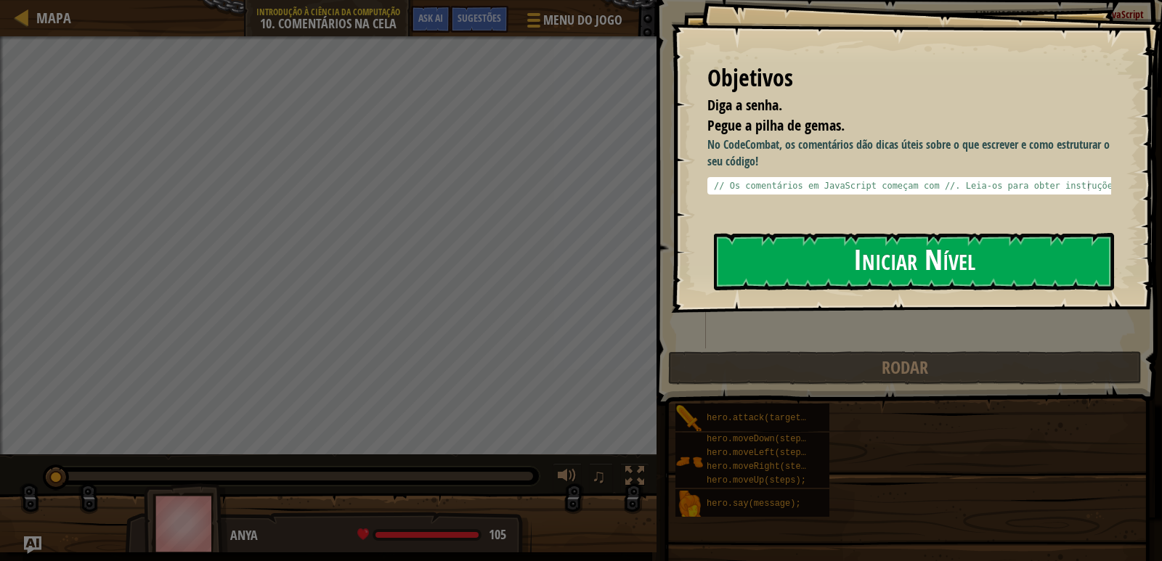
click at [905, 248] on button "Iniciar Nível" at bounding box center [914, 261] width 400 height 57
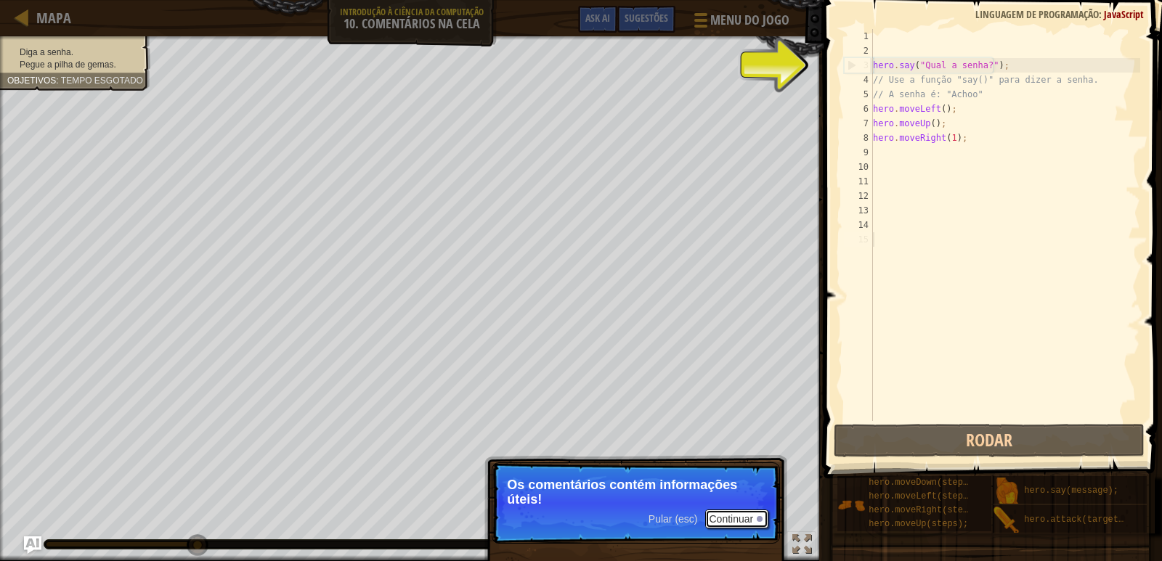
click at [750, 514] on button "Continuar" at bounding box center [737, 519] width 64 height 19
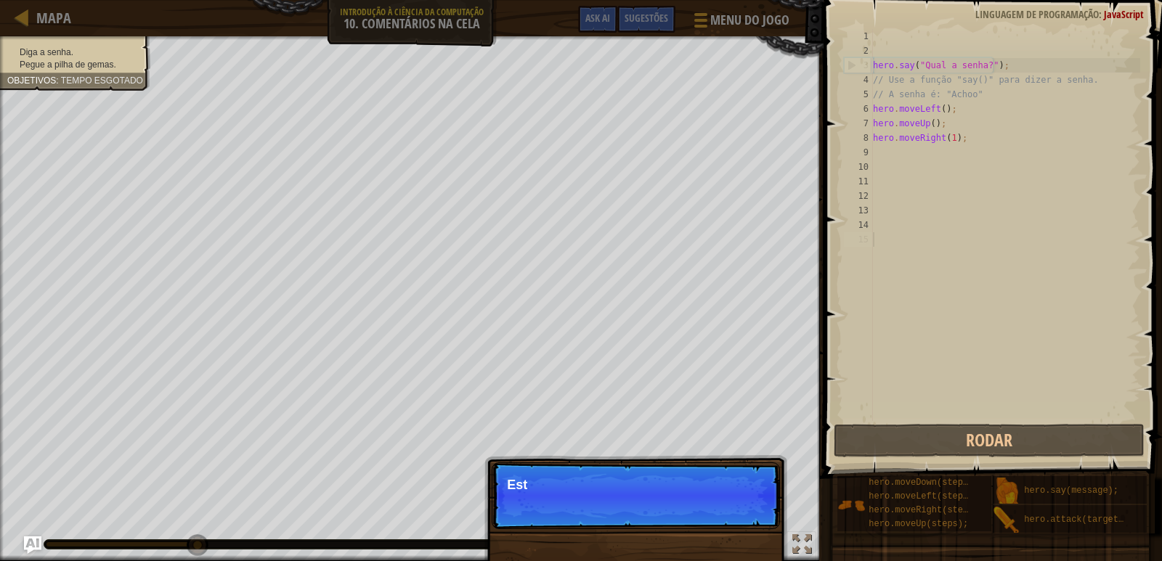
scroll to position [7, 0]
click at [737, 512] on button "Continuar" at bounding box center [737, 504] width 64 height 19
click at [737, 512] on p "Pular (esc) Continuar Use a" at bounding box center [636, 496] width 288 height 67
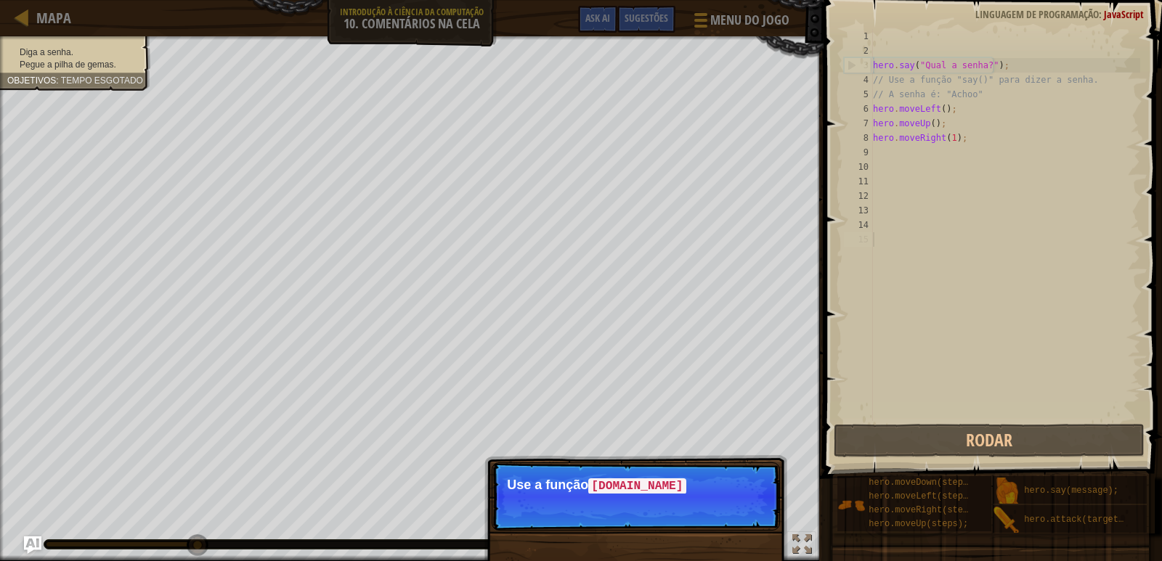
click at [739, 513] on p "Pular (esc) Continuar Use a função [DOMAIN_NAME]" at bounding box center [636, 497] width 288 height 68
click at [739, 513] on p "Pular (esc) Continuar Use a função hero.say() para dizer ao" at bounding box center [636, 497] width 288 height 68
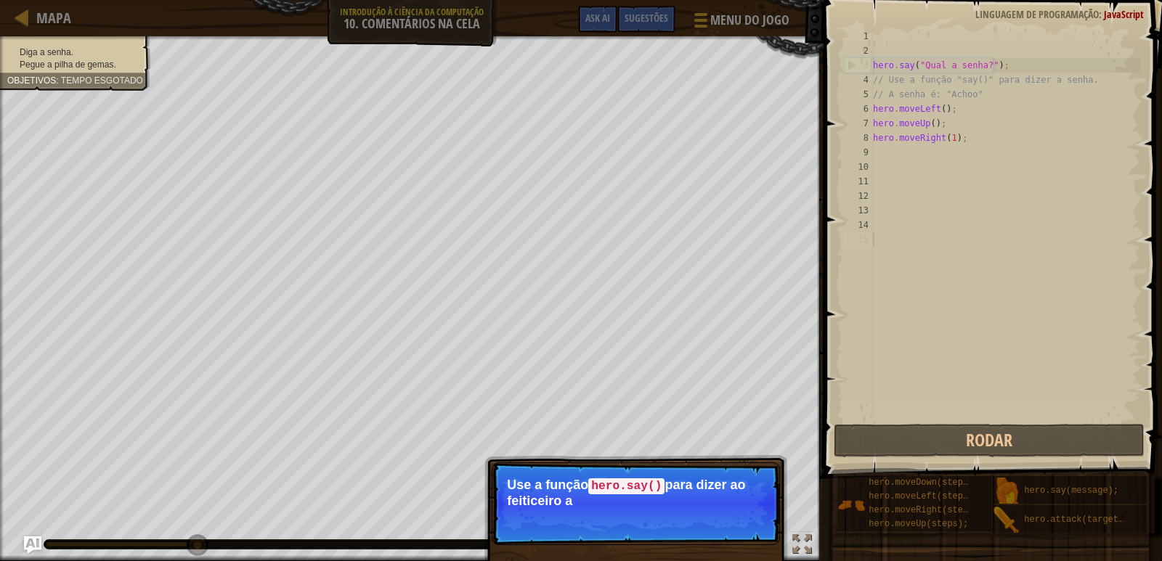
click at [739, 513] on p "Pular (esc) Continuar Use a função hero.say() para dizer ao feiticeiro a" at bounding box center [636, 504] width 288 height 83
click at [739, 517] on button "Continuar" at bounding box center [737, 520] width 64 height 19
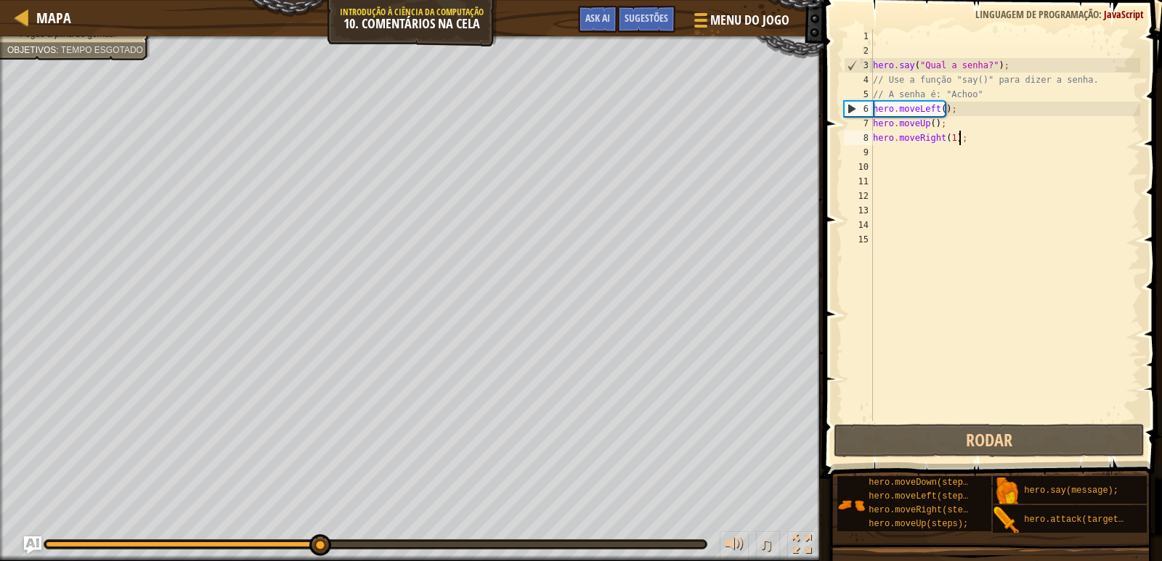
click at [971, 135] on div "hero . say ( "Qual a senha?" ) ; // Use a função "say()" para dizer a senha. //…" at bounding box center [1005, 239] width 270 height 421
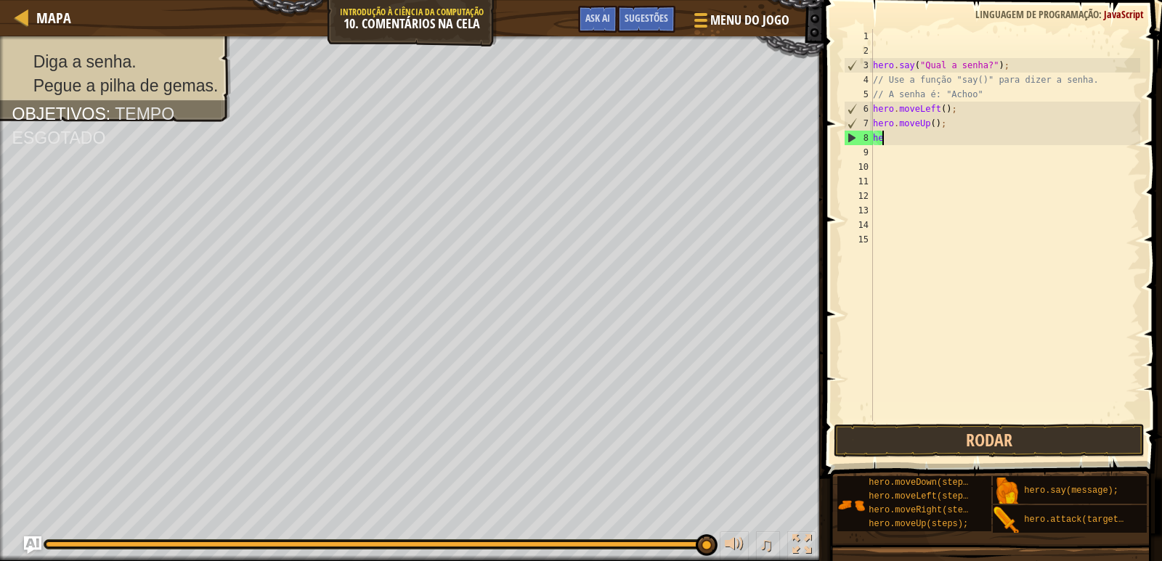
type textarea "h"
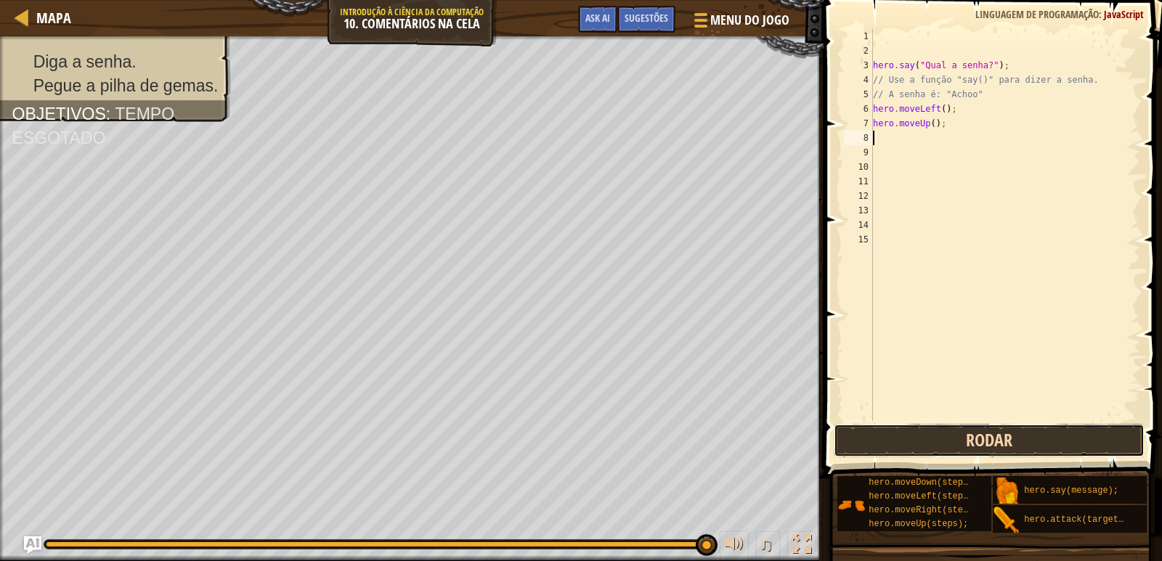
click at [930, 437] on button "Rodar" at bounding box center [990, 440] width 312 height 33
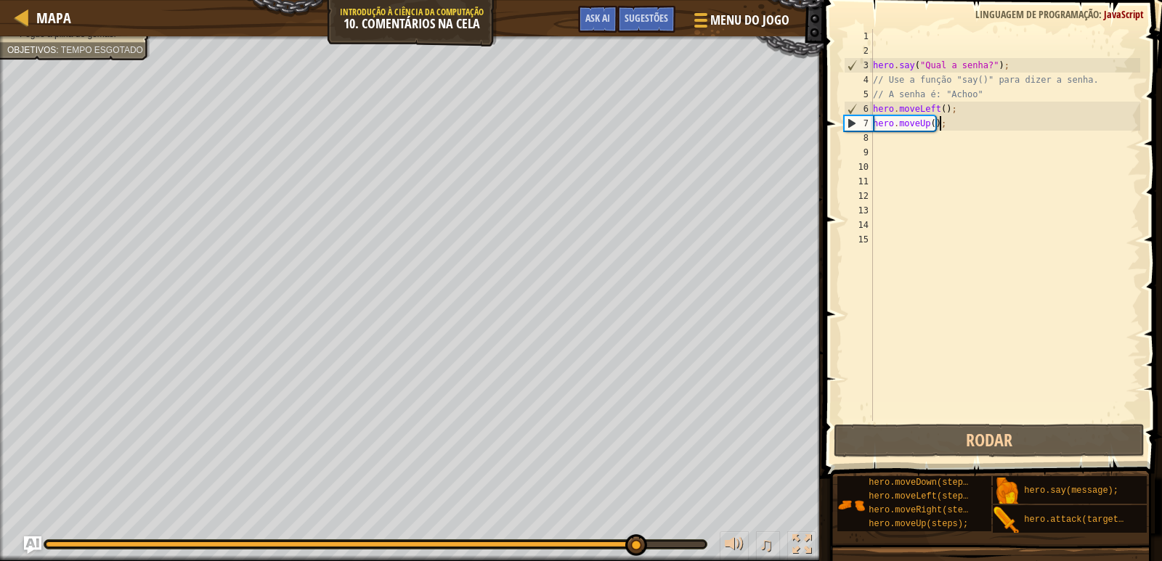
click at [981, 127] on div "hero . say ( "Qual a senha?" ) ; // Use a função "say()" para dizer a senha. //…" at bounding box center [1005, 239] width 270 height 421
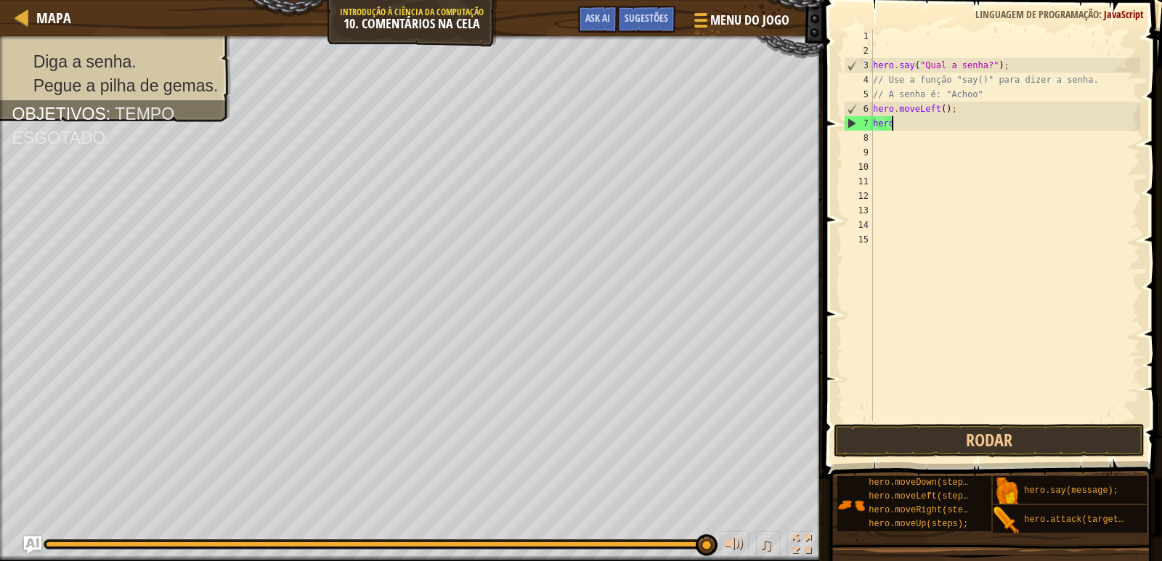
type textarea "h"
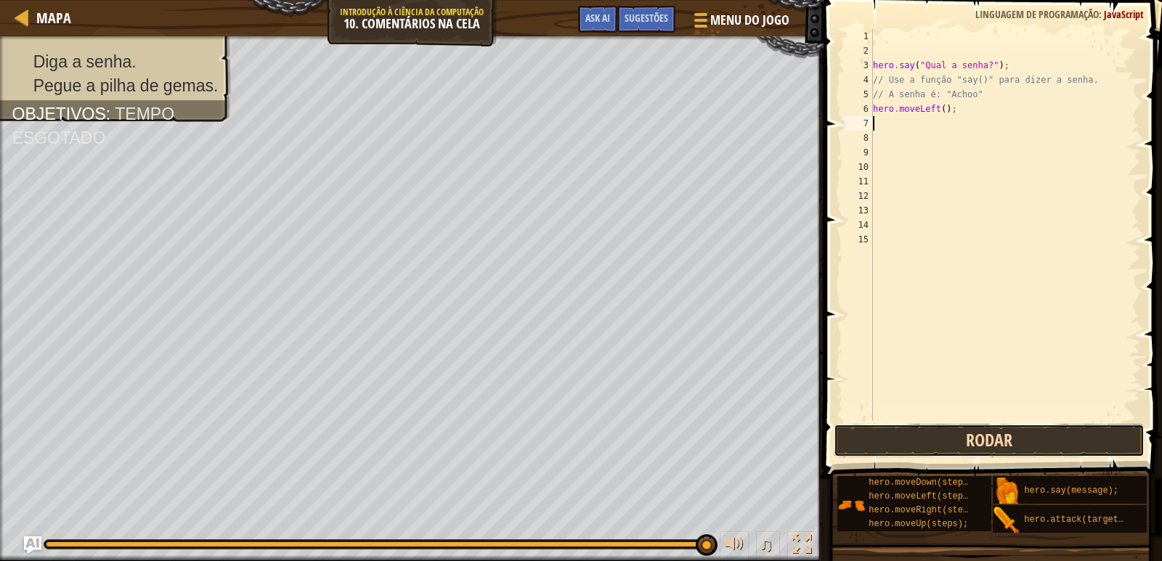
click at [1008, 431] on button "Rodar" at bounding box center [990, 440] width 312 height 33
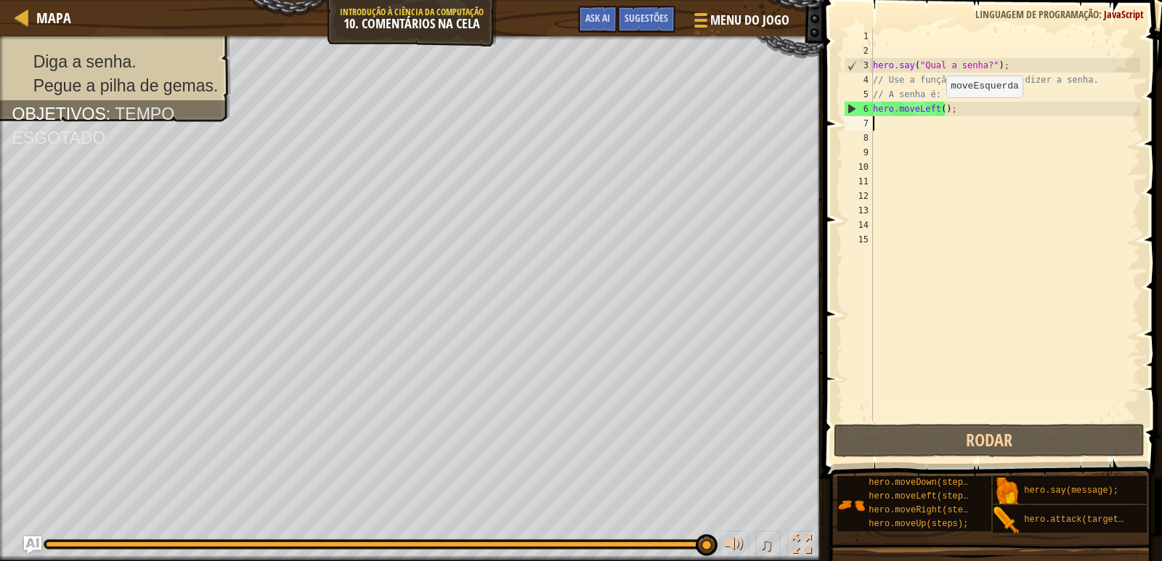
click at [939, 112] on div "hero . say ( "Qual a senha?" ) ; // Use a função "say()" para dizer a senha. //…" at bounding box center [1005, 239] width 270 height 421
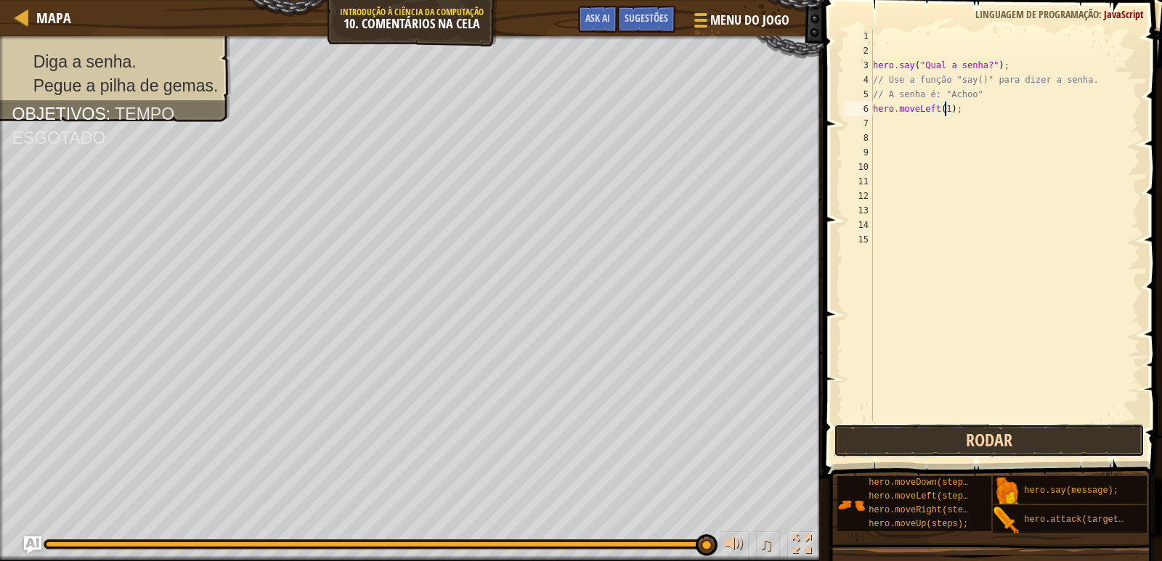
click at [1029, 431] on button "Rodar" at bounding box center [990, 440] width 312 height 33
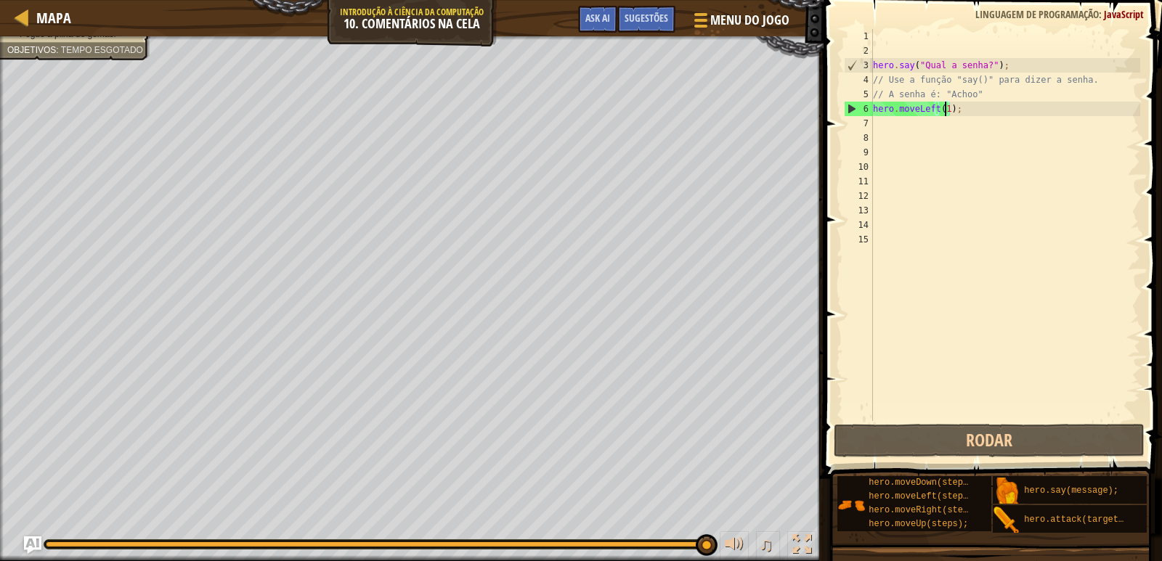
click at [861, 115] on div "6" at bounding box center [859, 109] width 28 height 15
type textarea "hero.moveLeft(1);"
click at [883, 121] on div "hero . say ( "Qual a senha?" ) ; // Use a função "say()" para dizer a senha. //…" at bounding box center [1005, 239] width 270 height 421
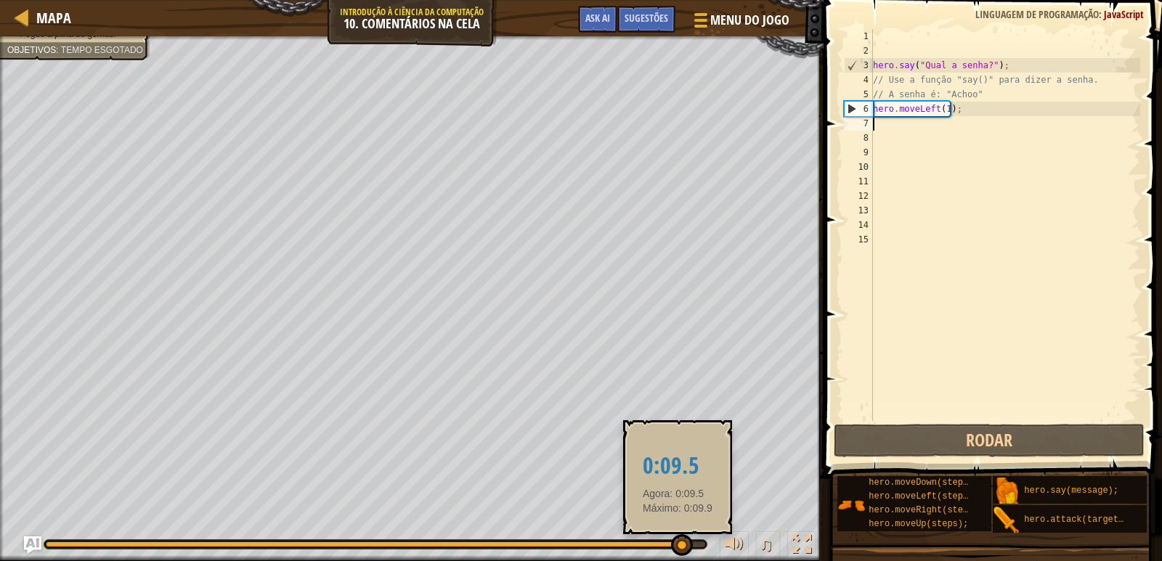
drag, startPoint x: 707, startPoint y: 541, endPoint x: 678, endPoint y: 539, distance: 29.9
click at [678, 539] on div at bounding box center [682, 546] width 22 height 22
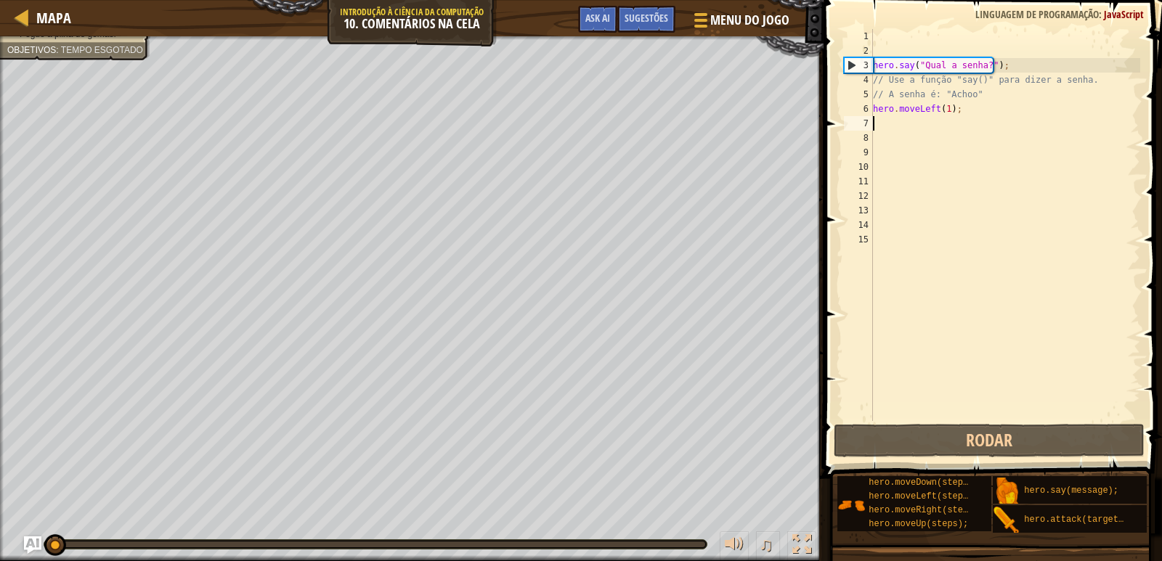
drag, startPoint x: 678, startPoint y: 539, endPoint x: 0, endPoint y: 423, distance: 687.6
click at [0, 423] on div "Diga a senha. Pegue a pilha de gemas. Objetivos : Tempo esgotado ♫ Anya 105 x: …" at bounding box center [581, 298] width 1162 height 525
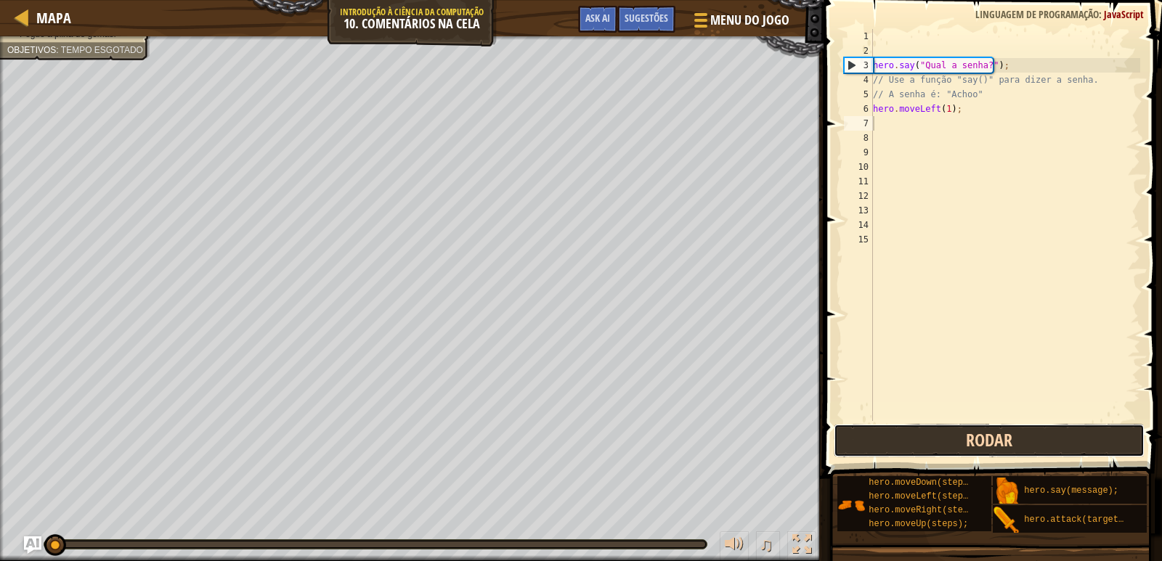
click at [990, 437] on button "Rodar" at bounding box center [990, 440] width 312 height 33
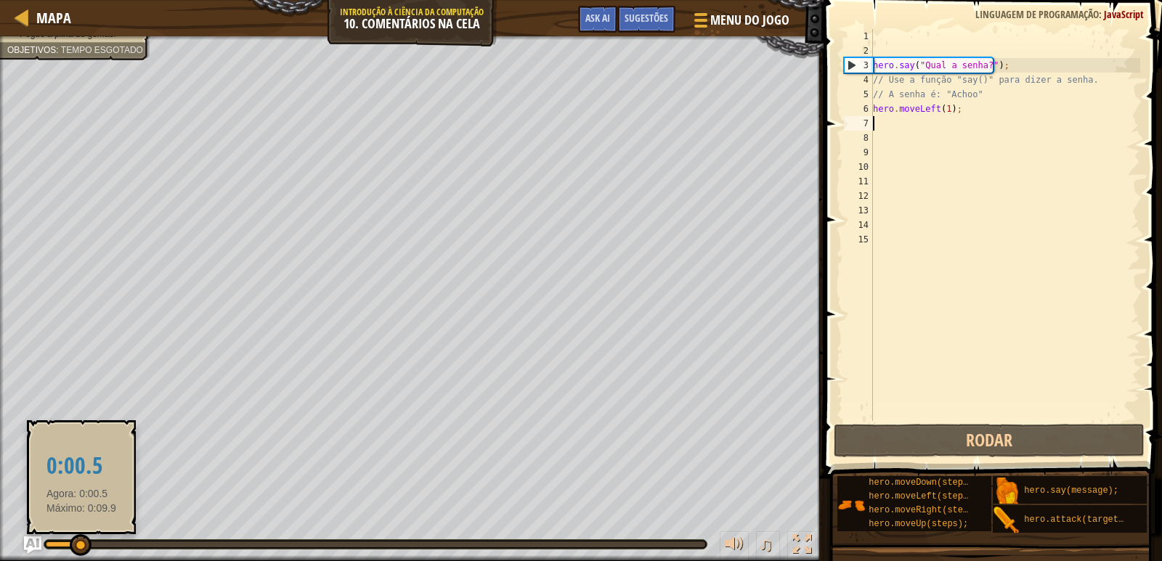
drag, startPoint x: 579, startPoint y: 544, endPoint x: 73, endPoint y: 552, distance: 506.4
click at [73, 548] on div at bounding box center [62, 545] width 33 height 6
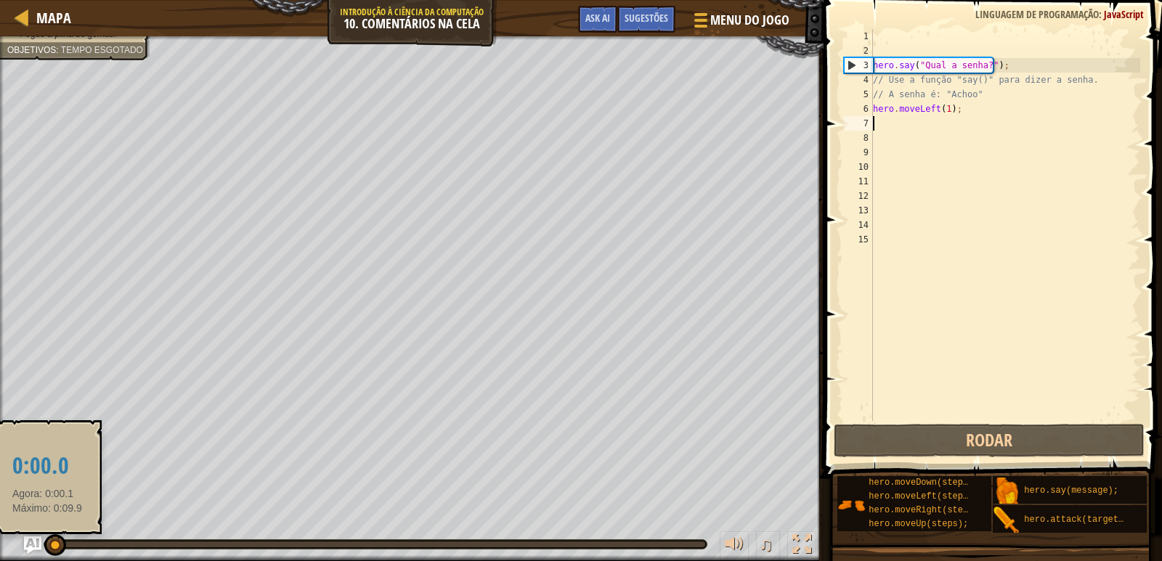
drag, startPoint x: 66, startPoint y: 540, endPoint x: 47, endPoint y: 540, distance: 18.9
click at [47, 540] on div at bounding box center [55, 546] width 22 height 22
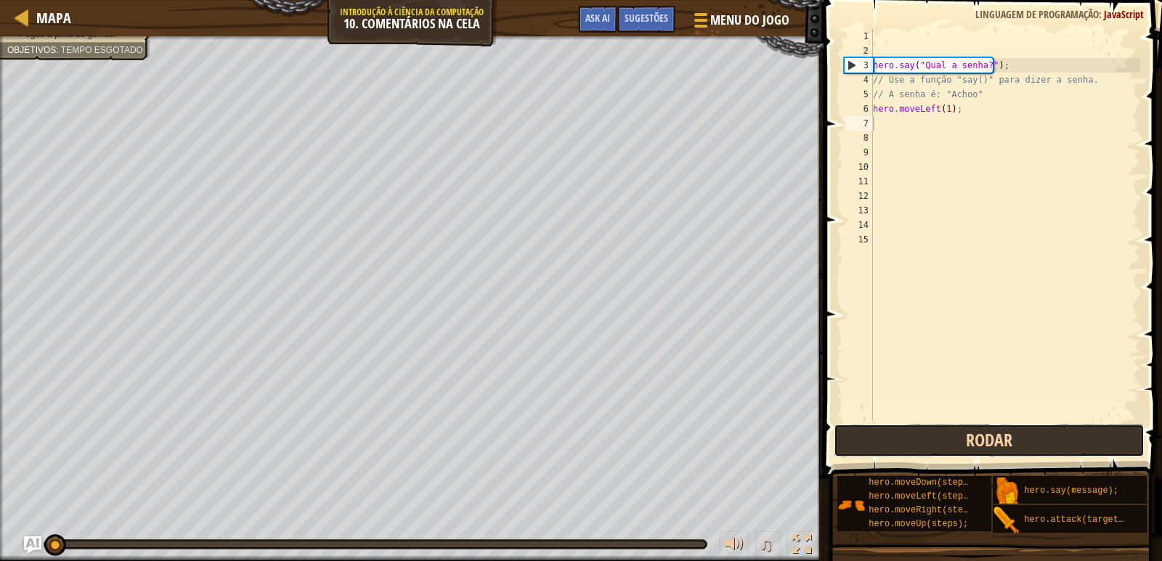
click at [919, 442] on button "Rodar" at bounding box center [990, 440] width 312 height 33
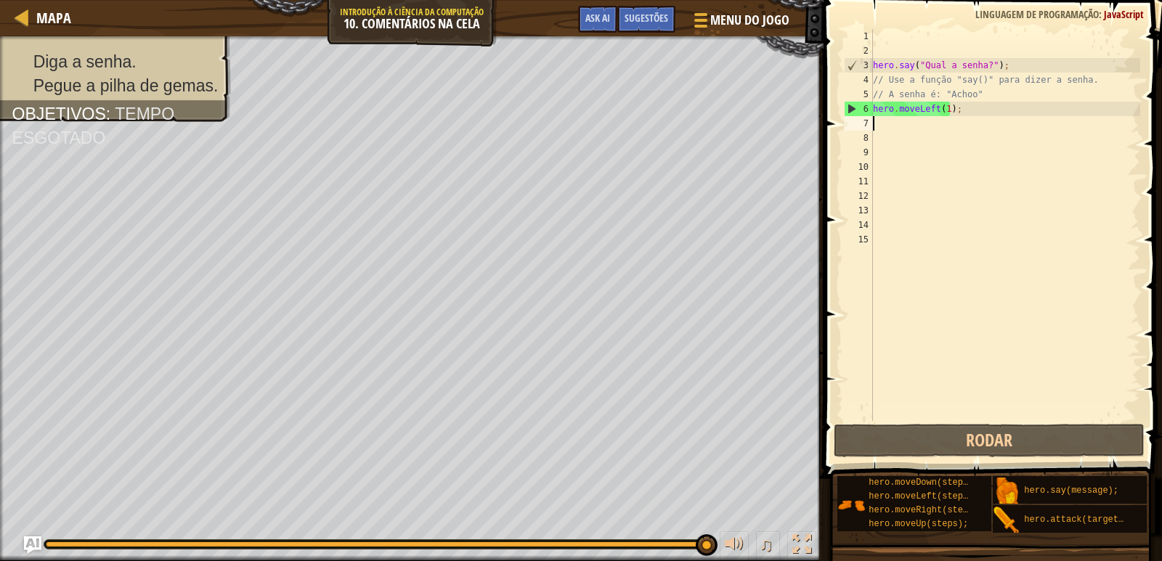
click at [889, 128] on div "hero . say ( "Qual a senha?" ) ; // Use a função "say()" para dizer a senha. //…" at bounding box center [1005, 239] width 270 height 421
type textarea "h"
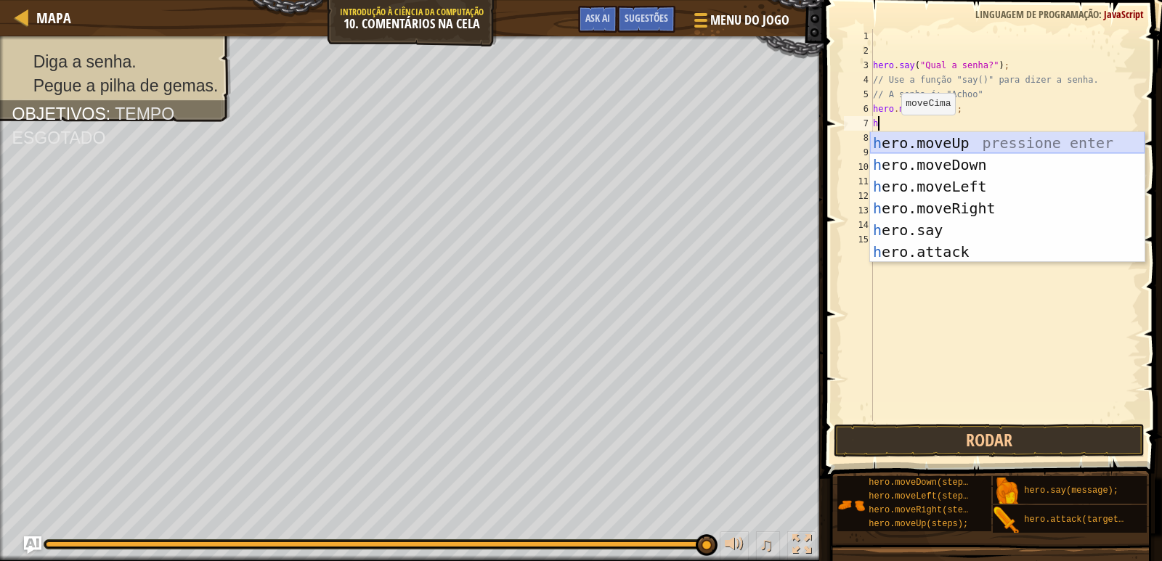
click at [960, 138] on div "h ero.moveUp pressione enter h ero.moveDown pressione enter h ero.moveLeft pres…" at bounding box center [1007, 219] width 275 height 174
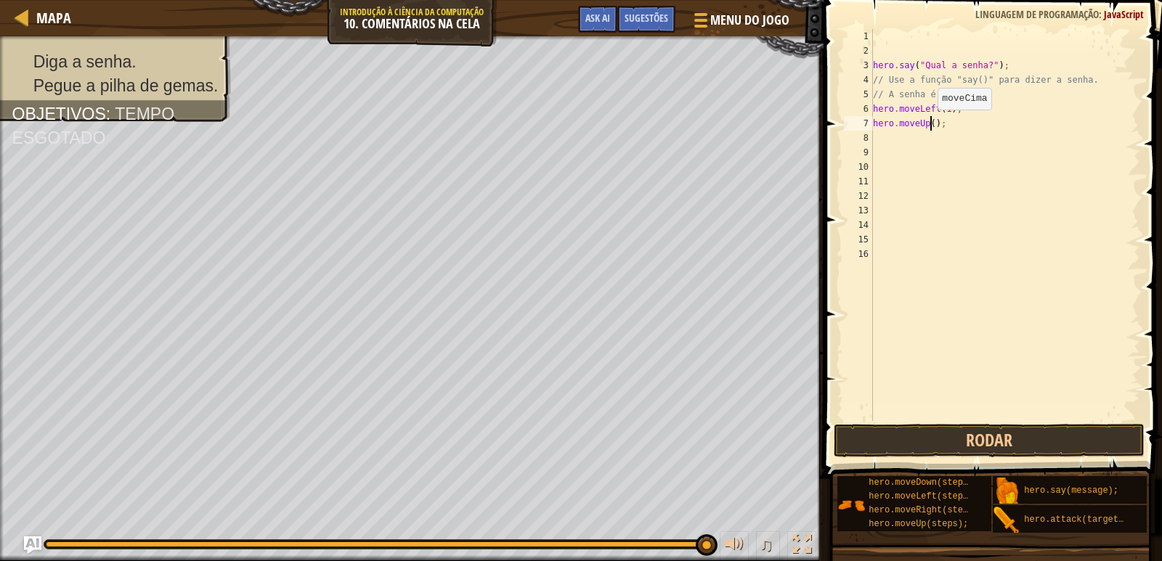
click at [930, 124] on div "hero . say ( "Qual a senha?" ) ; // Use a função "say()" para dizer a senha. //…" at bounding box center [1005, 239] width 270 height 421
type textarea "hero.moveUp(1);"
click at [876, 145] on div "hero . say ( "Qual a senha?" ) ; // Use a função "say()" para dizer a senha. //…" at bounding box center [1005, 239] width 270 height 421
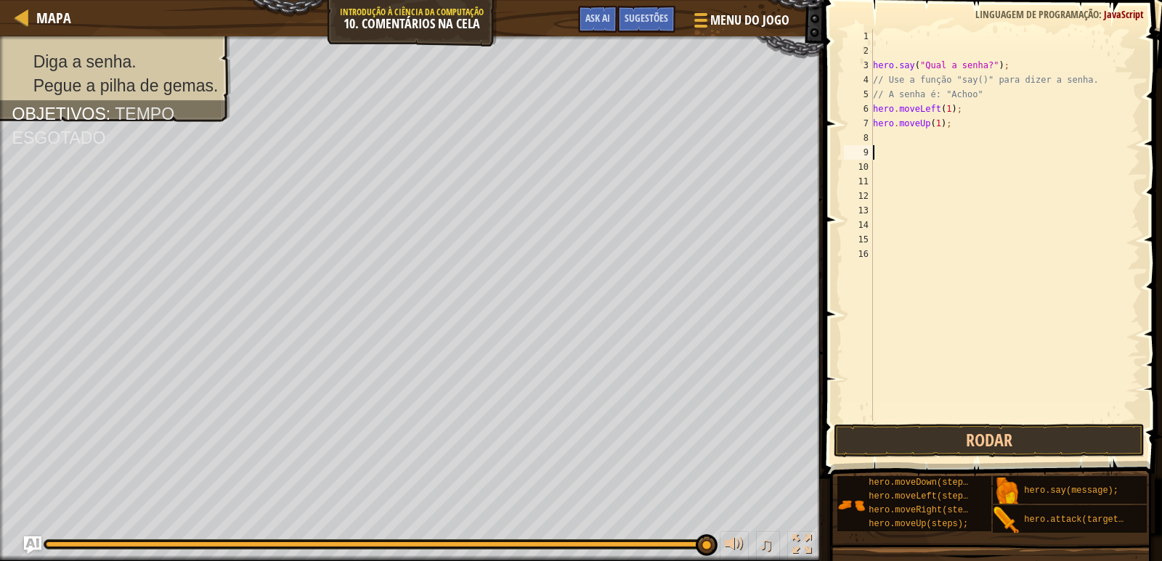
scroll to position [7, 0]
click at [877, 145] on div "hero . say ( "Qual a senha?" ) ; // Use a função "say()" para dizer a senha. //…" at bounding box center [1005, 239] width 270 height 421
click at [882, 145] on div "hero . say ( "Qual a senha?" ) ; // Use a função "say()" para dizer a senha. //…" at bounding box center [1005, 239] width 270 height 421
click at [141, 449] on div "Diga a senha. Pegue a pilha de gemas. Objetivos : Tempo esgotado ♫ Anya 105 x: …" at bounding box center [581, 298] width 1162 height 525
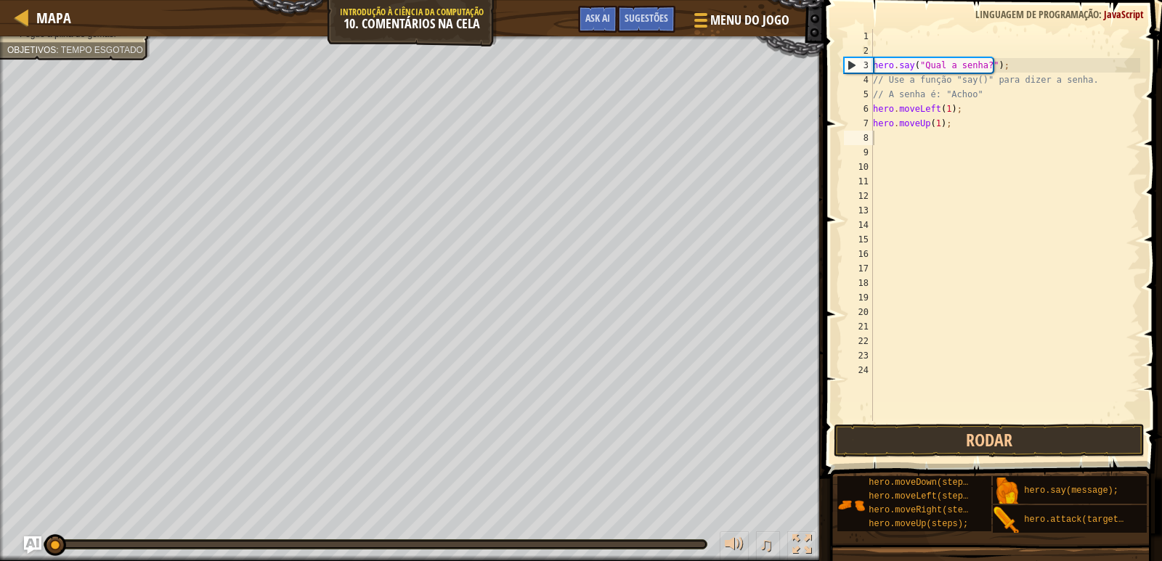
click at [27, 474] on div "Diga a senha. Pegue a pilha de gemas. Objetivos : Tempo esgotado ♫ Anya 105 x: …" at bounding box center [581, 298] width 1162 height 525
click at [961, 430] on button "Rodar" at bounding box center [990, 440] width 312 height 33
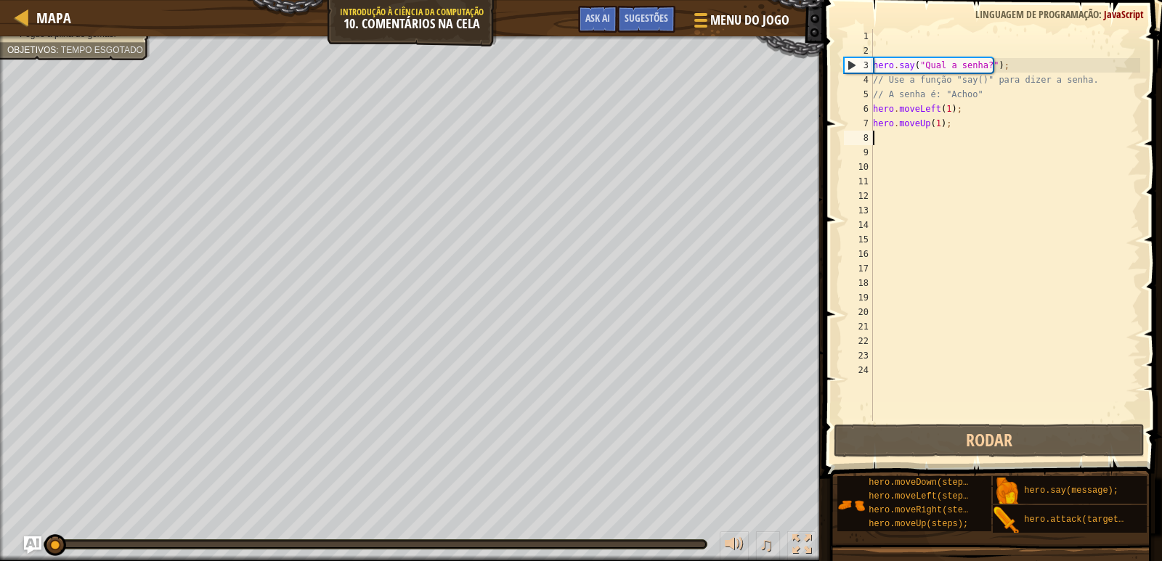
drag, startPoint x: 705, startPoint y: 543, endPoint x: 0, endPoint y: 480, distance: 708.1
click at [0, 480] on div "Diga a senha. Pegue a pilha de gemas. Objetivos : Tempo esgotado ♫ Anya 105 x: …" at bounding box center [581, 298] width 1162 height 525
click at [53, 45] on div "Diga a senha. Pegue a pilha de gemas. Objetivos : Tempo esgotado" at bounding box center [66, 59] width 167 height 64
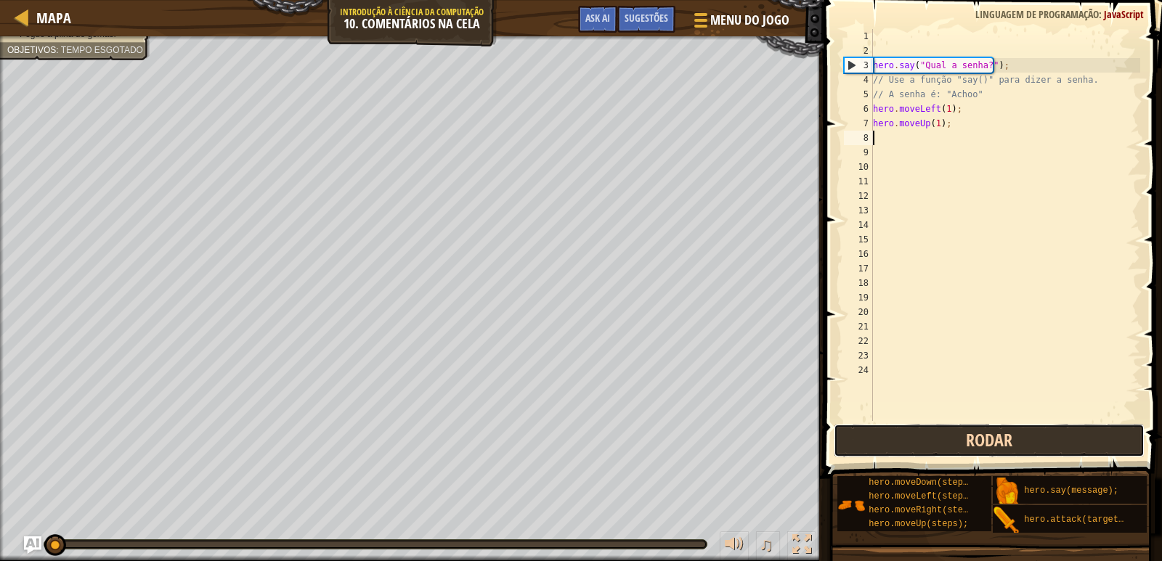
click at [944, 436] on button "Rodar" at bounding box center [990, 440] width 312 height 33
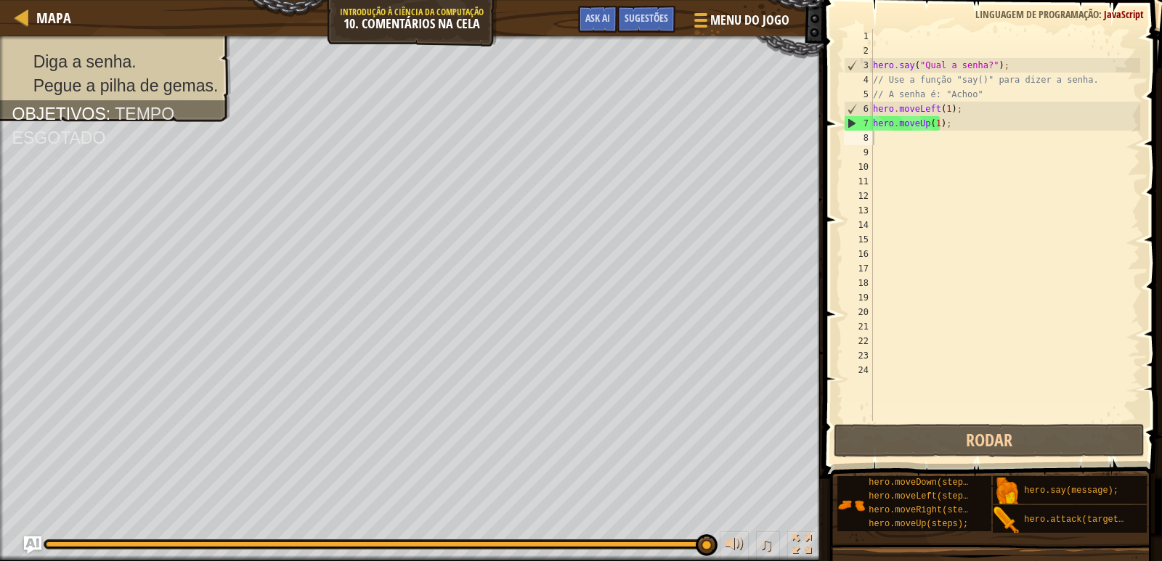
drag, startPoint x: 629, startPoint y: 529, endPoint x: 439, endPoint y: 546, distance: 190.3
click at [439, 546] on div "♫" at bounding box center [412, 541] width 824 height 44
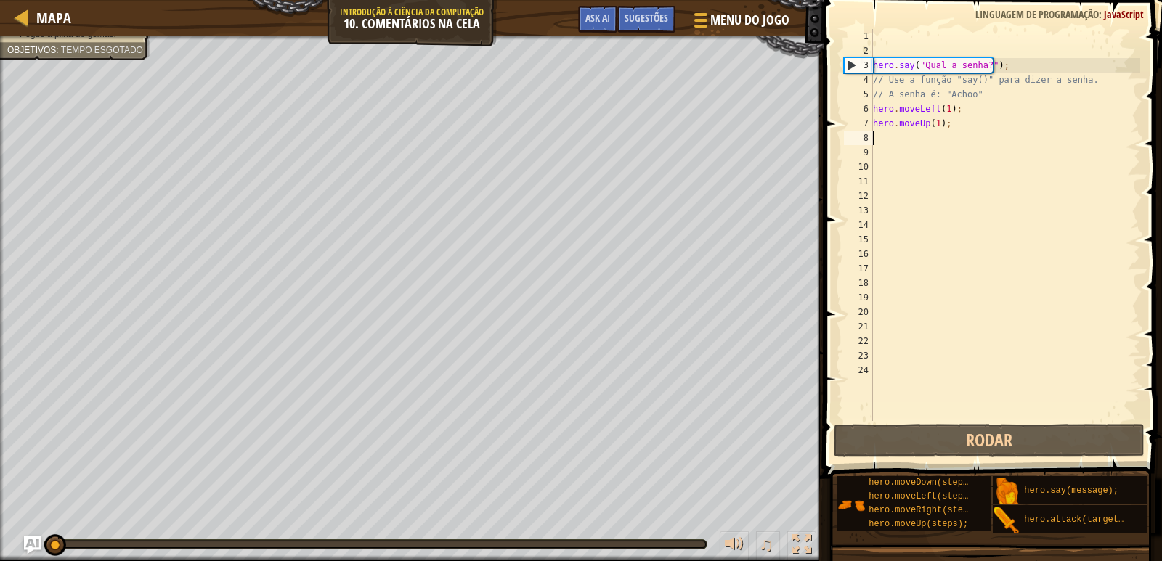
drag, startPoint x: 701, startPoint y: 540, endPoint x: 0, endPoint y: 511, distance: 701.6
click at [0, 511] on div "Diga a senha. Pegue a pilha de gemas. Objetivos : Tempo esgotado ♫ Anya 105 x: …" at bounding box center [581, 298] width 1162 height 525
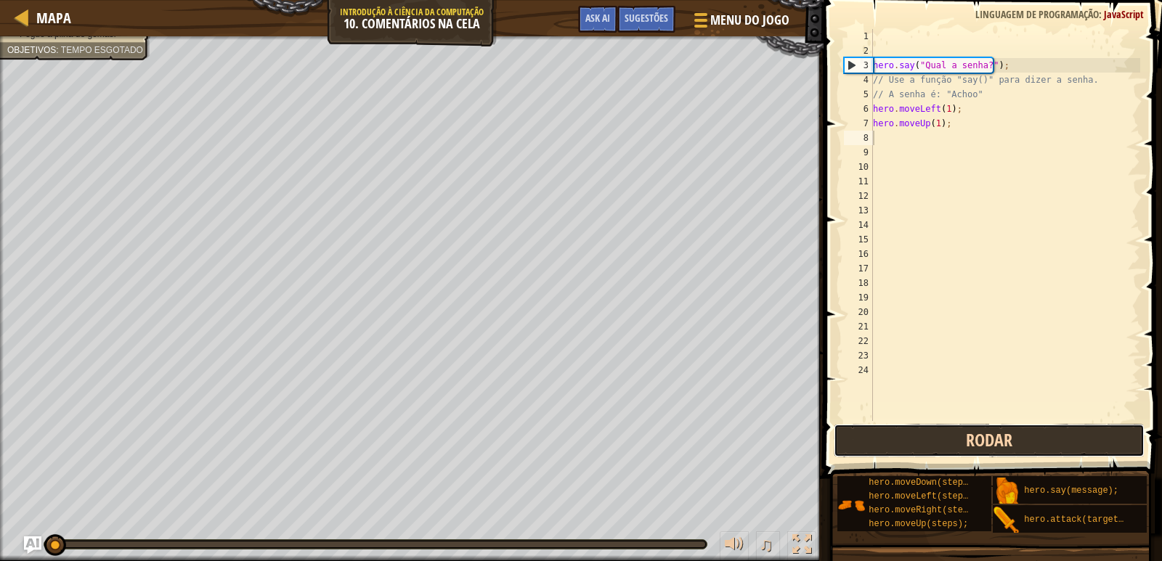
click at [1015, 434] on button "Rodar" at bounding box center [990, 440] width 312 height 33
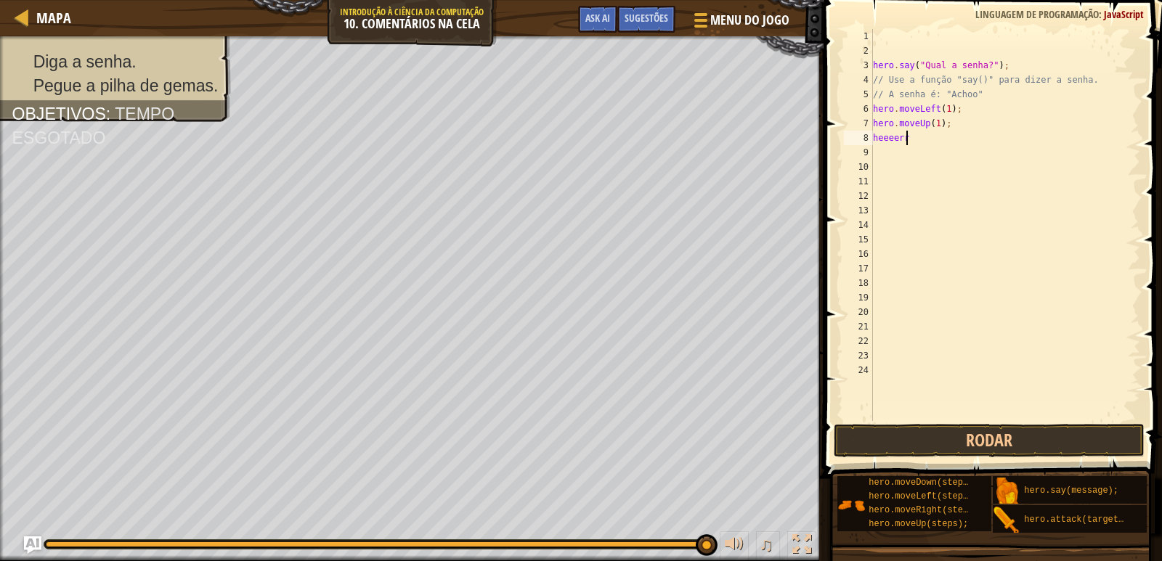
scroll to position [7, 1]
type textarea "h"
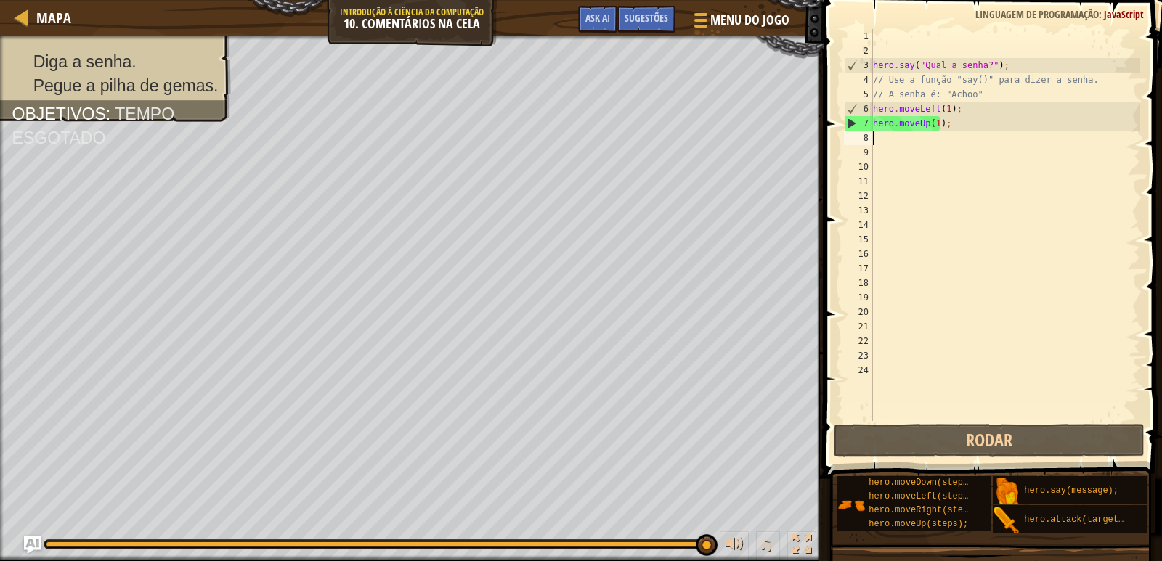
type textarea "h"
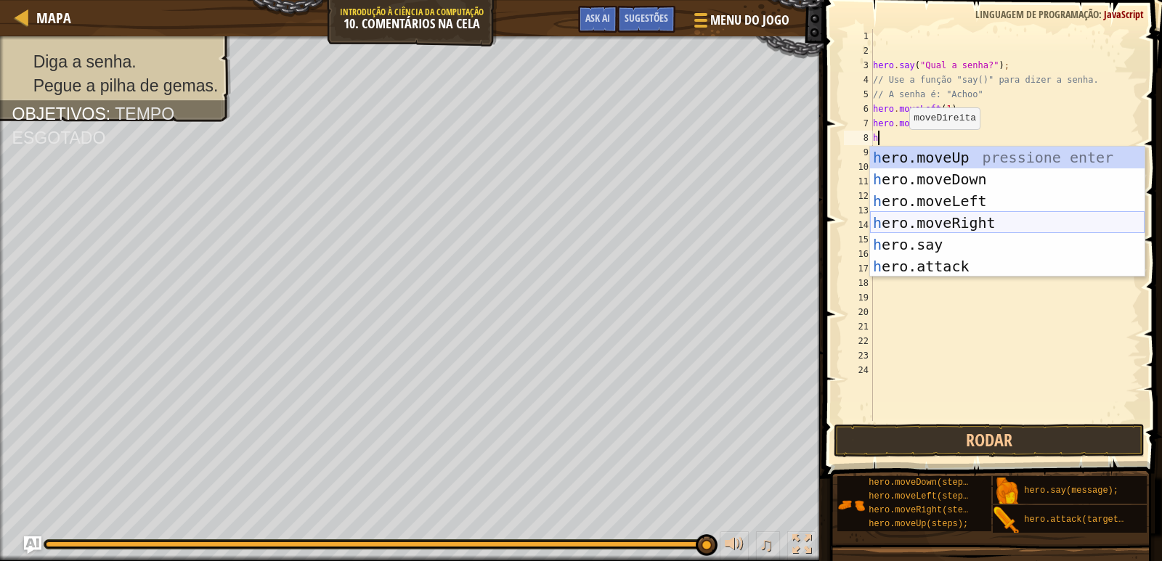
click at [968, 221] on div "h ero.moveUp pressione enter h ero.moveDown pressione enter h ero.moveLeft pres…" at bounding box center [1007, 234] width 275 height 174
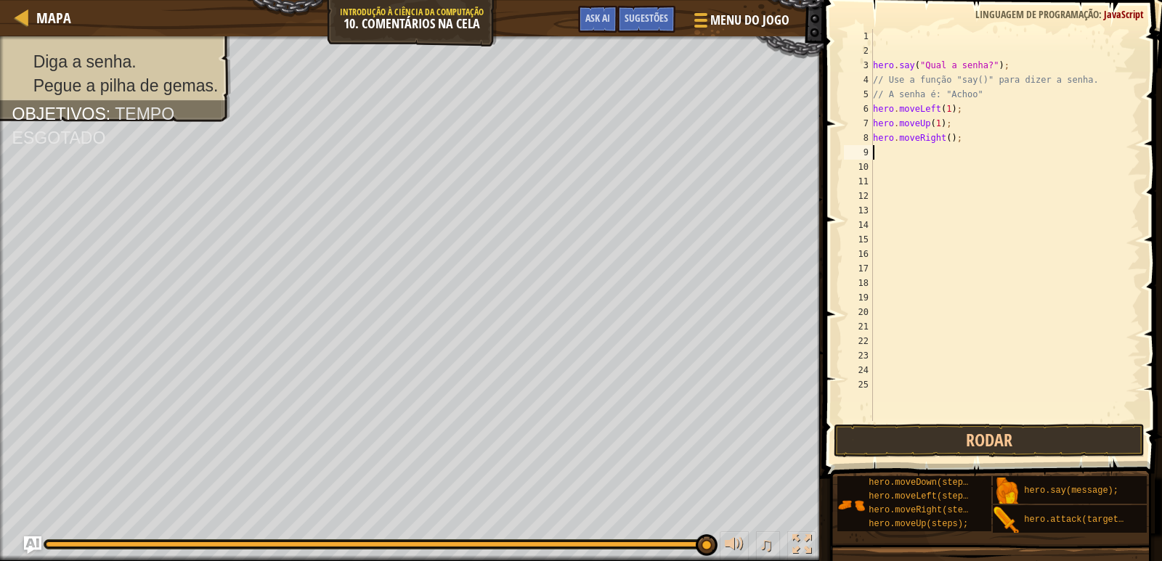
click at [884, 156] on div "hero . say ( "Qual a senha?" ) ; // Use a função "say()" para dizer a senha. //…" at bounding box center [1005, 239] width 270 height 421
type textarea "h"
click at [957, 155] on div "hero . say ( "Qual a senha?" ) ; // Use a função "say()" para dizer a senha. //…" at bounding box center [1005, 239] width 270 height 421
type textarea "h"
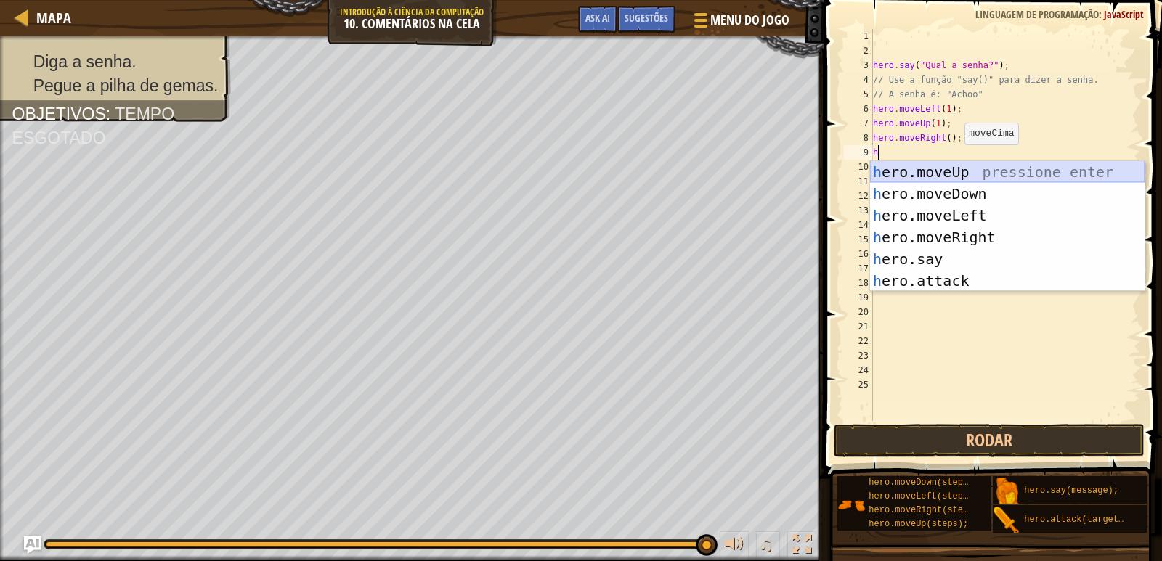
click at [957, 164] on div "h ero.moveUp pressione enter h ero.moveDown pressione enter h ero.moveLeft pres…" at bounding box center [1007, 248] width 275 height 174
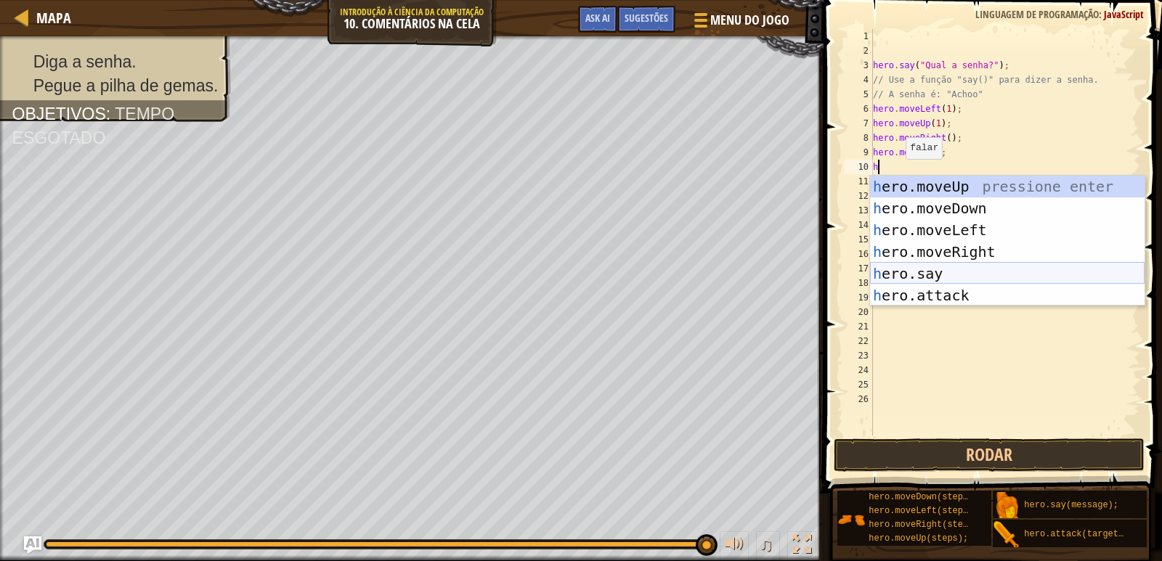
click at [946, 267] on div "h ero.moveUp pressione enter h ero.moveDown pressione enter h ero.moveLeft pres…" at bounding box center [1007, 263] width 275 height 174
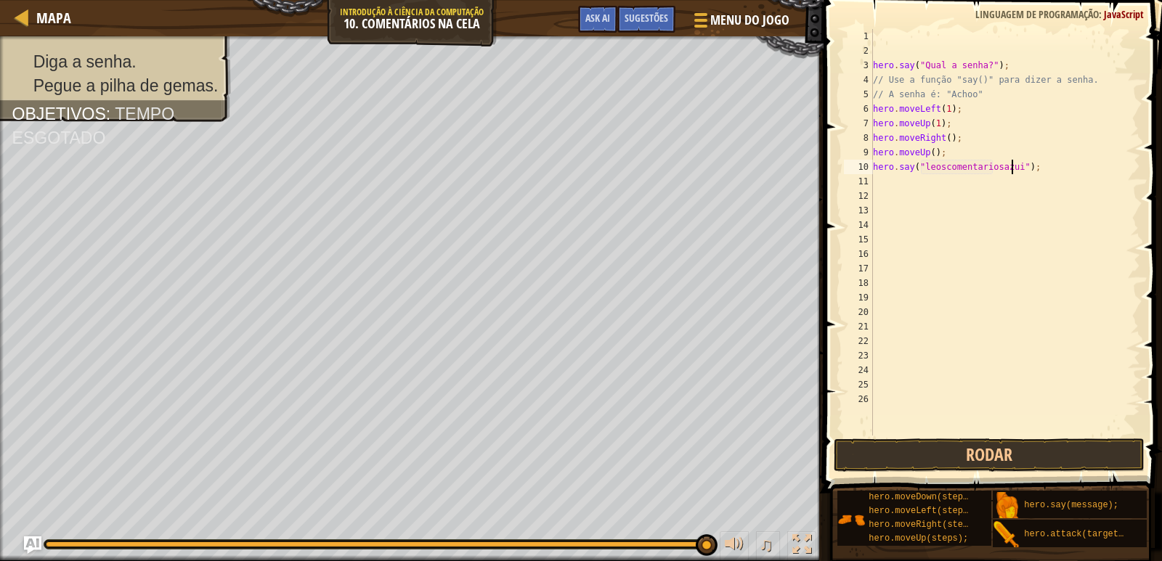
scroll to position [7, 12]
click at [1024, 442] on button "Rodar" at bounding box center [990, 455] width 312 height 33
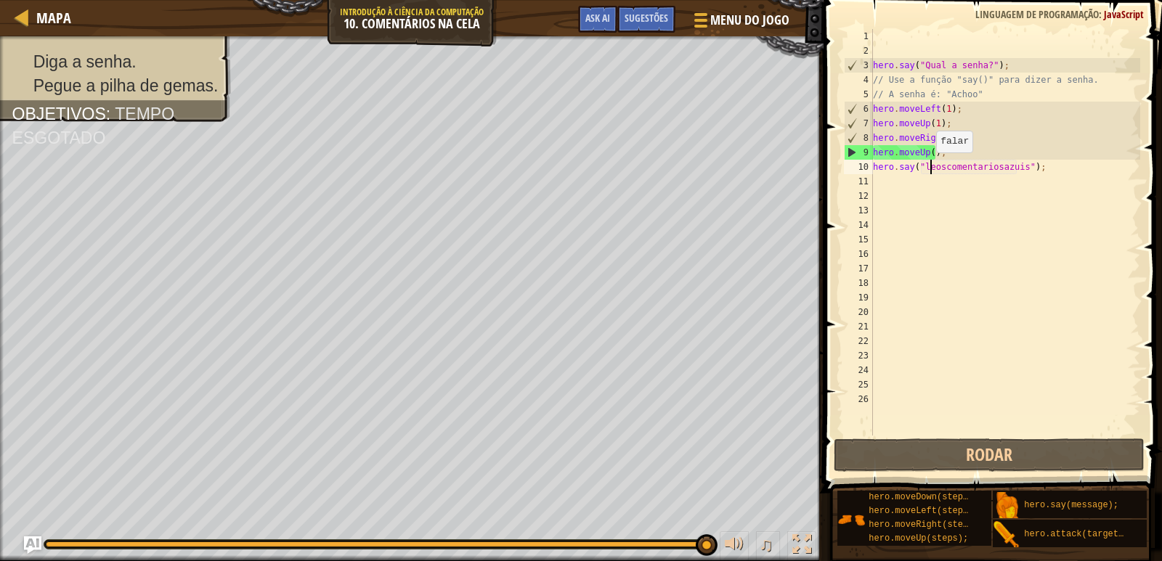
click at [929, 167] on div "hero . say ( "Qual a senha?" ) ; // Use a função "say()" para dizer a senha. //…" at bounding box center [1005, 247] width 270 height 436
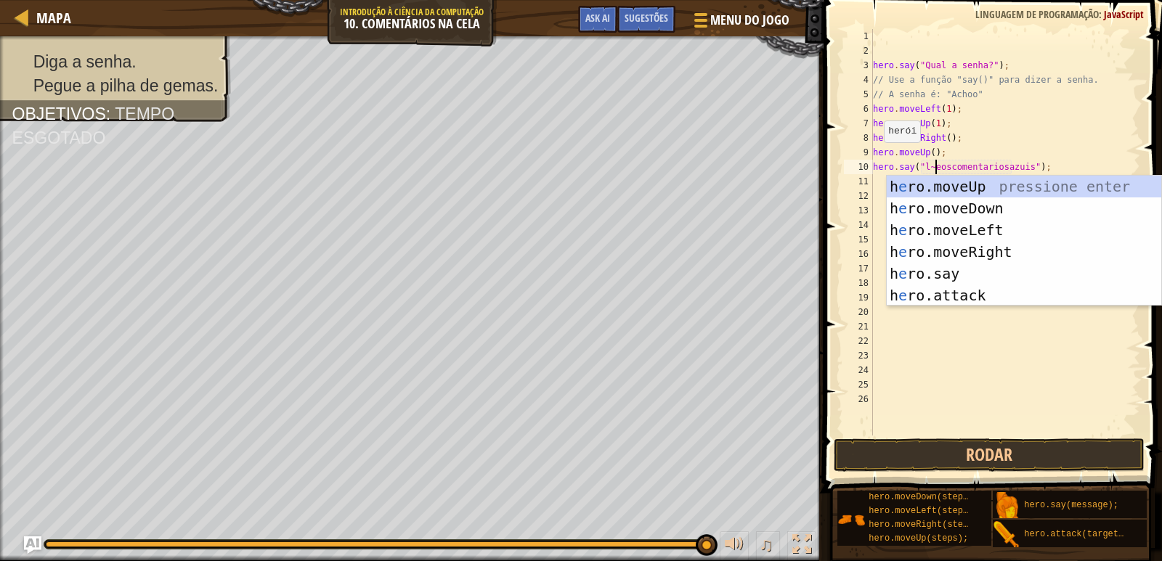
scroll to position [7, 6]
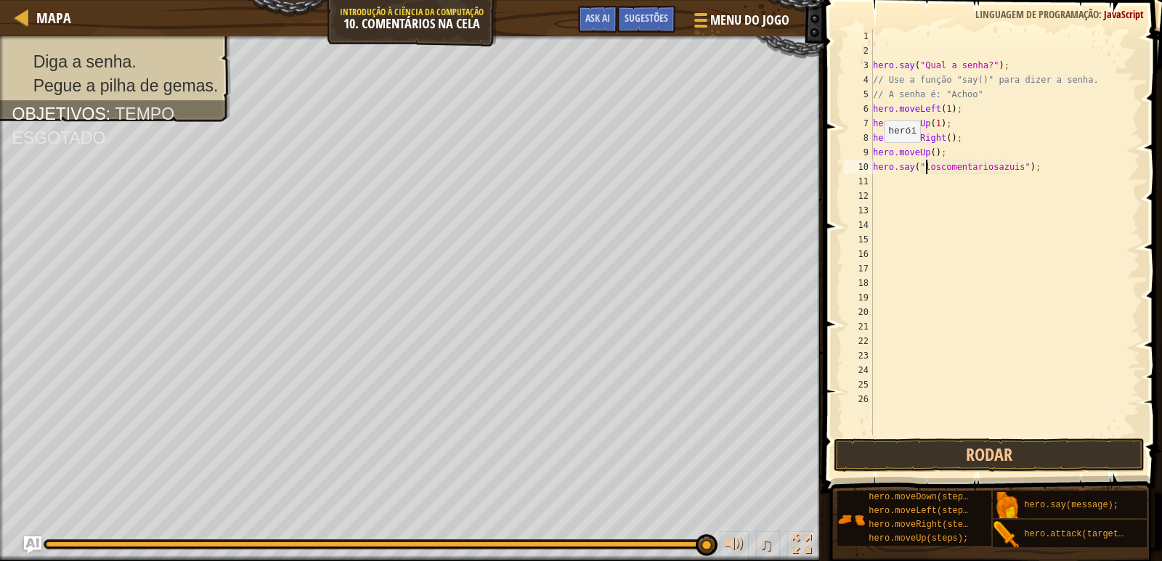
type textarea "hero.say("leoscomentariosazuis");"
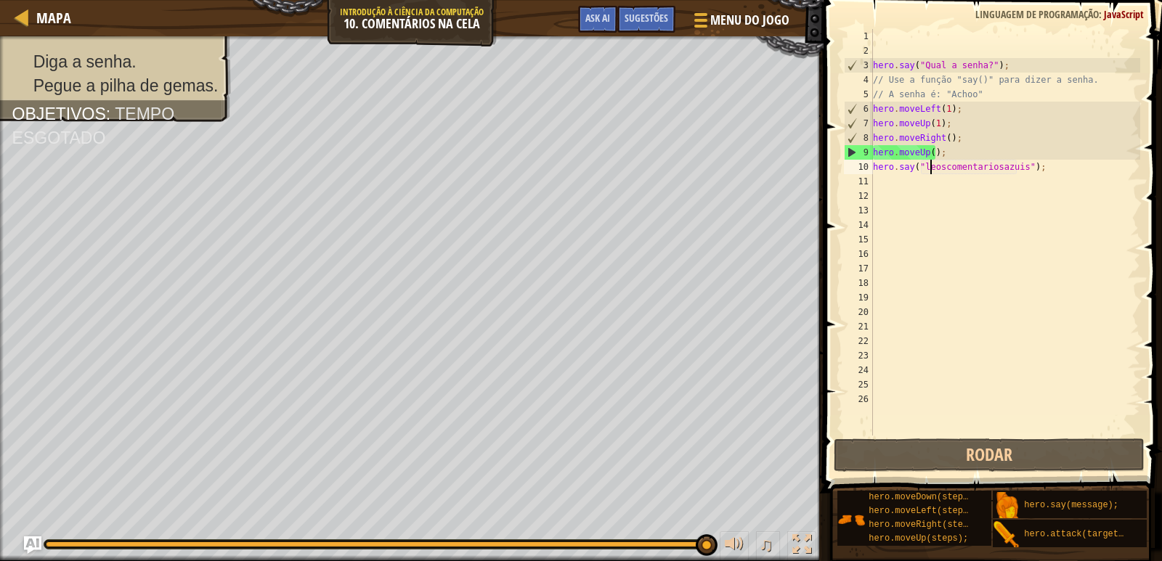
click at [885, 186] on div "hero . say ( "Qual a senha?" ) ; // Use a função "say()" para dizer a senha. //…" at bounding box center [1005, 247] width 270 height 436
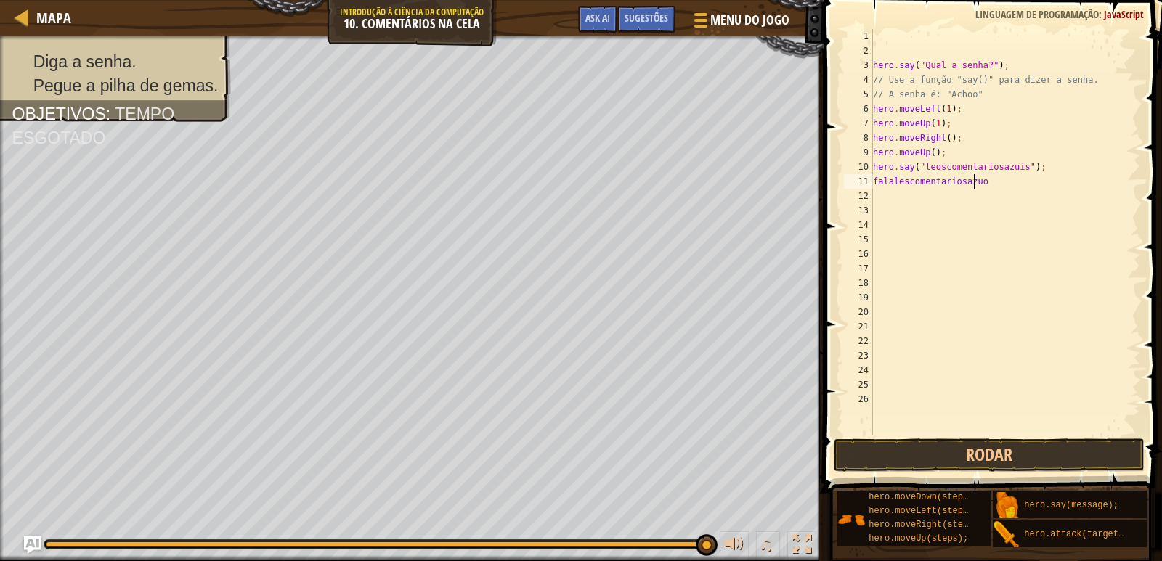
scroll to position [7, 9]
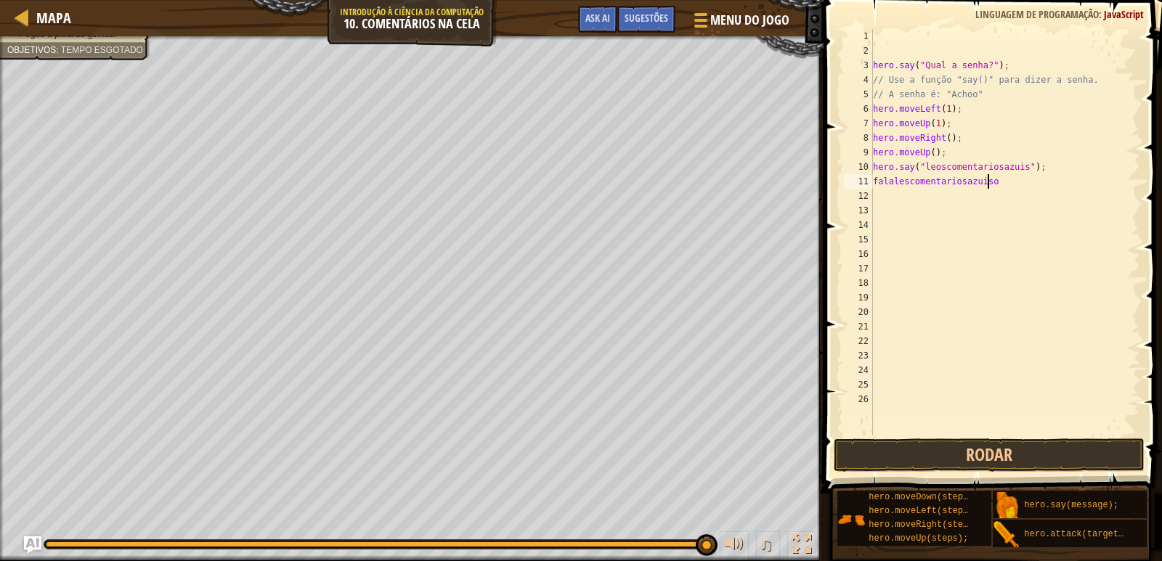
click at [992, 185] on div "hero . say ( "Qual a senha?" ) ; // Use a função "say()" para dizer a senha. //…" at bounding box center [1005, 247] width 270 height 436
click at [1020, 452] on button "Rodar" at bounding box center [990, 455] width 312 height 33
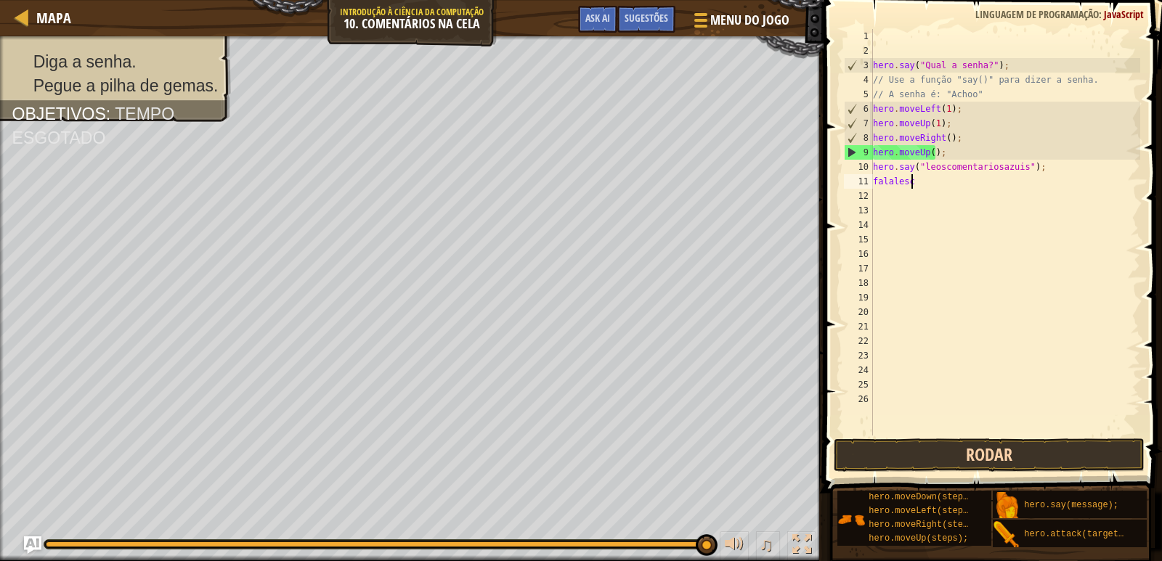
scroll to position [7, 0]
type textarea "f"
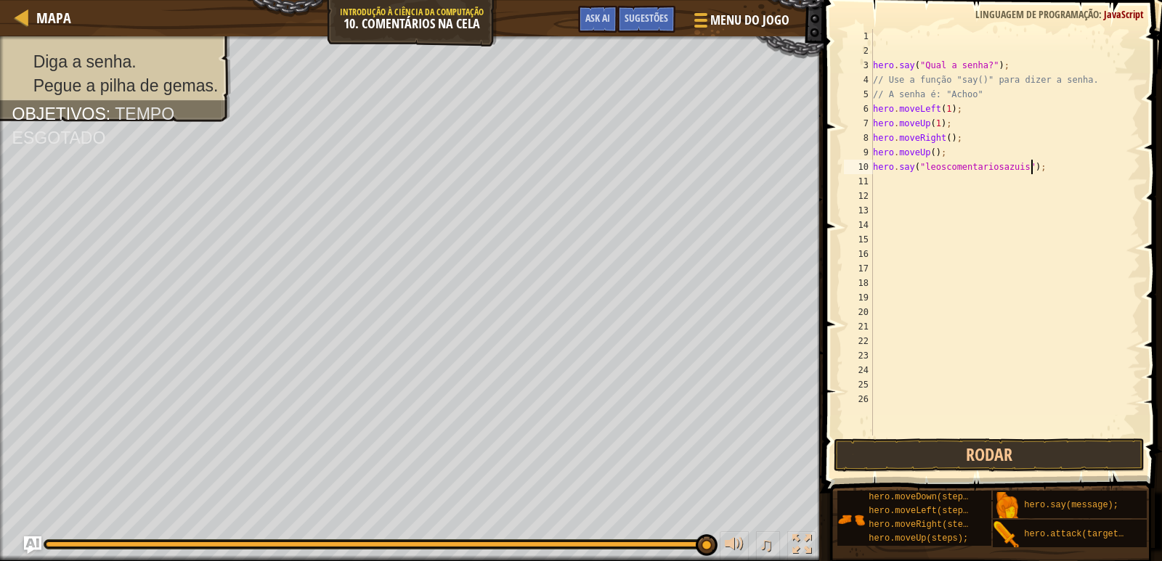
click at [1058, 168] on div "hero . say ( "Qual a senha?" ) ; // Use a função "say()" para dizer a senha. //…" at bounding box center [1005, 247] width 270 height 436
type textarea "h"
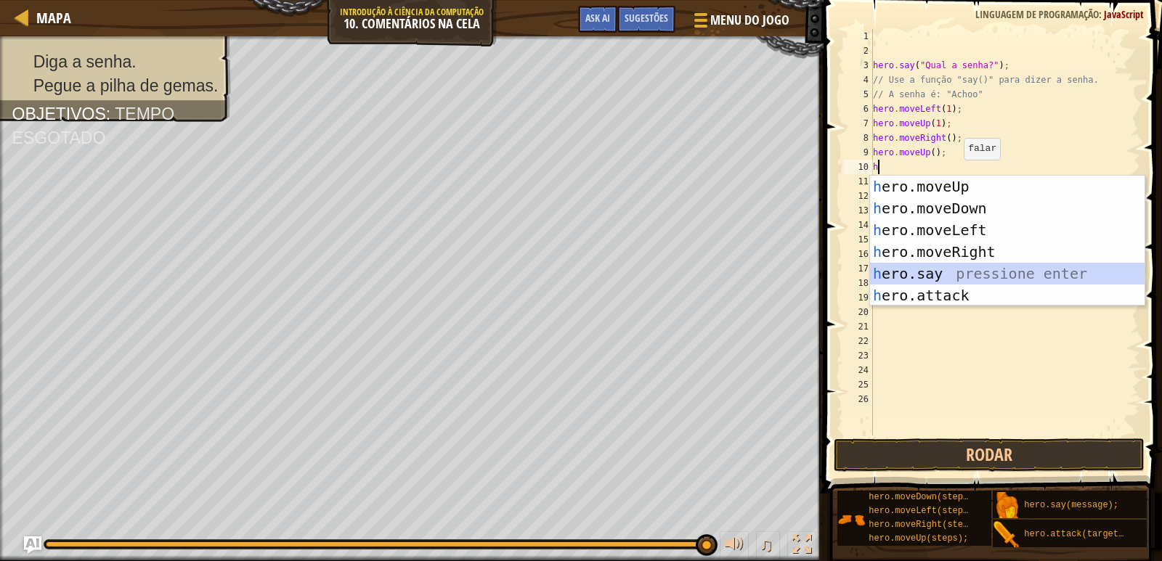
click at [941, 270] on div "h ero.moveUp pressione enter h ero.moveDown pressione enter h ero.moveLeft pres…" at bounding box center [1007, 263] width 275 height 174
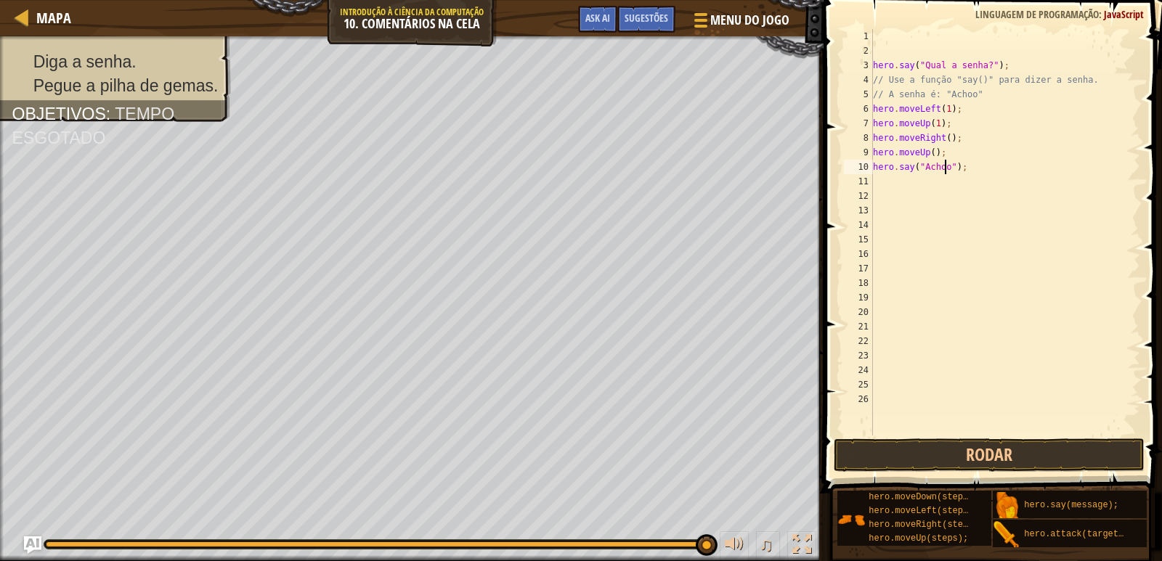
scroll to position [7, 7]
click at [1049, 437] on span at bounding box center [994, 226] width 350 height 536
click at [1054, 456] on button "Rodar" at bounding box center [990, 455] width 312 height 33
type textarea "hero.say("Achoo");"
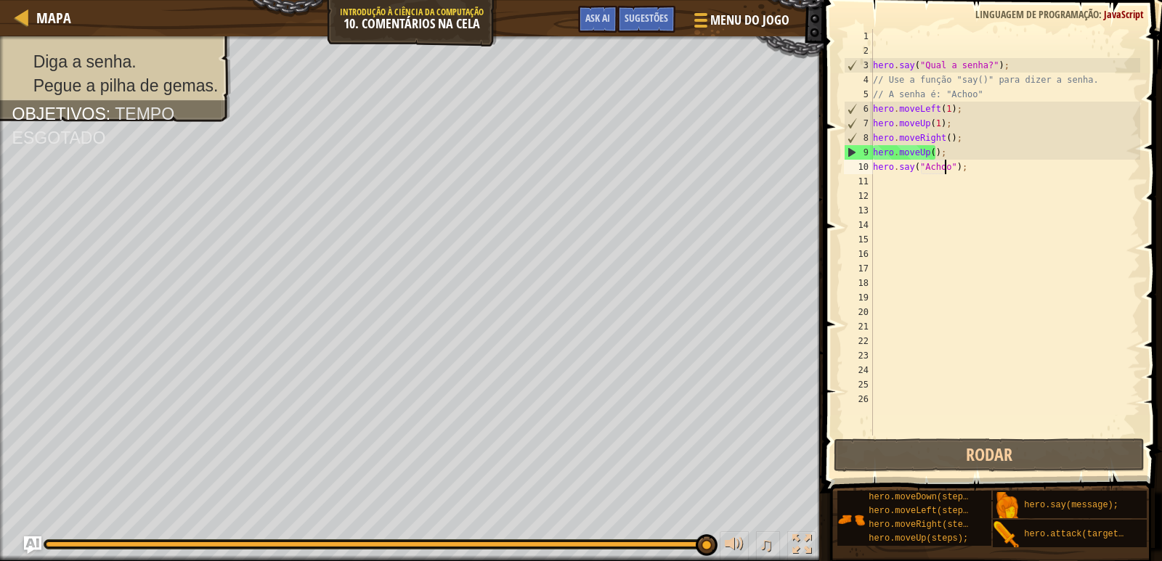
scroll to position [7, 0]
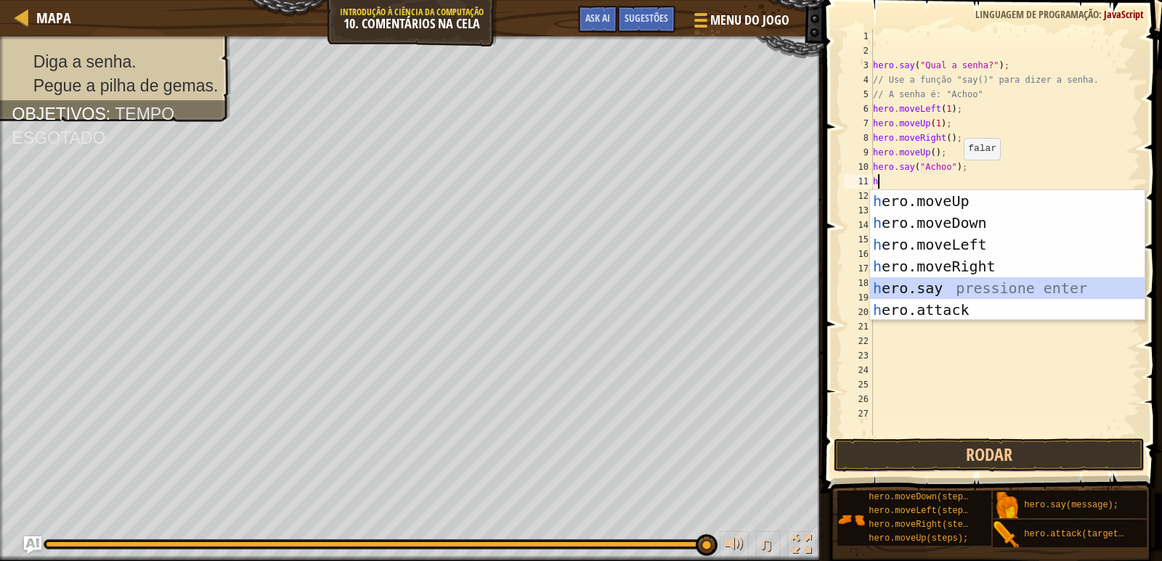
click at [970, 285] on div "h ero.moveUp pressione enter h ero.moveDown pressione enter h ero.moveLeft pres…" at bounding box center [1007, 277] width 275 height 174
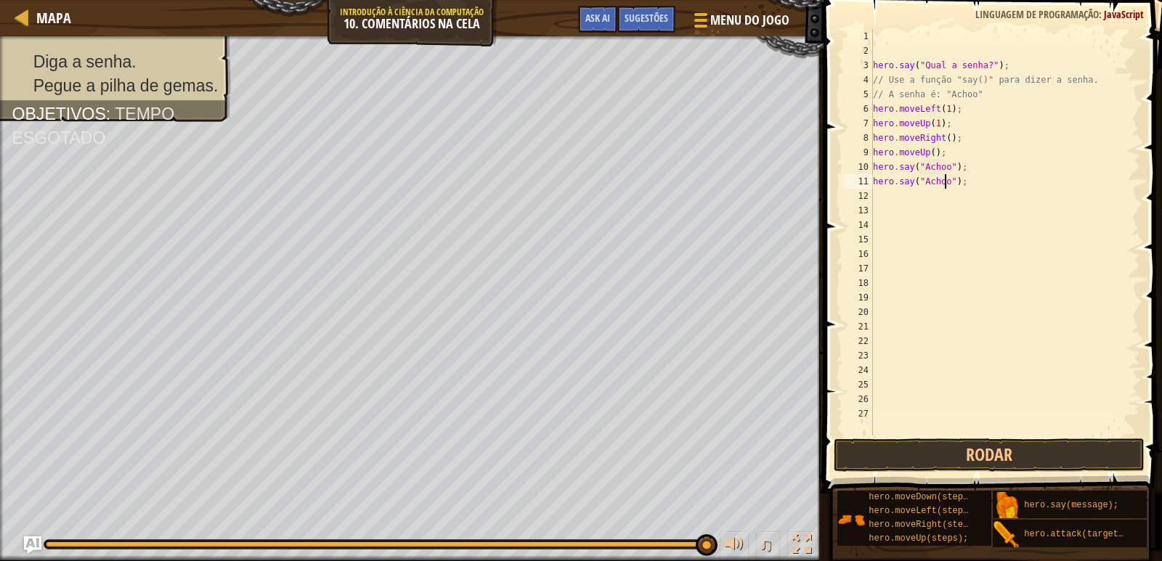
scroll to position [7, 7]
click at [1093, 450] on button "Rodar" at bounding box center [990, 455] width 312 height 33
click at [915, 185] on div "hero . say ( "Qual a senha?" ) ; // Use a função "say()" para dizer a senha. //…" at bounding box center [1005, 247] width 270 height 436
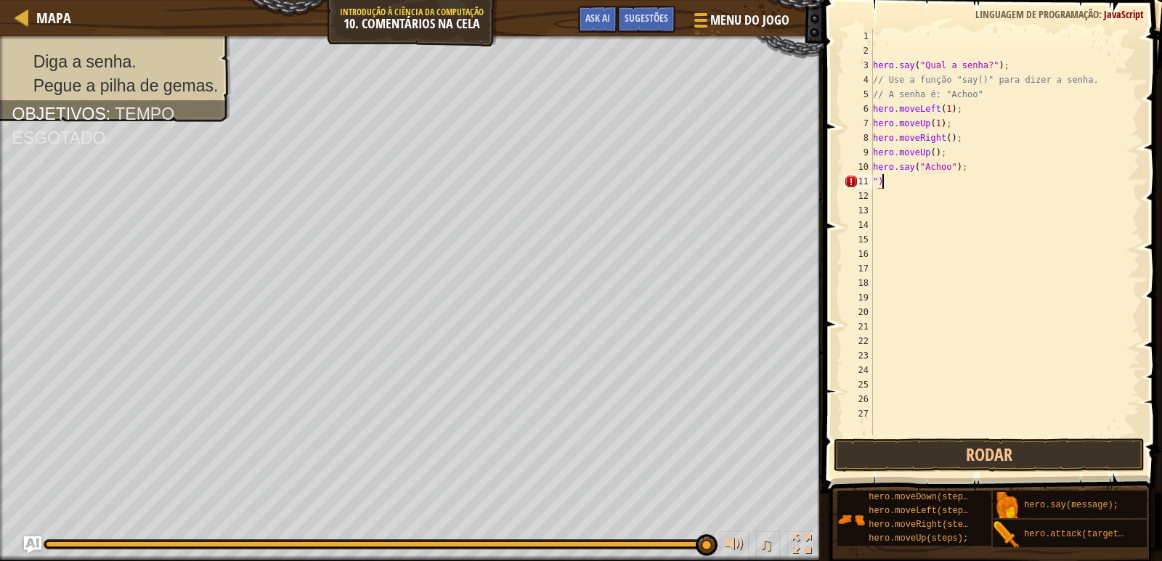
type textarea """
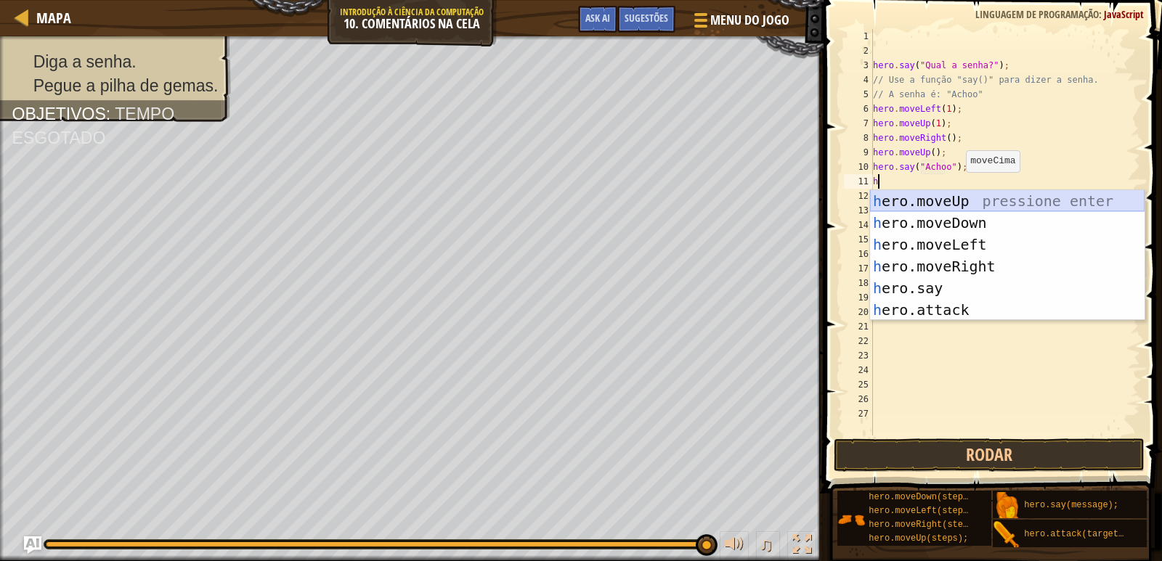
type textarea "h"
click at [924, 196] on div "h ero.moveUp pressione enter h ero.moveDown pressione enter h ero.moveLeft pres…" at bounding box center [1007, 277] width 275 height 174
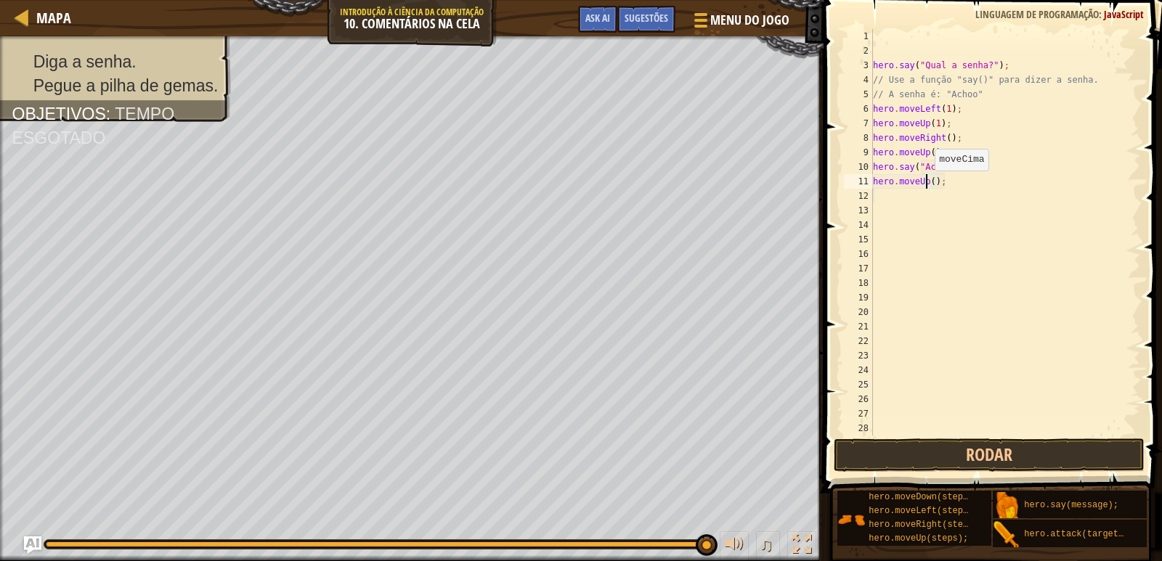
click at [928, 185] on div "hero . say ( "Qual a senha?" ) ; // Use a função "say()" para dizer a senha. //…" at bounding box center [1005, 247] width 270 height 436
click at [930, 185] on div "hero . say ( "Qual a senha?" ) ; // Use a função "say()" para dizer a senha. //…" at bounding box center [1005, 247] width 270 height 436
type textarea "hero.moveUp(2);"
click at [1048, 455] on button "Rodar" at bounding box center [990, 455] width 312 height 33
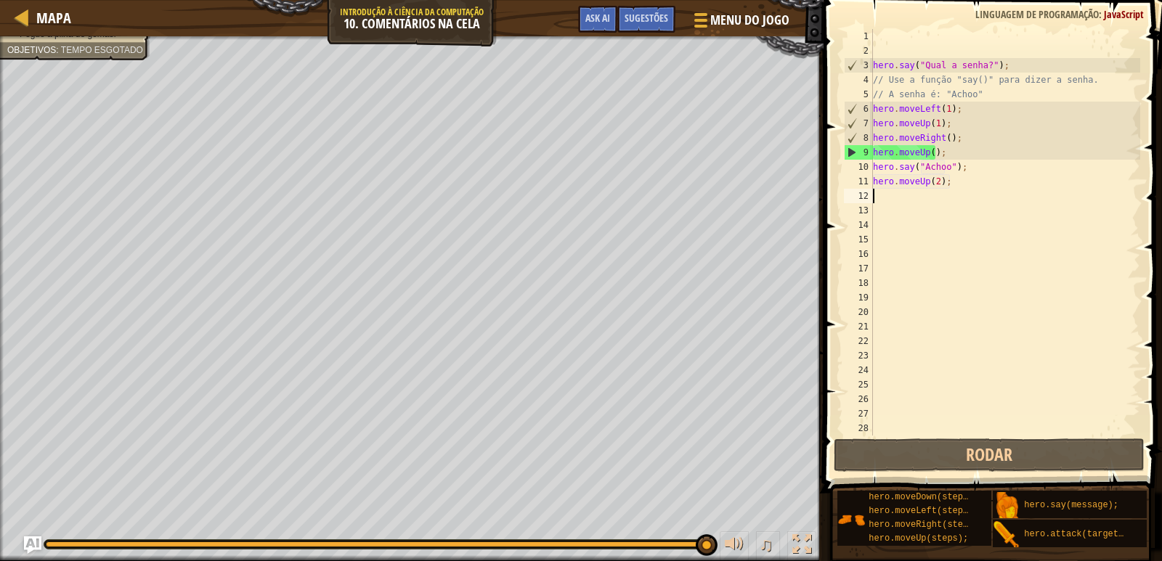
drag, startPoint x: 974, startPoint y: 195, endPoint x: 952, endPoint y: 191, distance: 22.2
click at [952, 191] on div "hero . say ( "Qual a senha?" ) ; // Use a função "say()" para dizer a senha. //…" at bounding box center [1005, 247] width 270 height 436
click at [716, 26] on span "Menu do Jogo" at bounding box center [750, 20] width 83 height 20
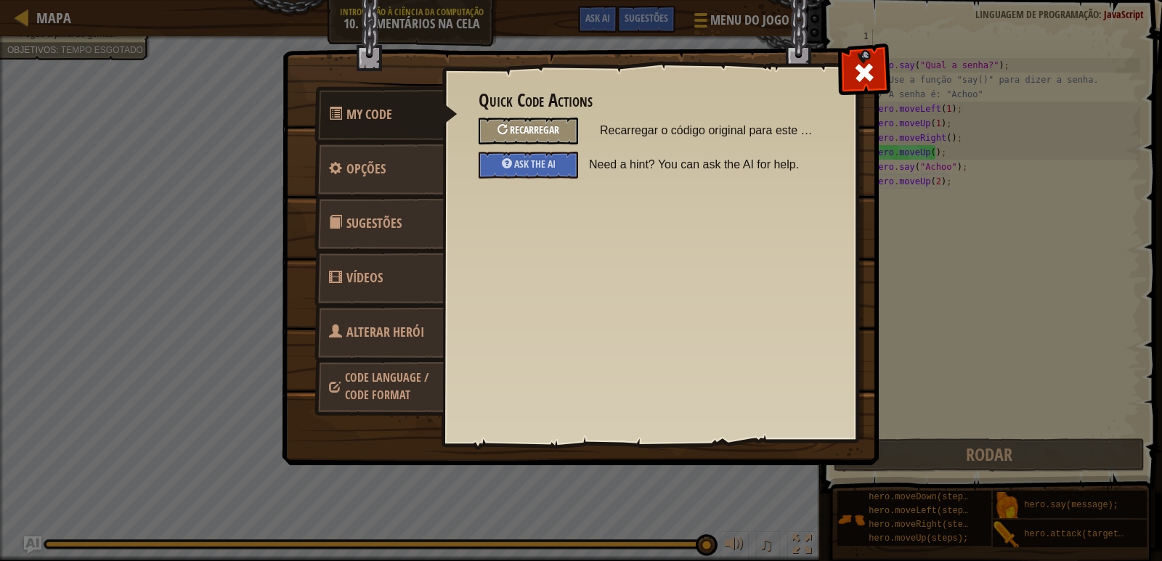
click at [554, 124] on span "Recarregar" at bounding box center [534, 130] width 49 height 14
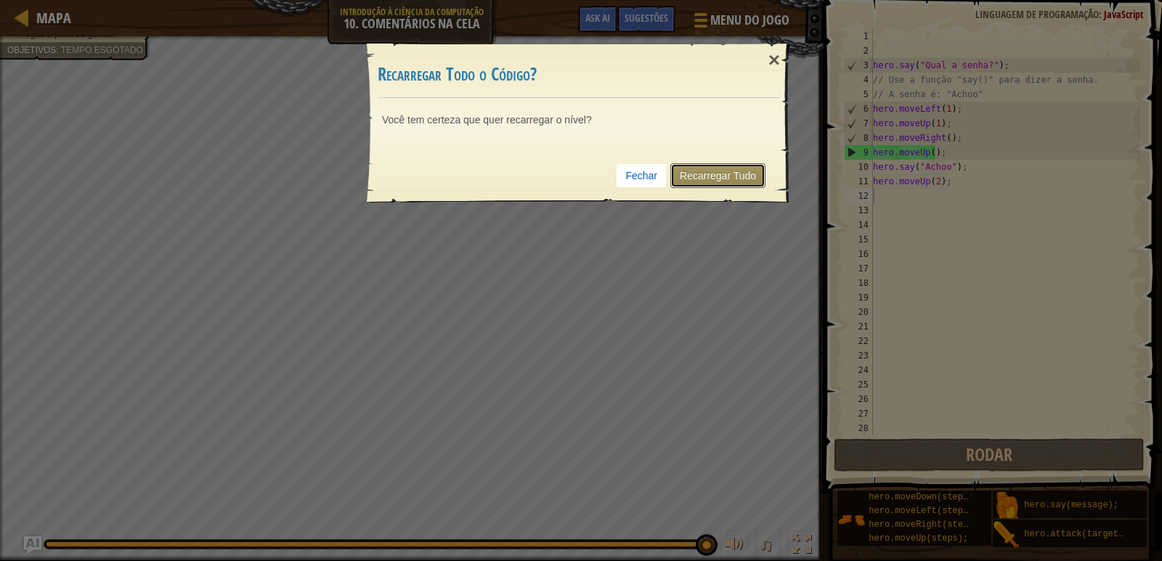
click at [722, 174] on link "Recarregar Tudo" at bounding box center [717, 175] width 95 height 25
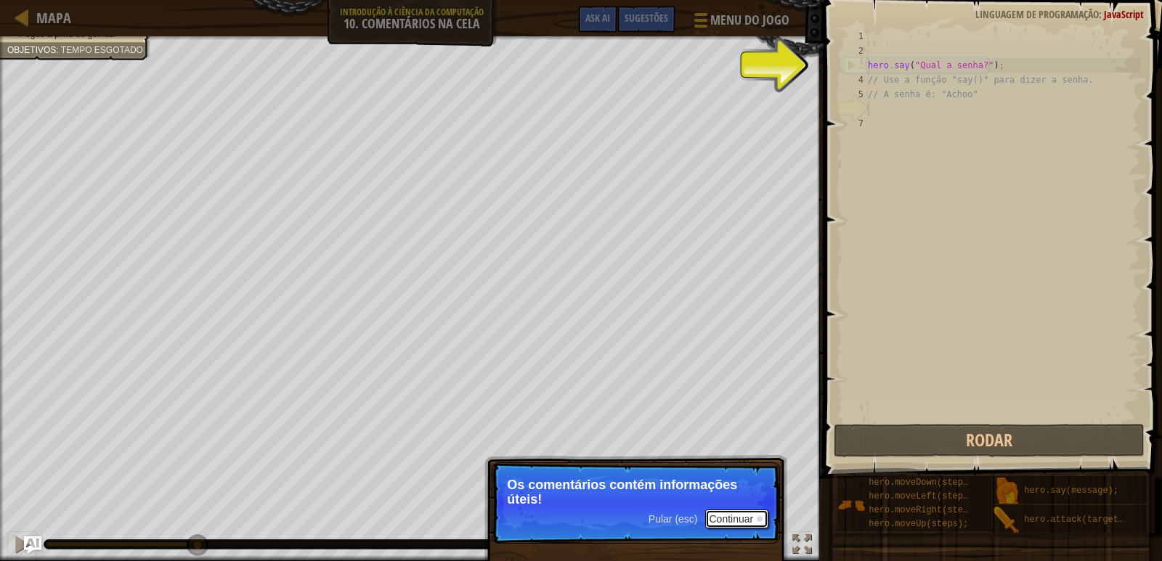
click at [749, 511] on button "Continuar" at bounding box center [737, 519] width 64 height 19
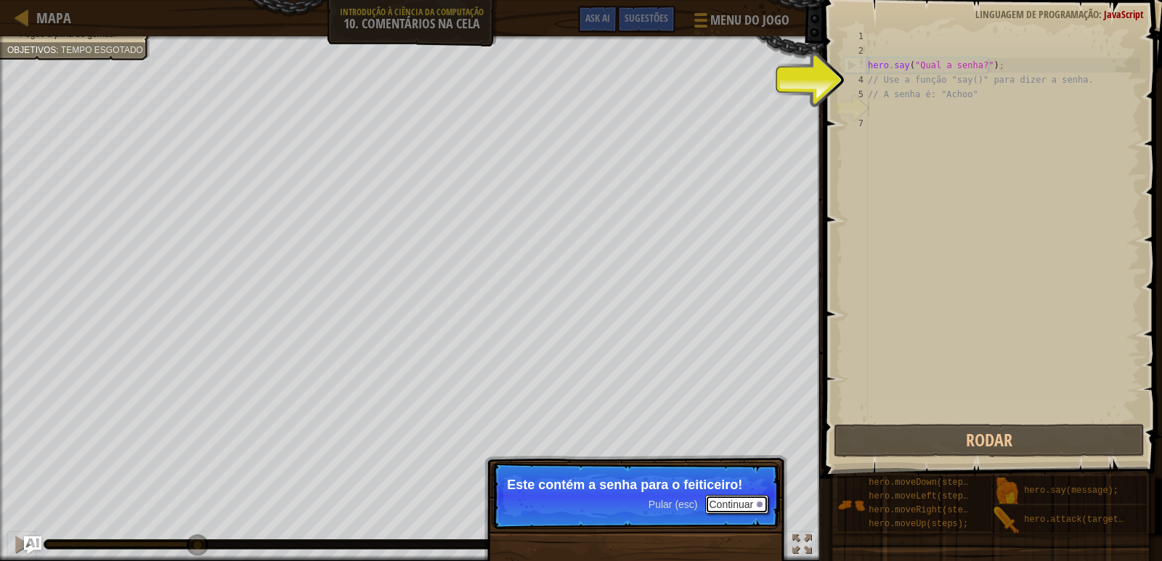
click at [734, 506] on button "Continuar" at bounding box center [737, 504] width 64 height 19
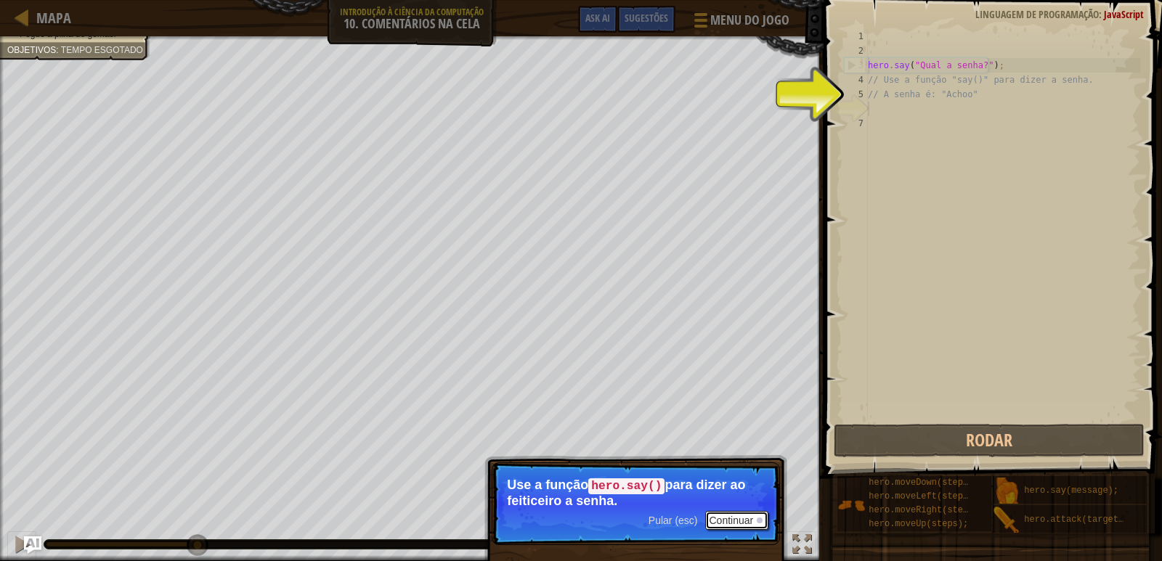
click at [736, 520] on button "Continuar" at bounding box center [737, 520] width 64 height 19
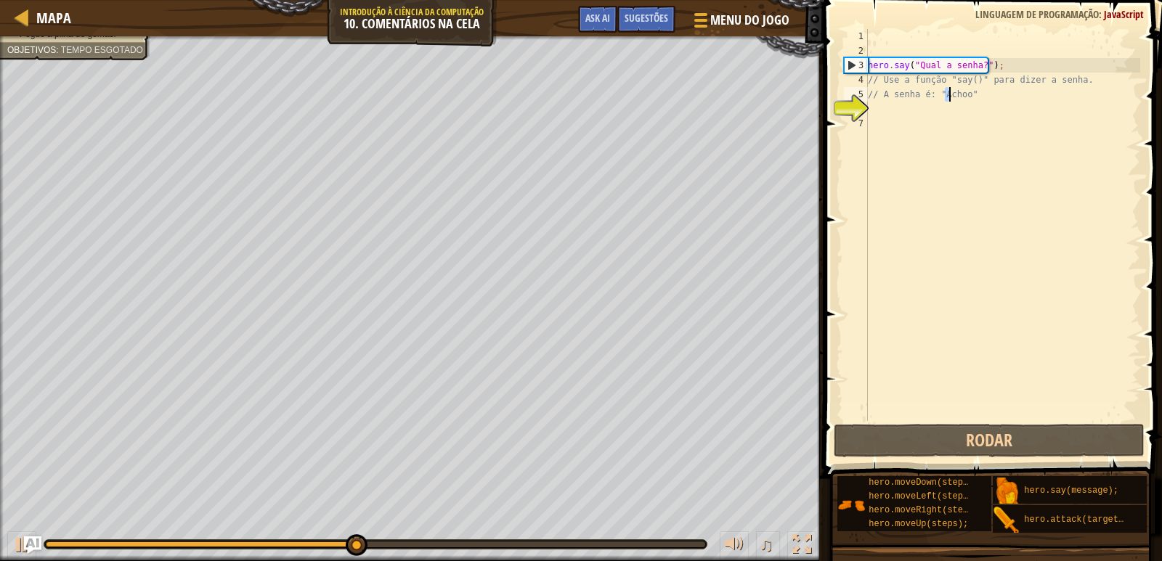
drag, startPoint x: 943, startPoint y: 94, endPoint x: 953, endPoint y: 94, distance: 10.2
click at [953, 94] on div "hero . say ( "Qual a senha?" ) ; // Use a função "say()" para dizer a senha. //…" at bounding box center [1002, 239] width 275 height 421
click at [920, 62] on div "hero . say ( "Qual a senha?" ) ; // Use a função "say()" para dizer a senha. //…" at bounding box center [1002, 239] width 275 height 421
drag, startPoint x: 917, startPoint y: 62, endPoint x: 980, endPoint y: 74, distance: 64.4
click at [975, 62] on div "hero . say ( "Qual a senha?" ) ; // Use a função "say()" para dizer a senha. //…" at bounding box center [1002, 239] width 275 height 421
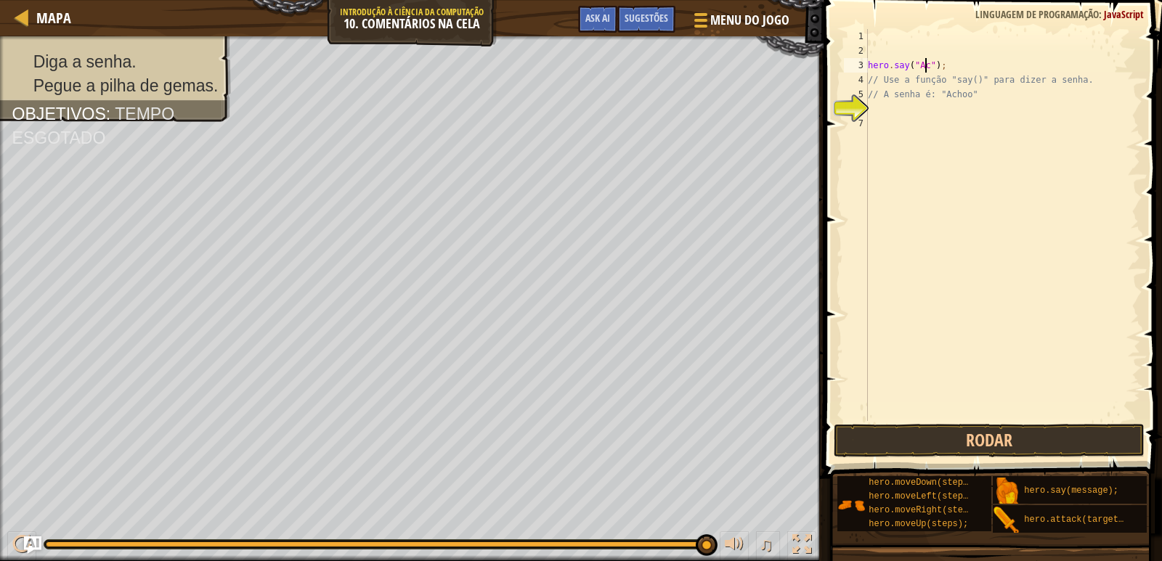
scroll to position [7, 6]
type textarea "hero.say("Achoo");"
click at [971, 125] on div "hero . say ( "Achoo" ) ; // Use a função "say()" para dizer a senha. // A senha…" at bounding box center [1002, 239] width 275 height 421
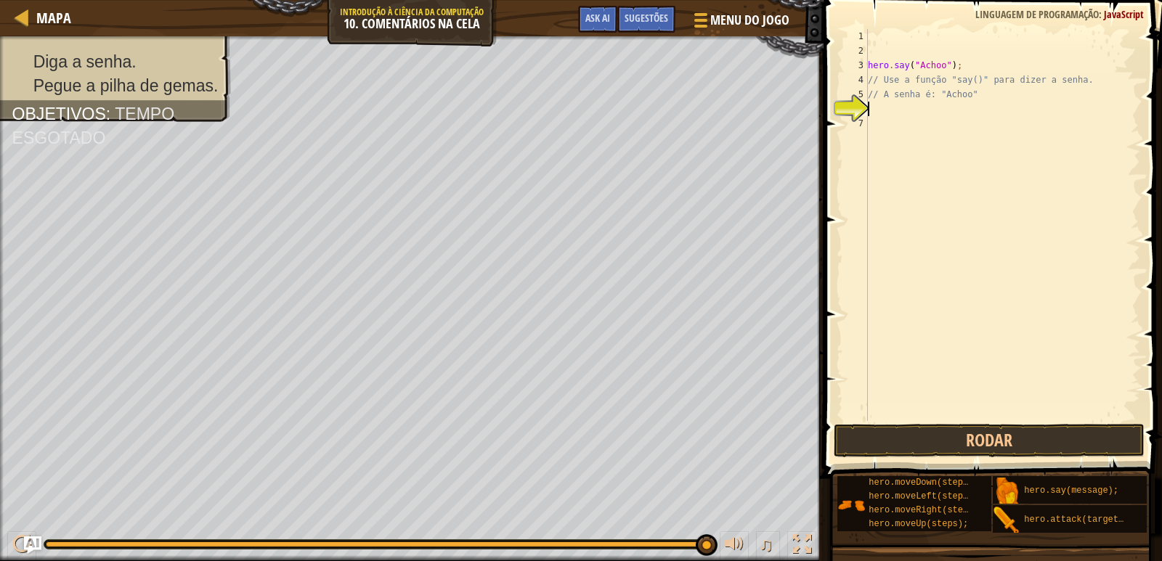
click at [952, 103] on div "hero . say ( "Achoo" ) ; // Use a função "say()" para dizer a senha. // A senha…" at bounding box center [1002, 239] width 275 height 421
type textarea "h"
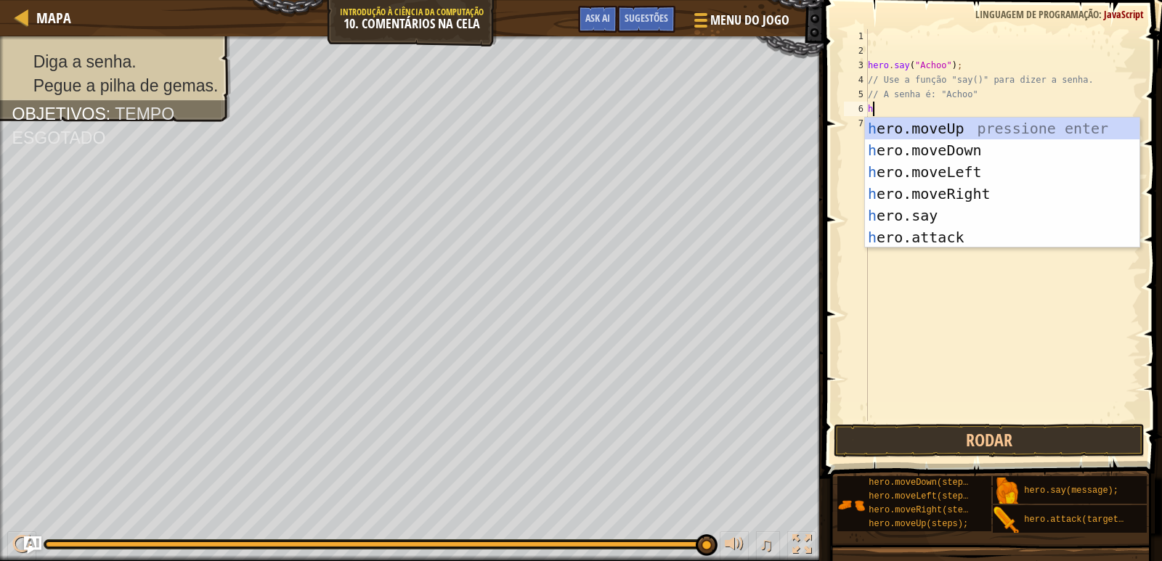
click at [921, 115] on div "hero . say ( "Achoo" ) ; // Use a função "say()" para dizer a senha. // A senha…" at bounding box center [1002, 239] width 275 height 421
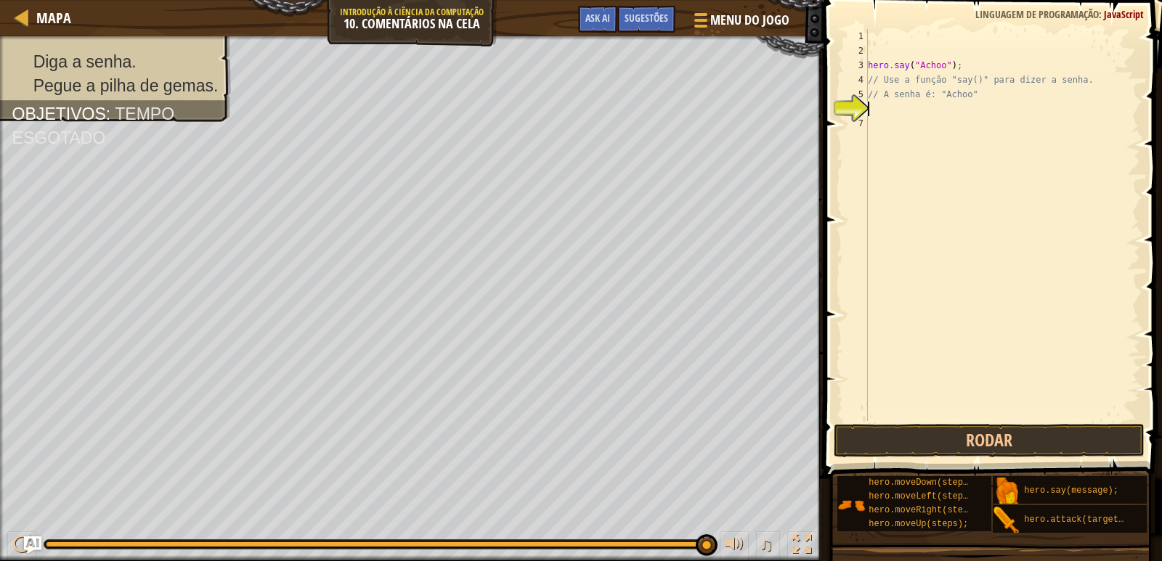
type textarea "h"
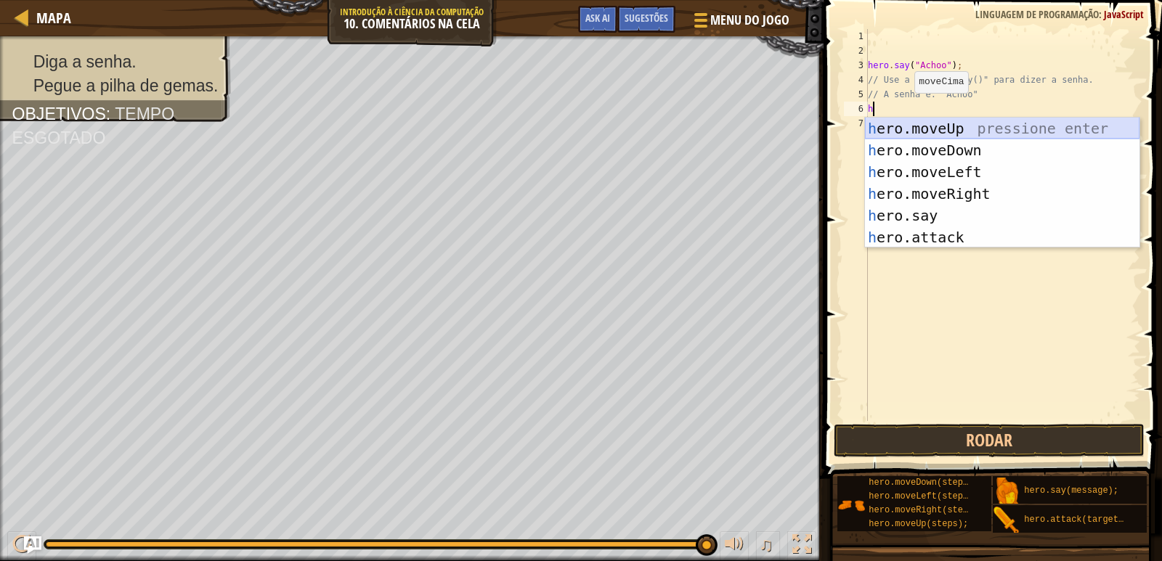
click at [929, 126] on div "h ero.moveUp pressione enter h ero.moveDown pressione enter h ero.moveLeft pres…" at bounding box center [1002, 205] width 275 height 174
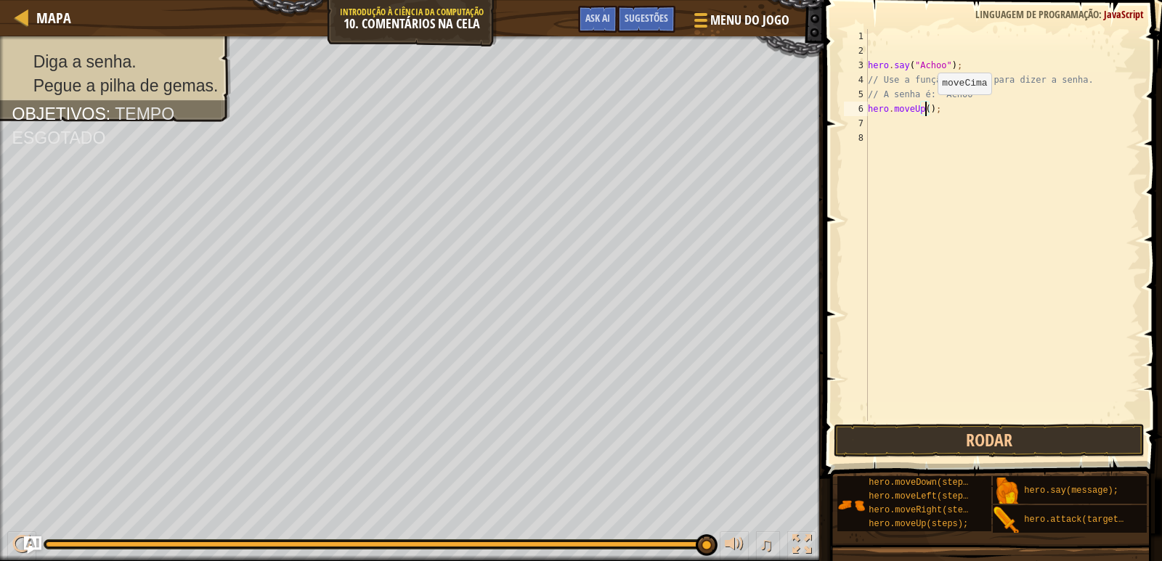
click at [925, 109] on div "hero . say ( "Achoo" ) ; // Use a função "say()" para dizer a senha. // A senha…" at bounding box center [1002, 239] width 275 height 421
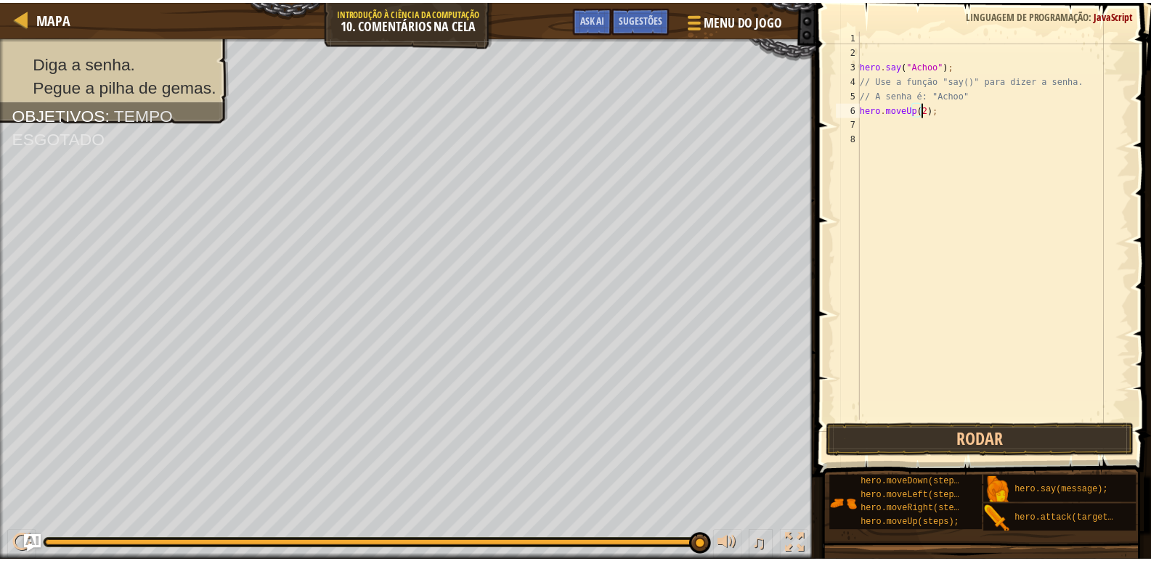
scroll to position [7, 5]
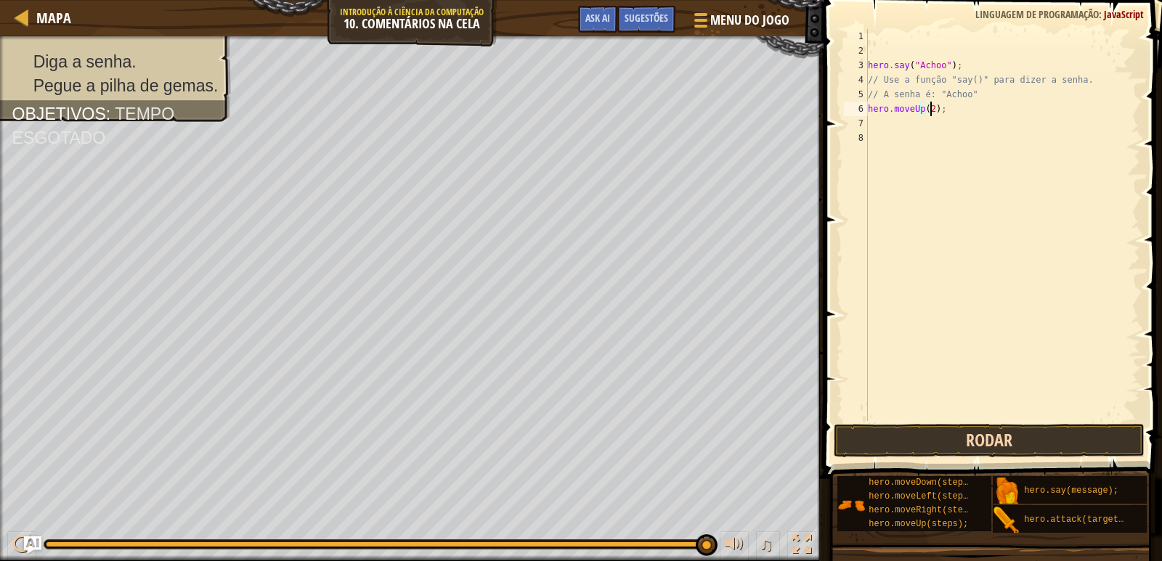
type textarea "hero.moveUp(2);"
click at [994, 431] on button "Rodar" at bounding box center [990, 440] width 312 height 33
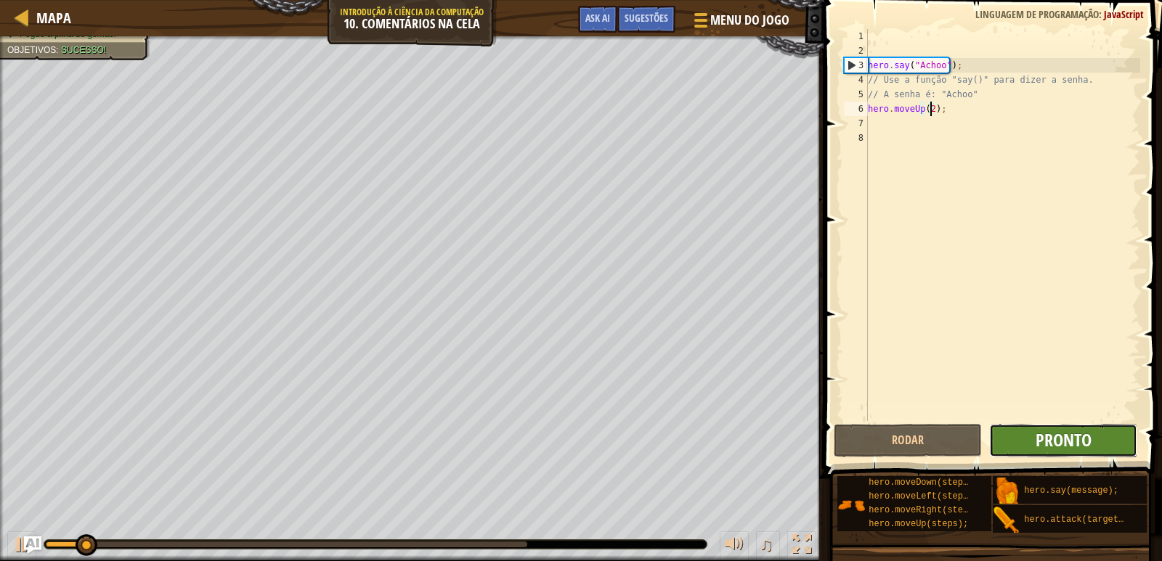
click at [1052, 440] on span "Pronto" at bounding box center [1064, 440] width 56 height 23
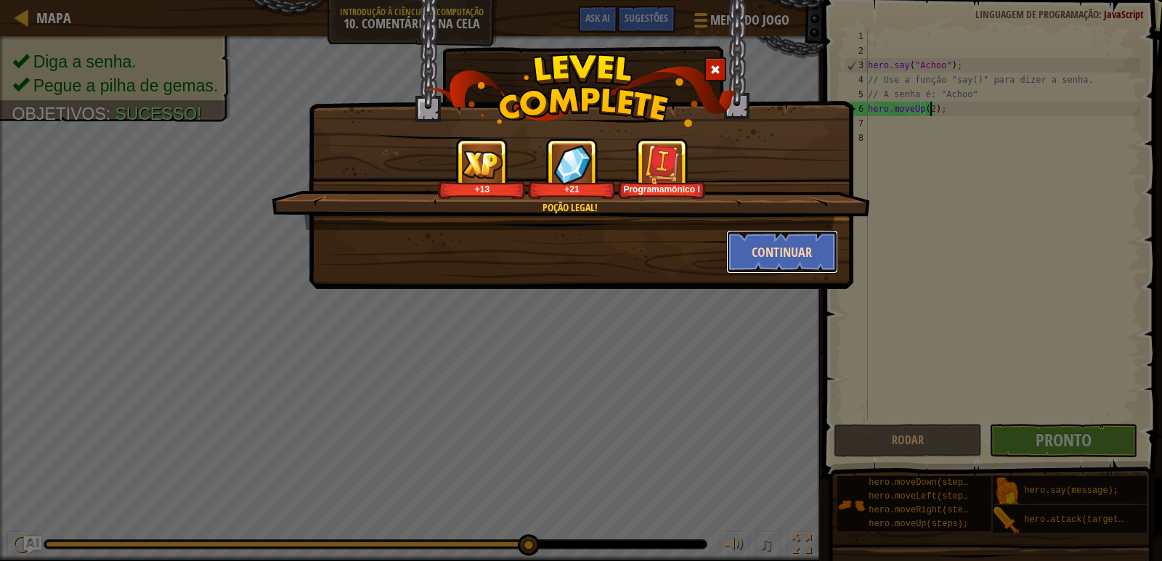
click at [790, 243] on button "Continuar" at bounding box center [782, 252] width 113 height 44
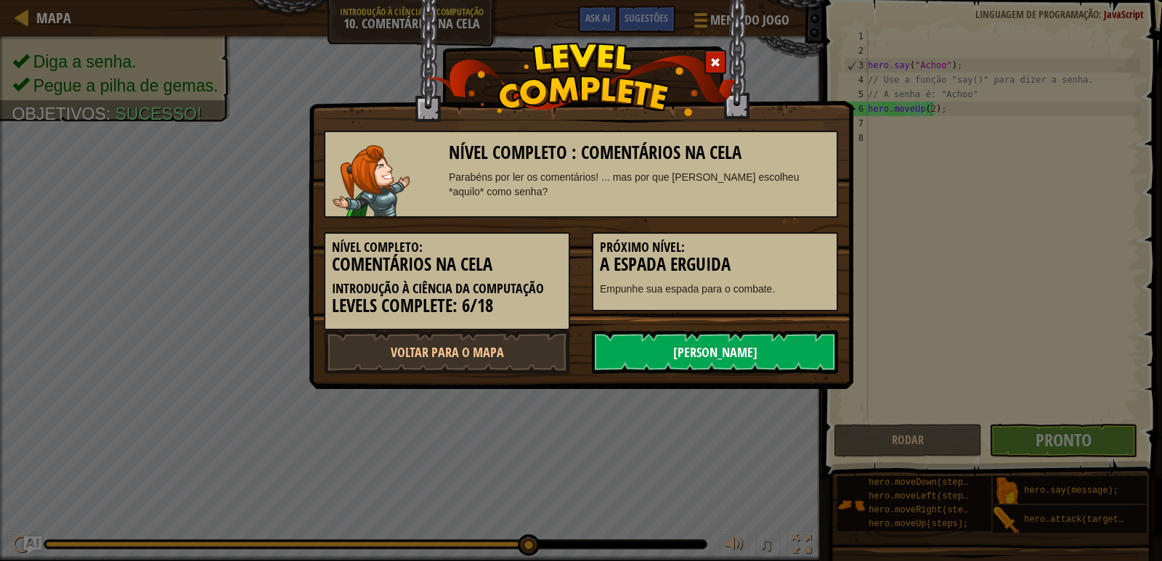
click at [736, 343] on link "[PERSON_NAME]" at bounding box center [715, 353] width 246 height 44
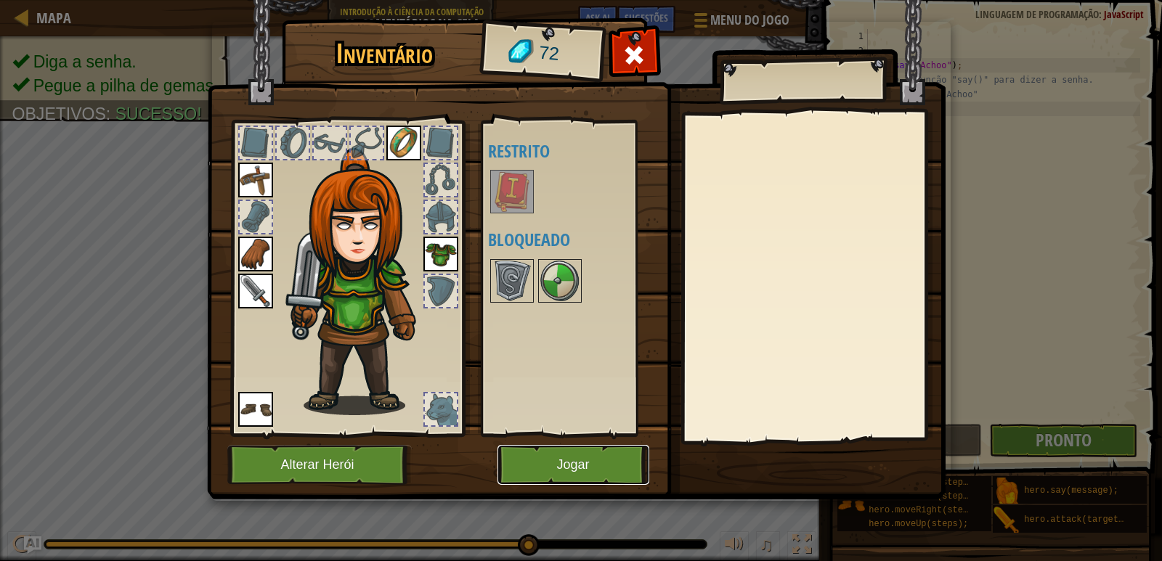
click at [604, 459] on button "Jogar" at bounding box center [574, 465] width 152 height 40
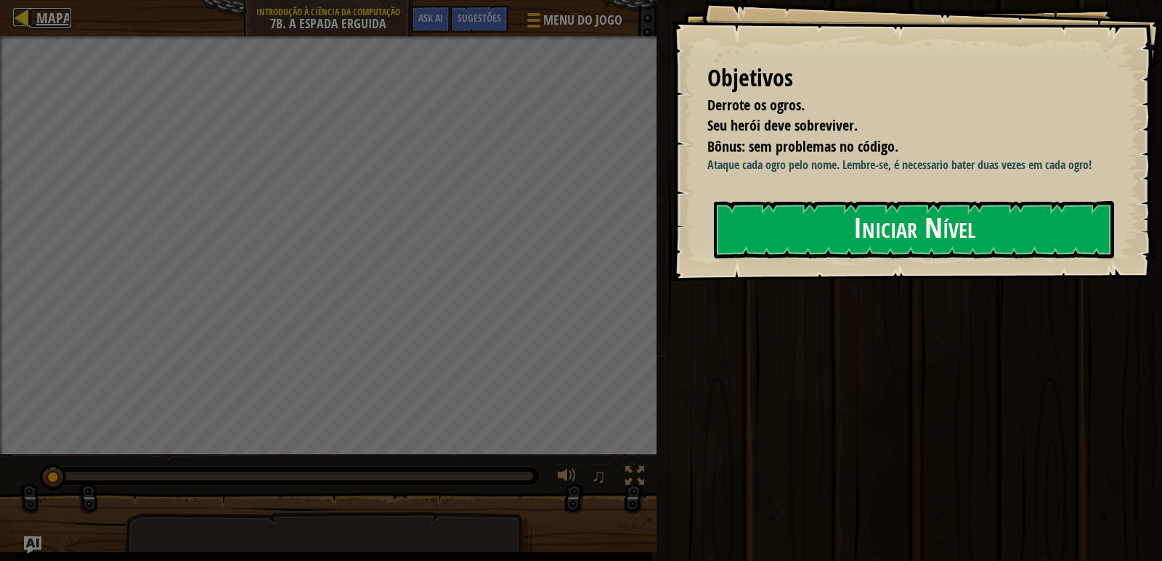
click at [25, 12] on div at bounding box center [22, 17] width 18 height 18
select select "pt-BR"
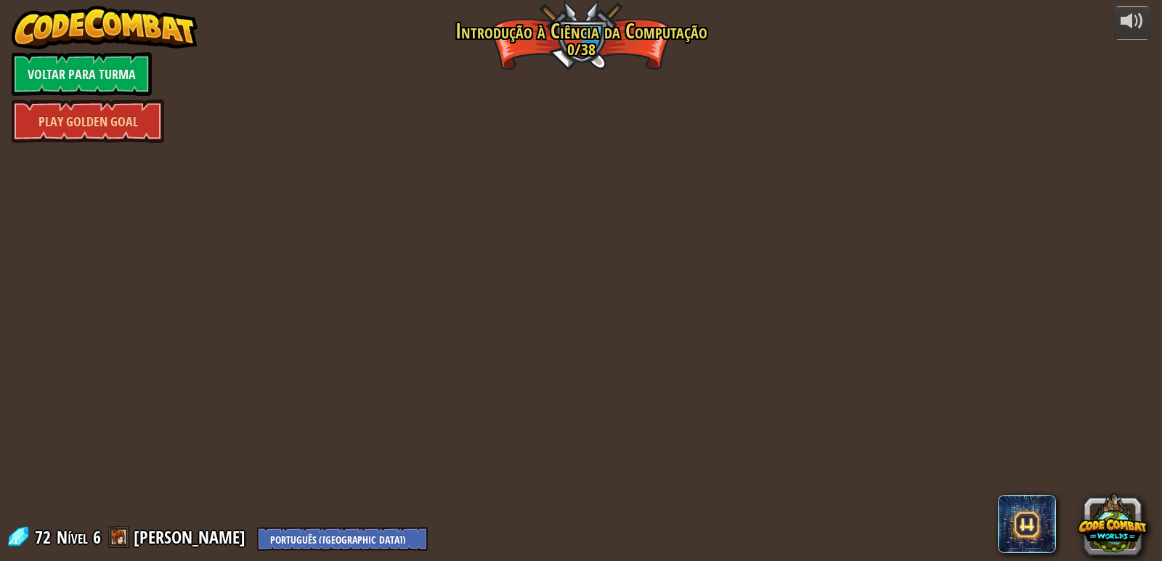
select select "pt-BR"
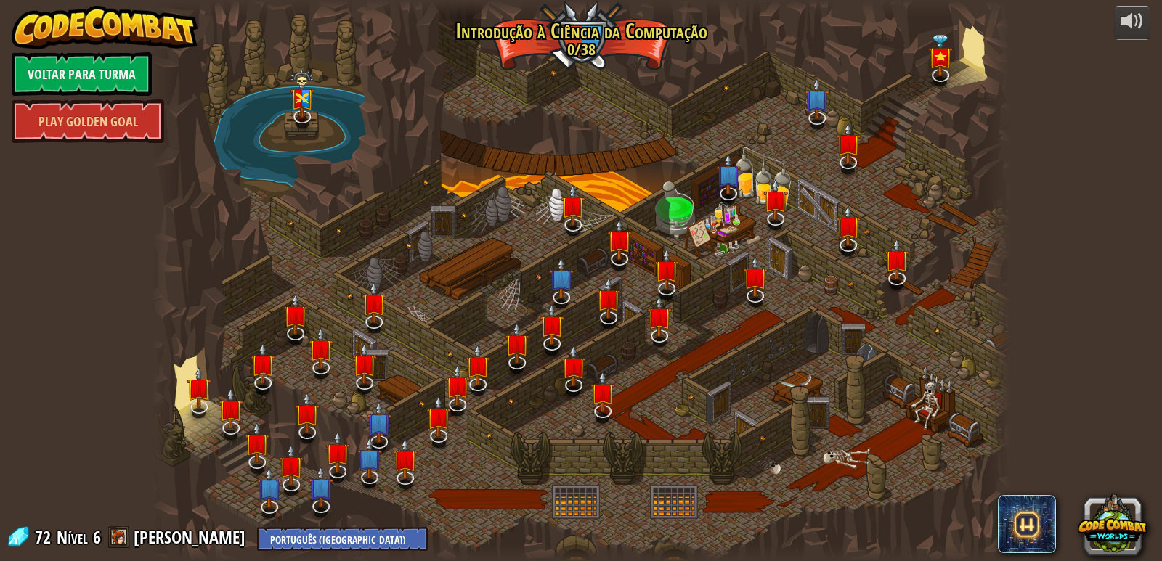
select select "pt-BR"
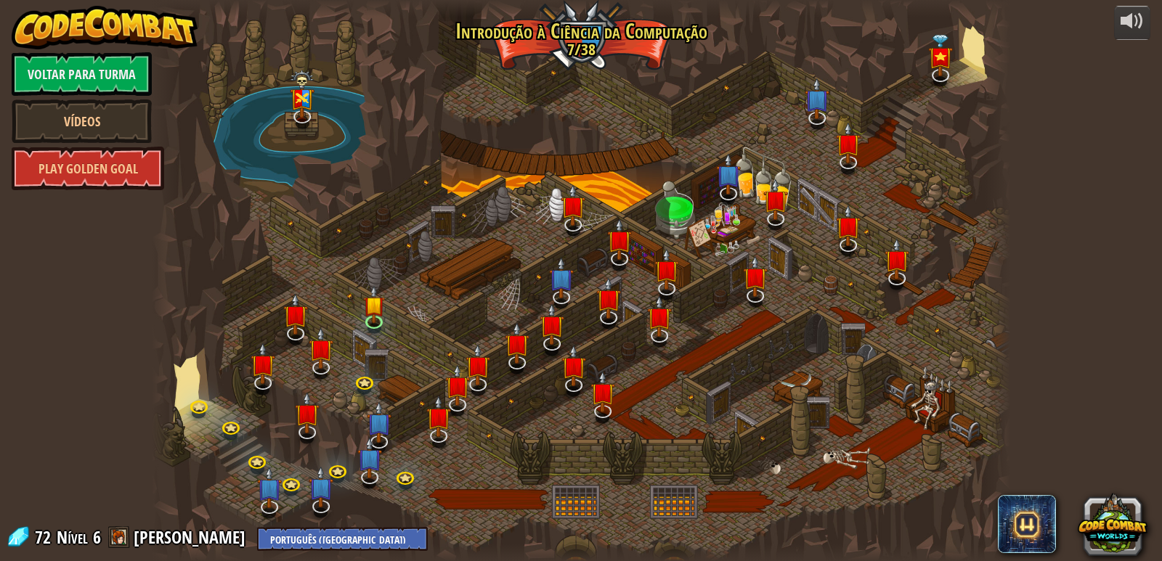
select select "pt-BR"
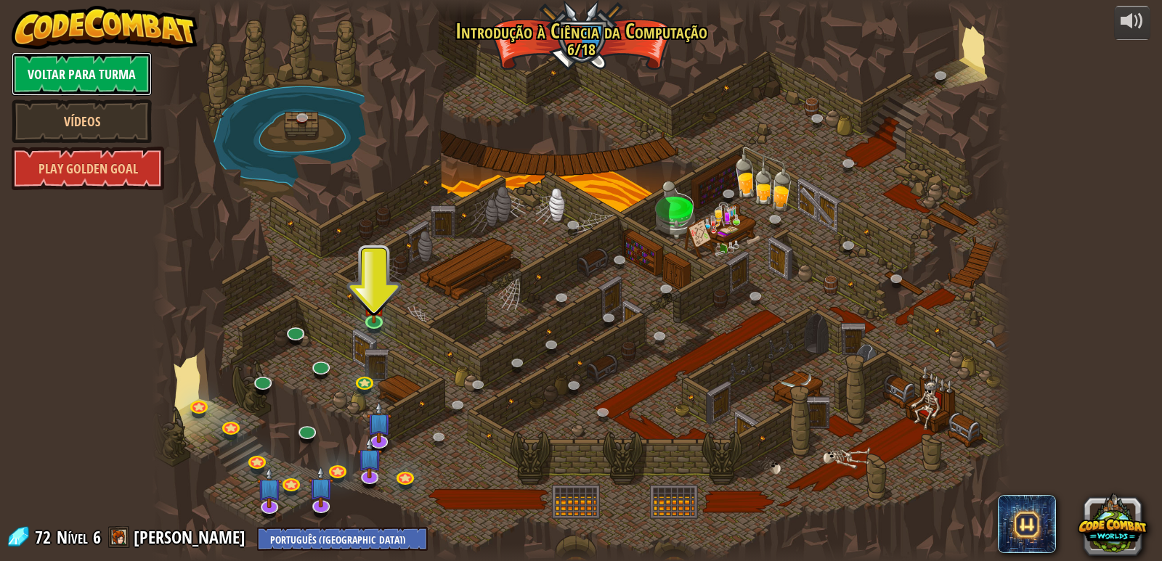
click at [136, 60] on link "Voltar para Turma" at bounding box center [82, 74] width 140 height 44
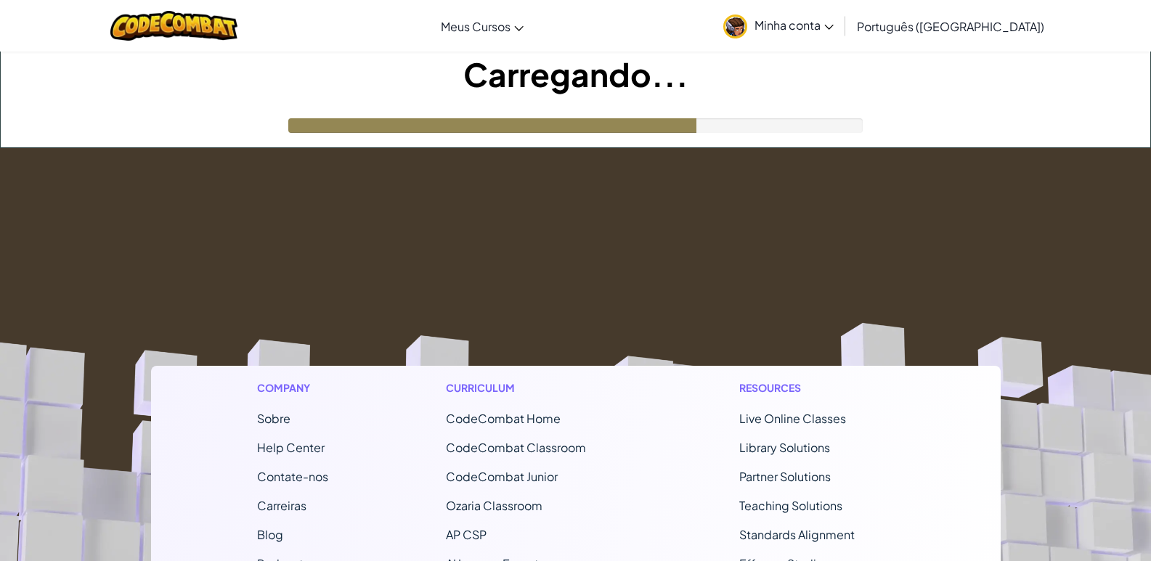
click at [834, 25] on icon at bounding box center [828, 27] width 9 height 5
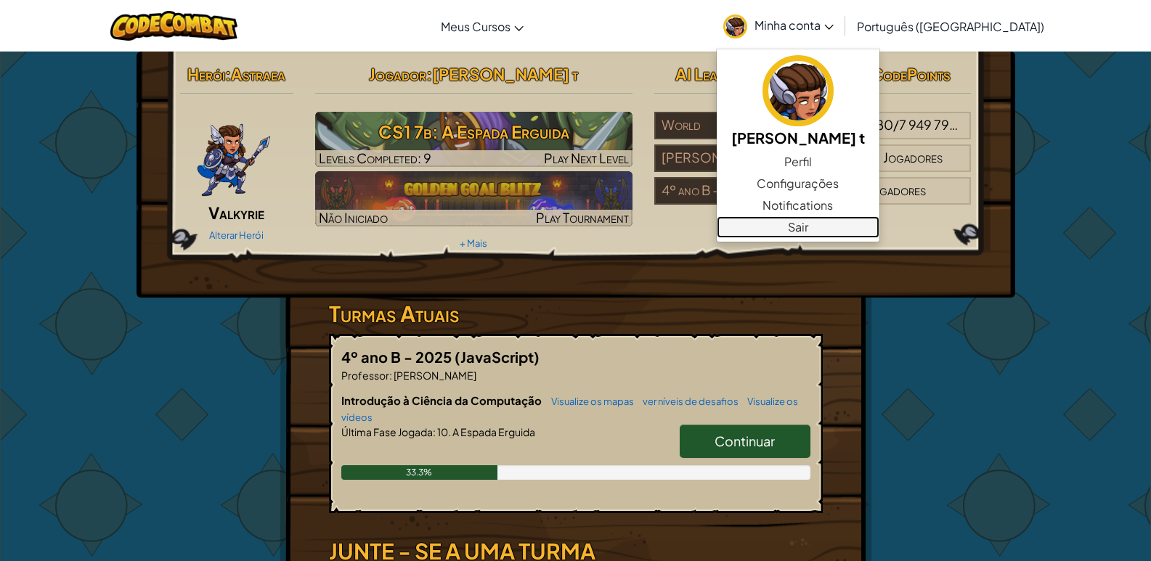
click at [880, 222] on link "Sair" at bounding box center [798, 227] width 163 height 22
